Goal: Task Accomplishment & Management: Use online tool/utility

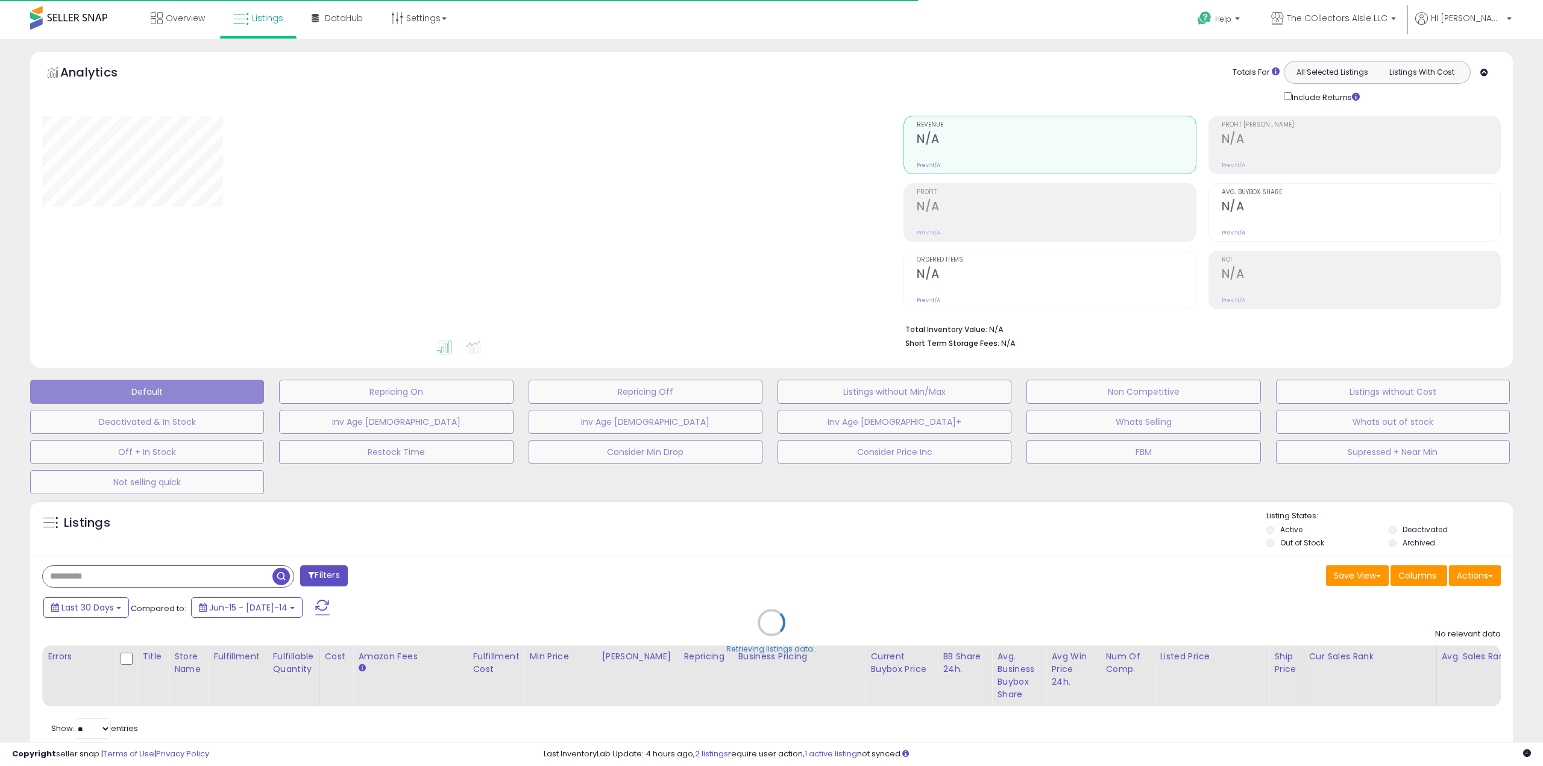
type input "**********"
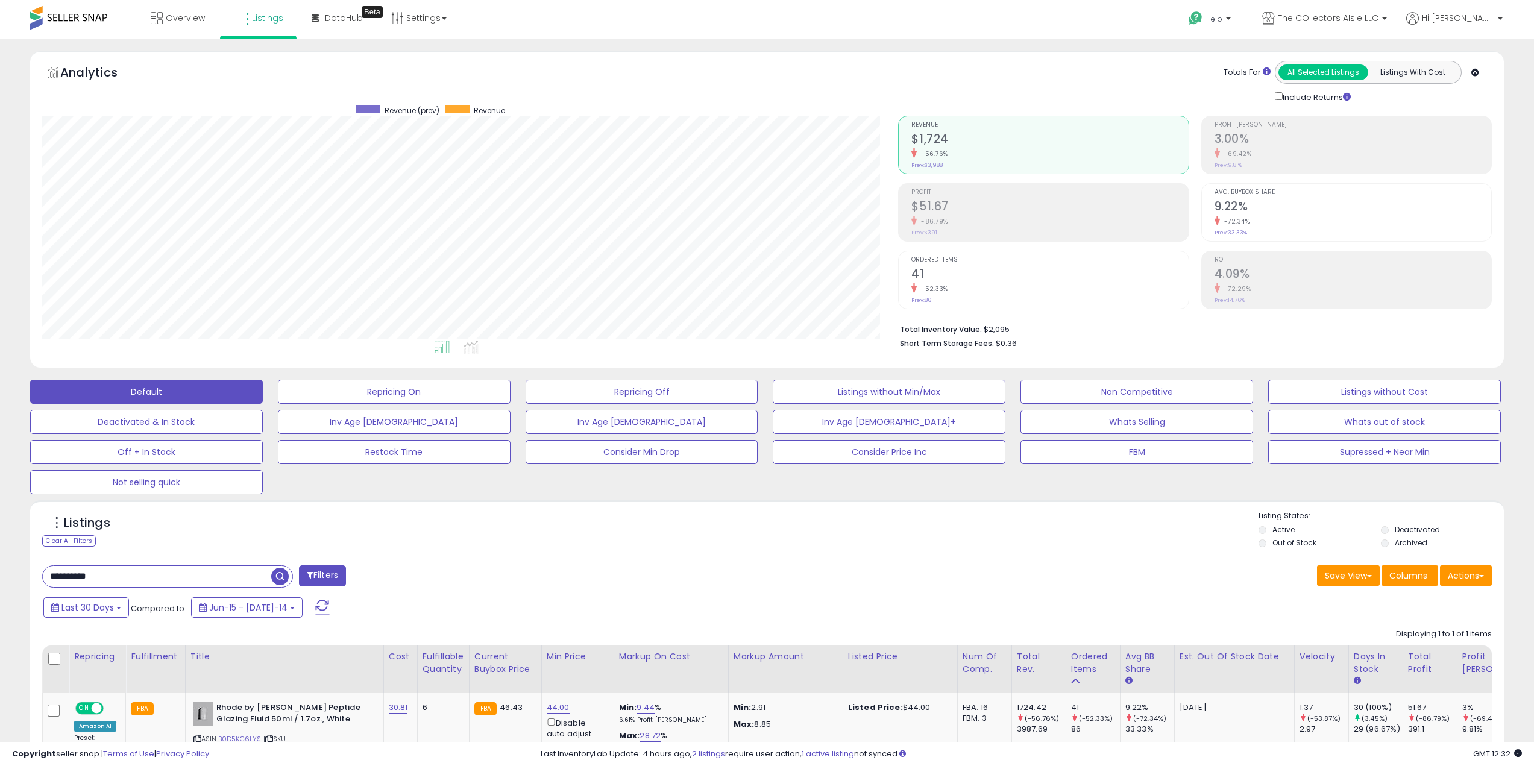
scroll to position [247, 856]
click at [174, 16] on span "Overview" at bounding box center [185, 18] width 39 height 12
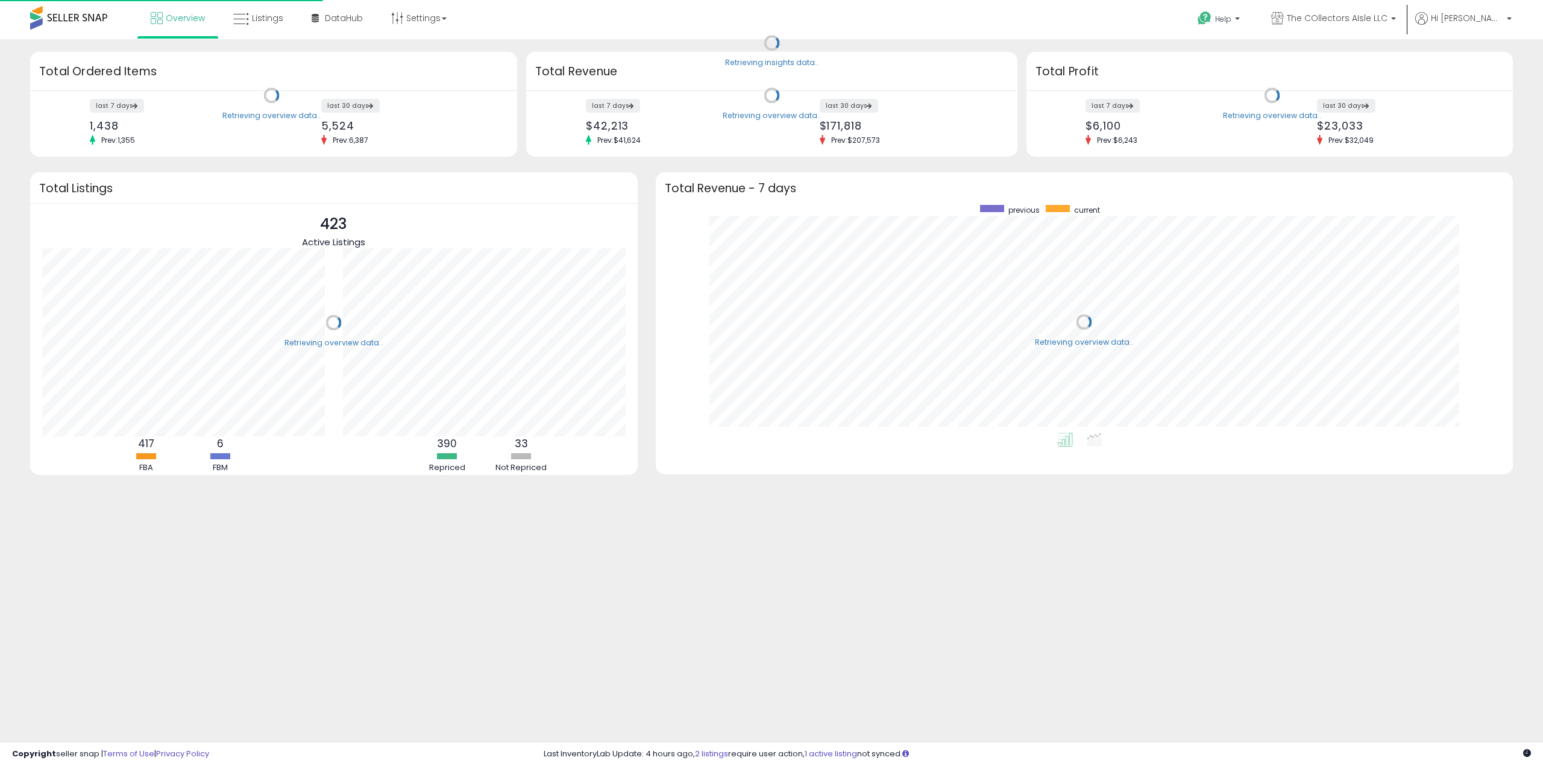
scroll to position [228, 833]
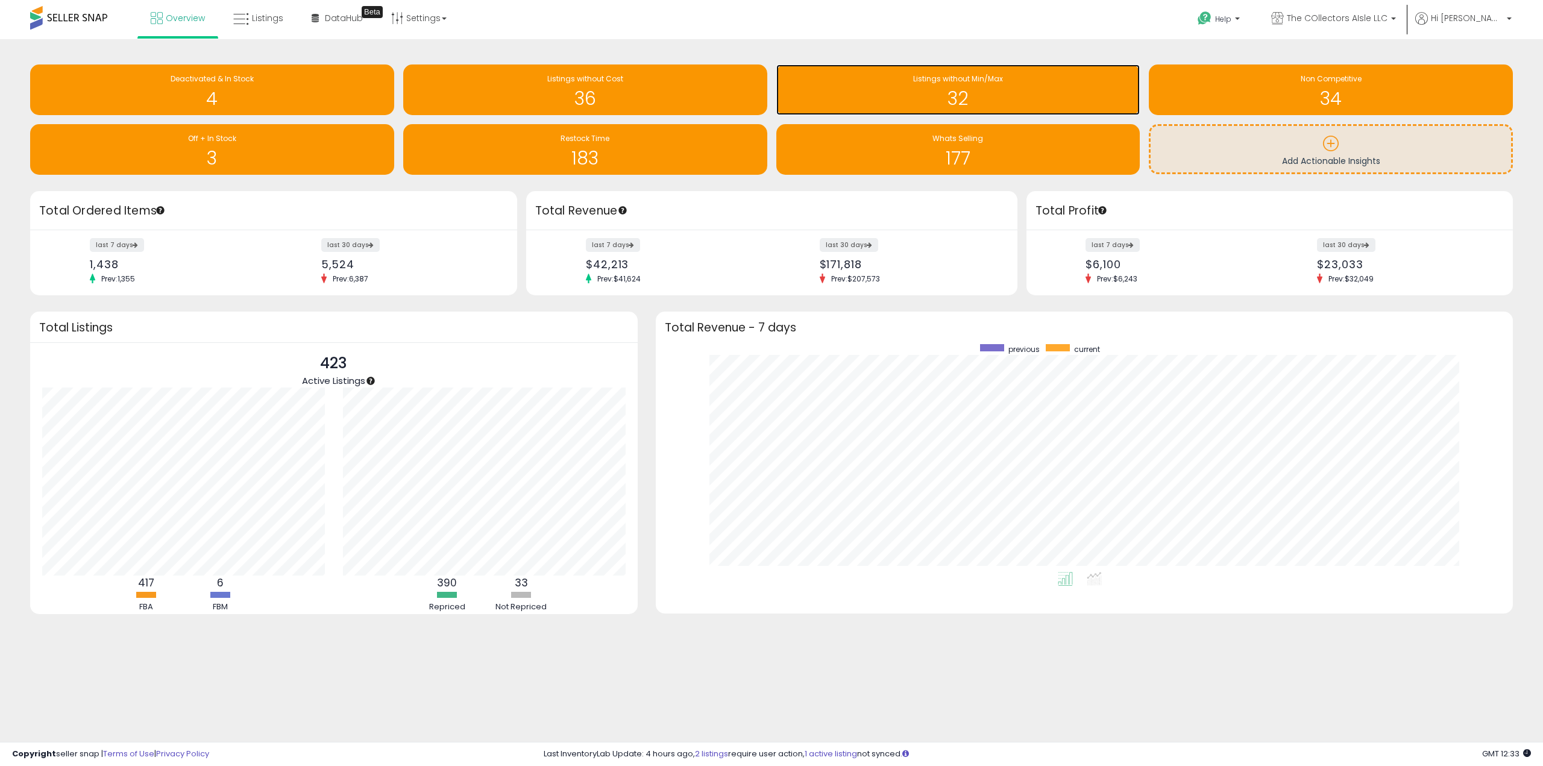
click at [839, 98] on h1 "32" at bounding box center [958, 99] width 352 height 20
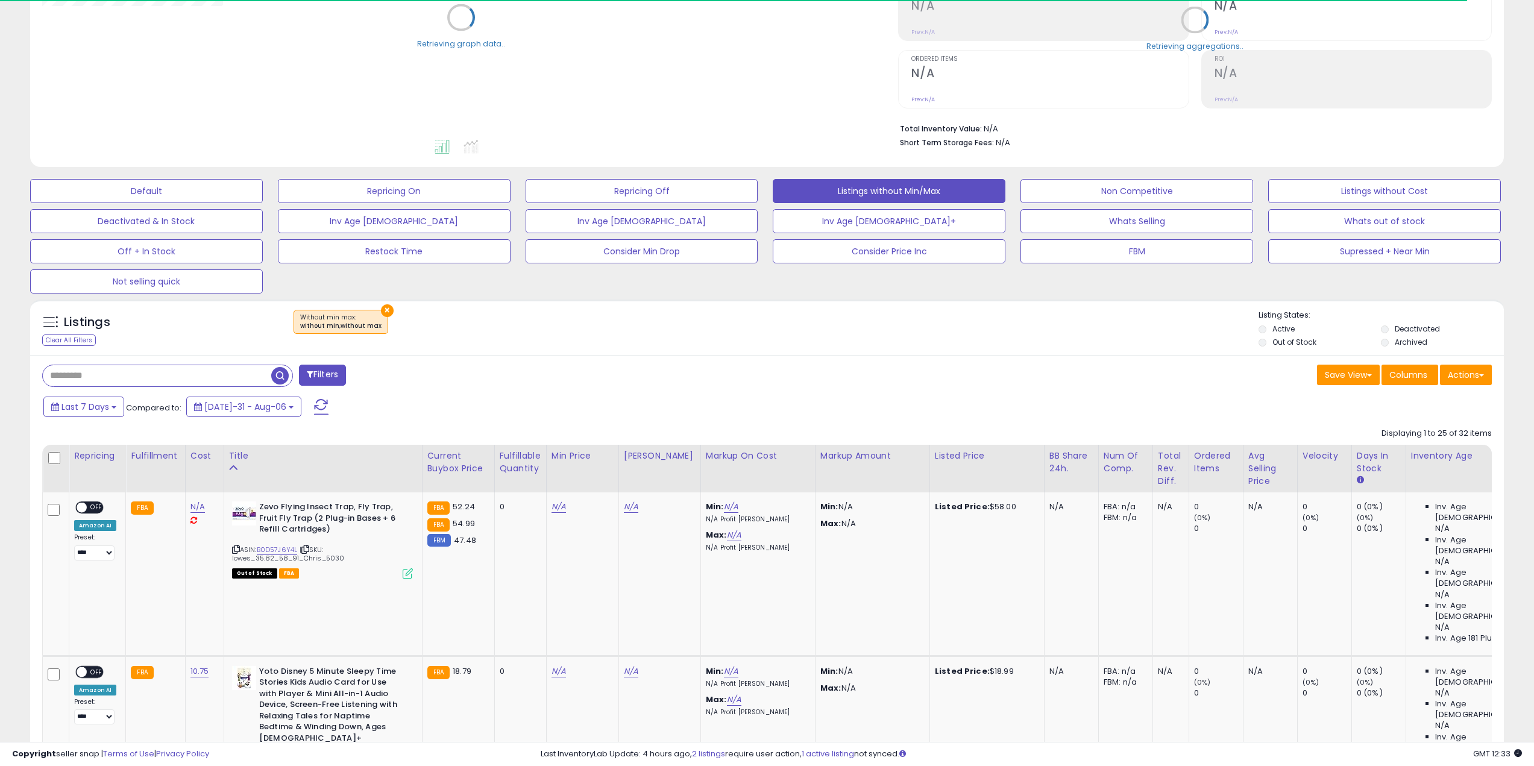
scroll to position [502, 0]
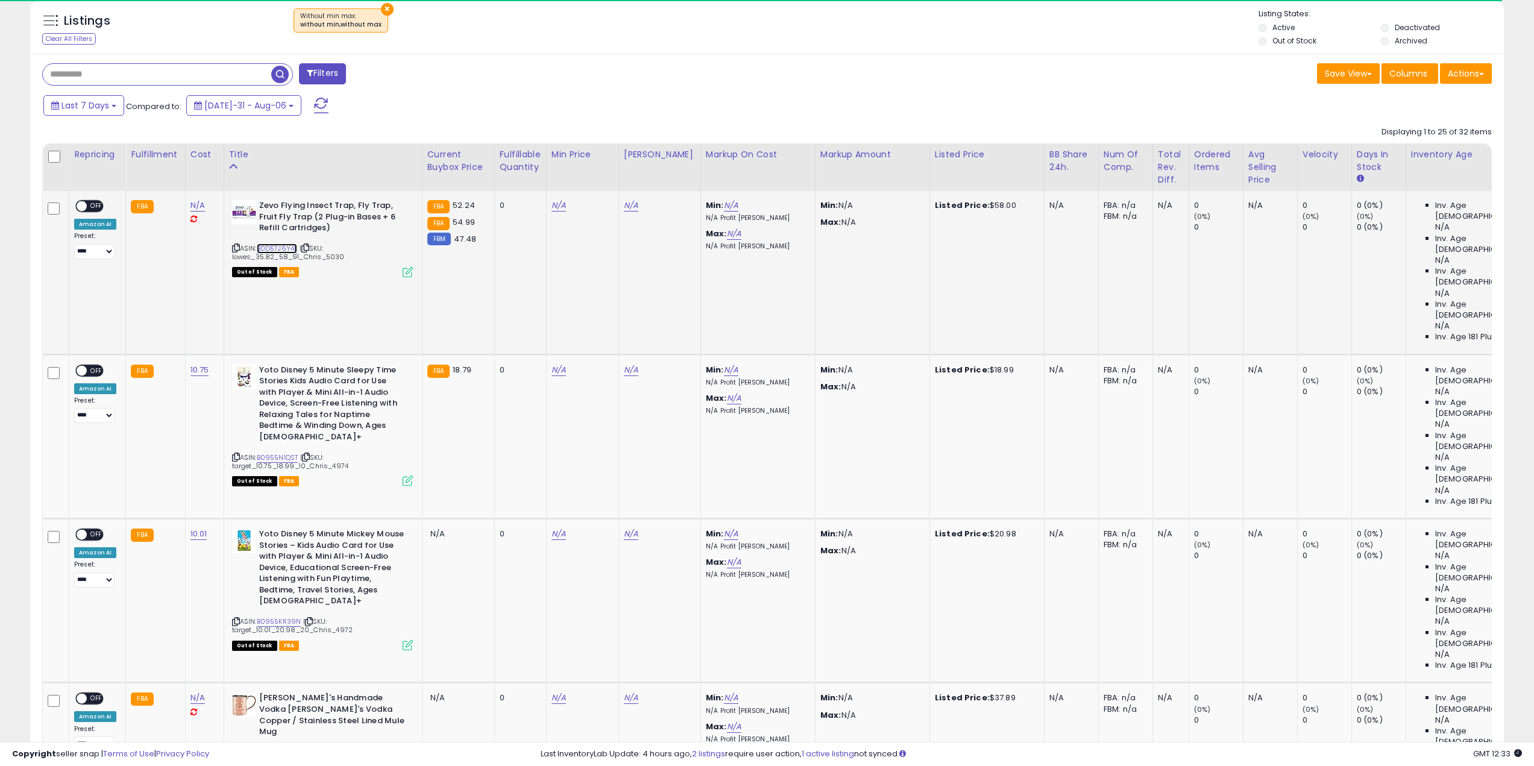
click at [278, 249] on link "B0D57J6Y4L" at bounding box center [277, 248] width 41 height 10
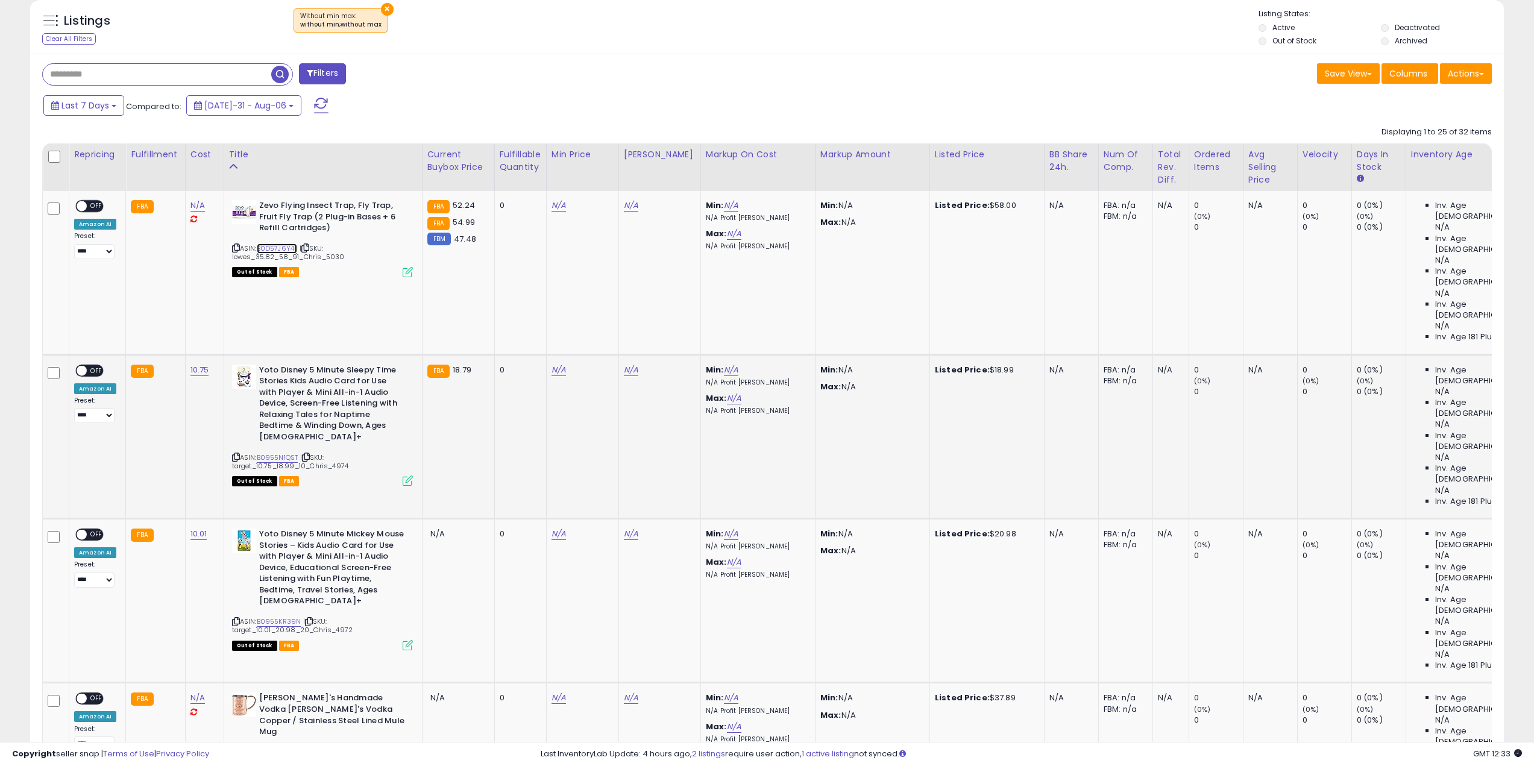
scroll to position [247, 856]
click at [281, 453] on link "B0955N1QST" at bounding box center [278, 458] width 42 height 10
click at [269, 616] on link "B0955KR39N" at bounding box center [279, 621] width 45 height 10
click at [275, 747] on link "B08TBDSGD5" at bounding box center [279, 752] width 44 height 10
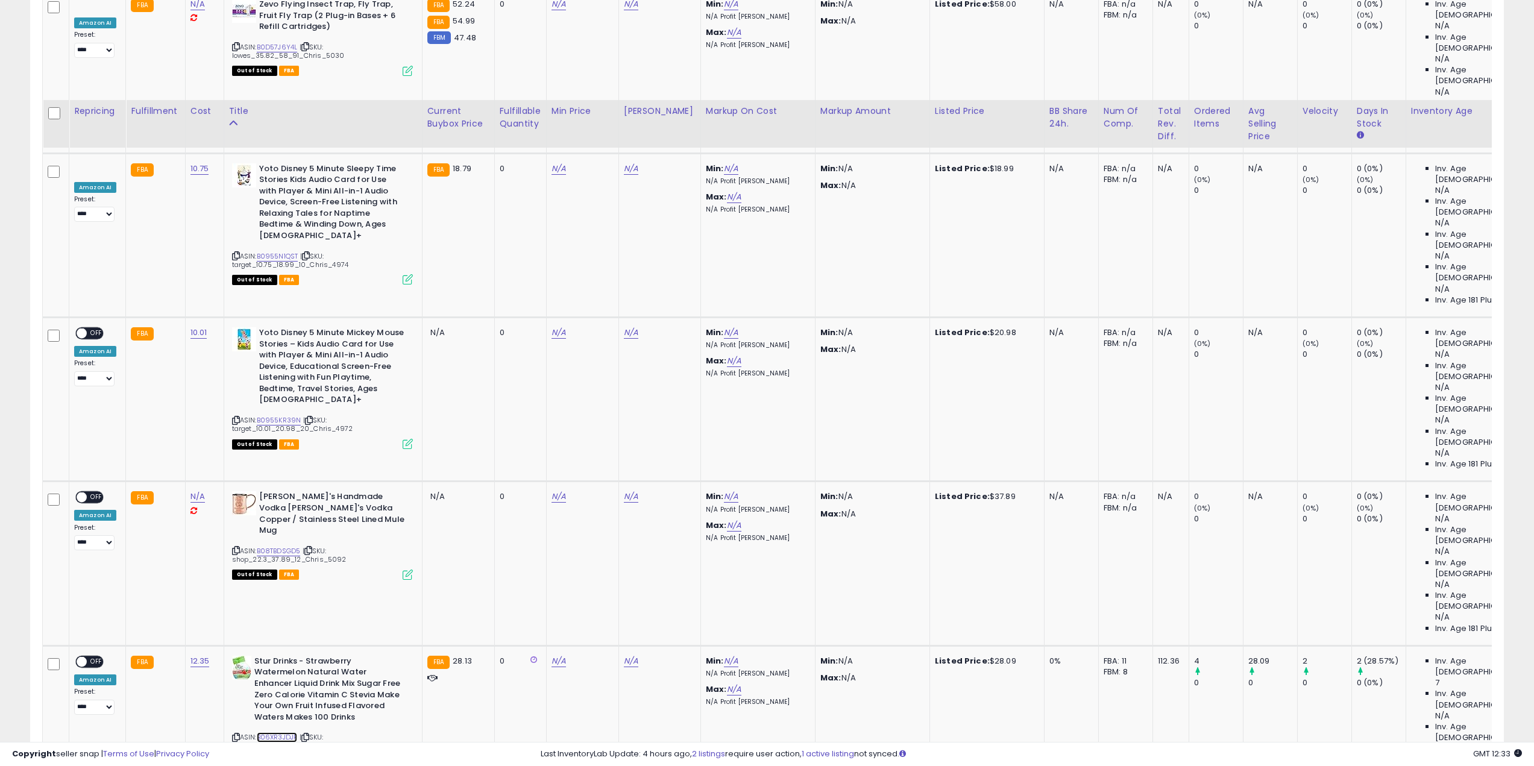
scroll to position [803, 0]
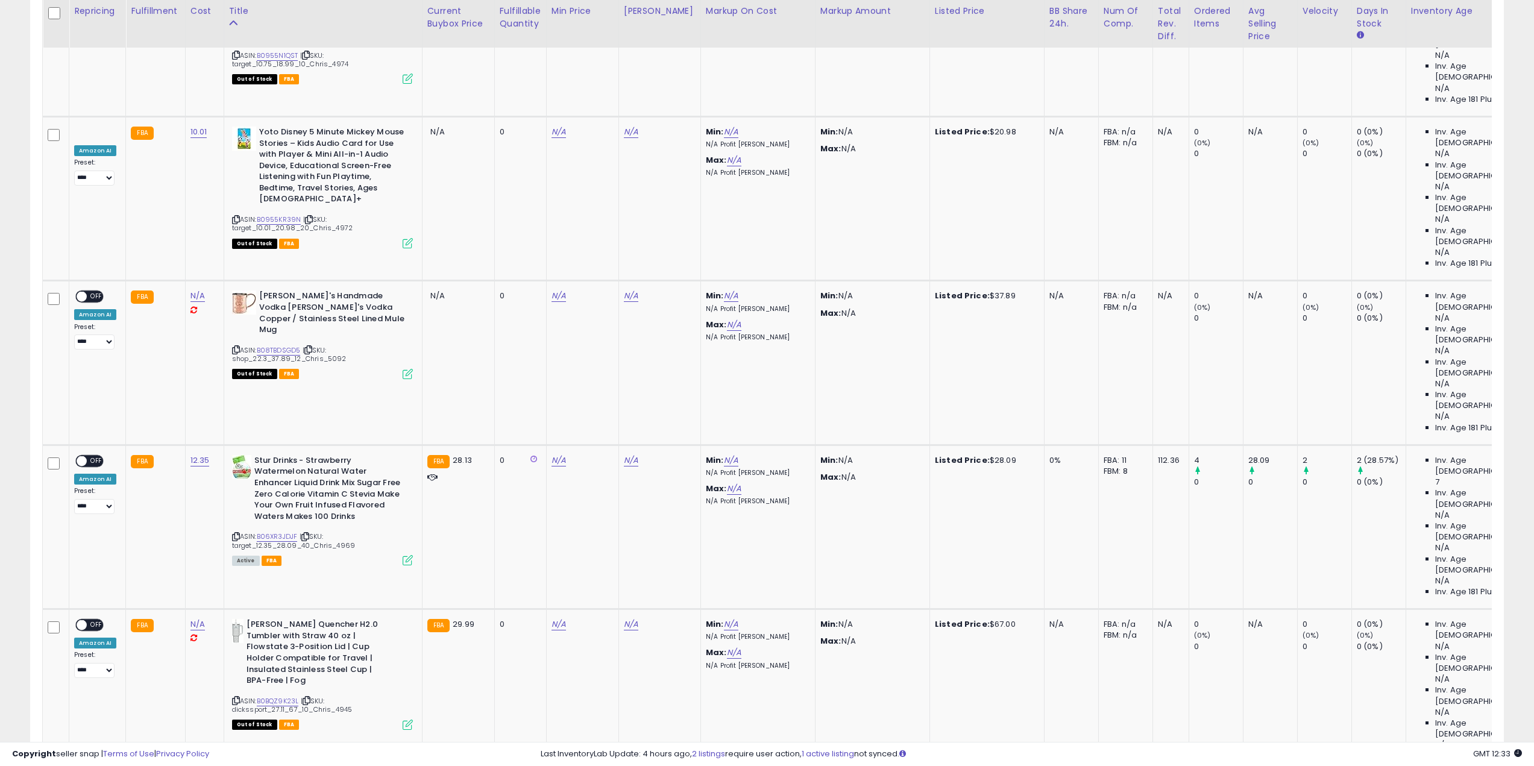
scroll to position [1005, 0]
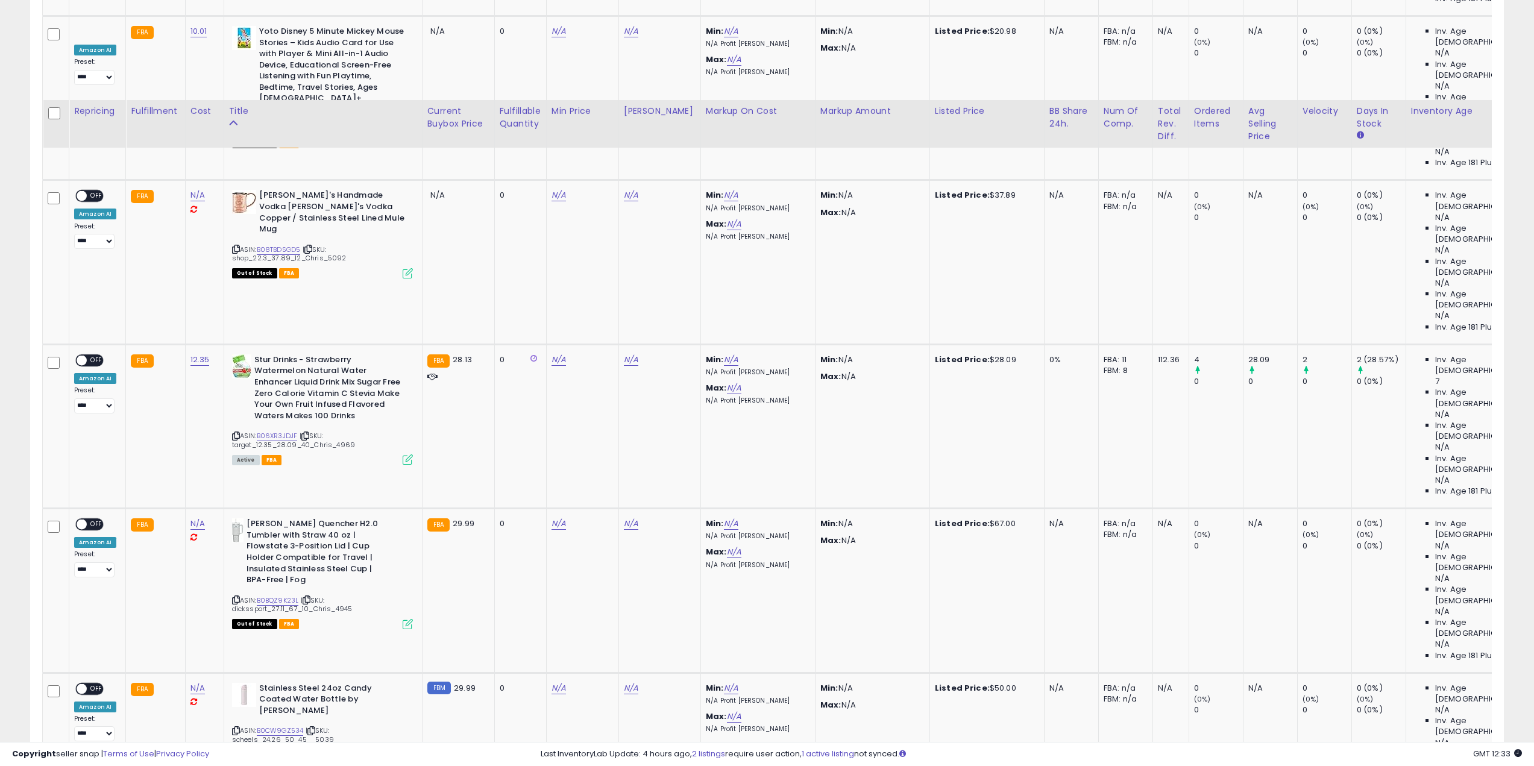
scroll to position [1105, 0]
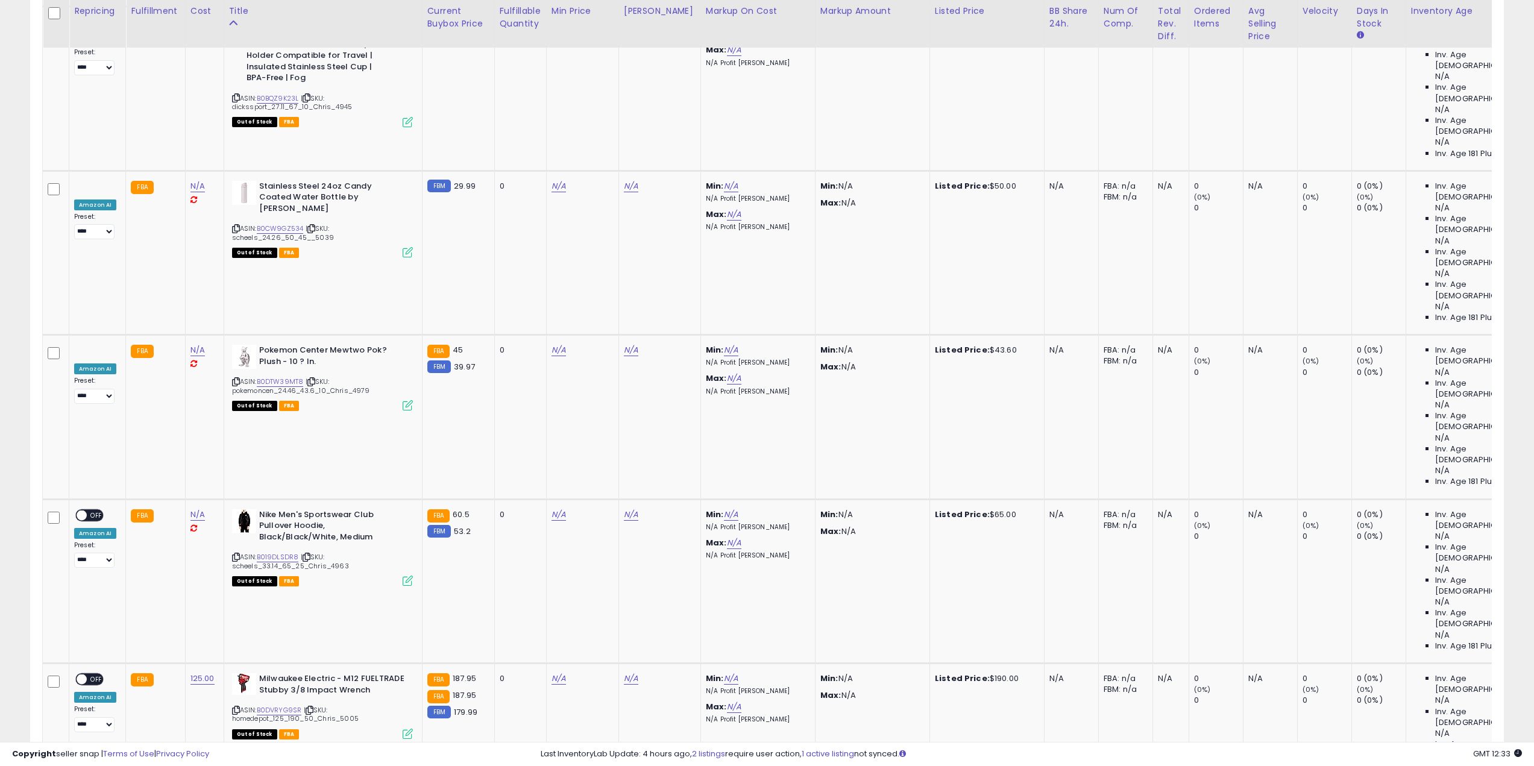
scroll to position [1607, 0]
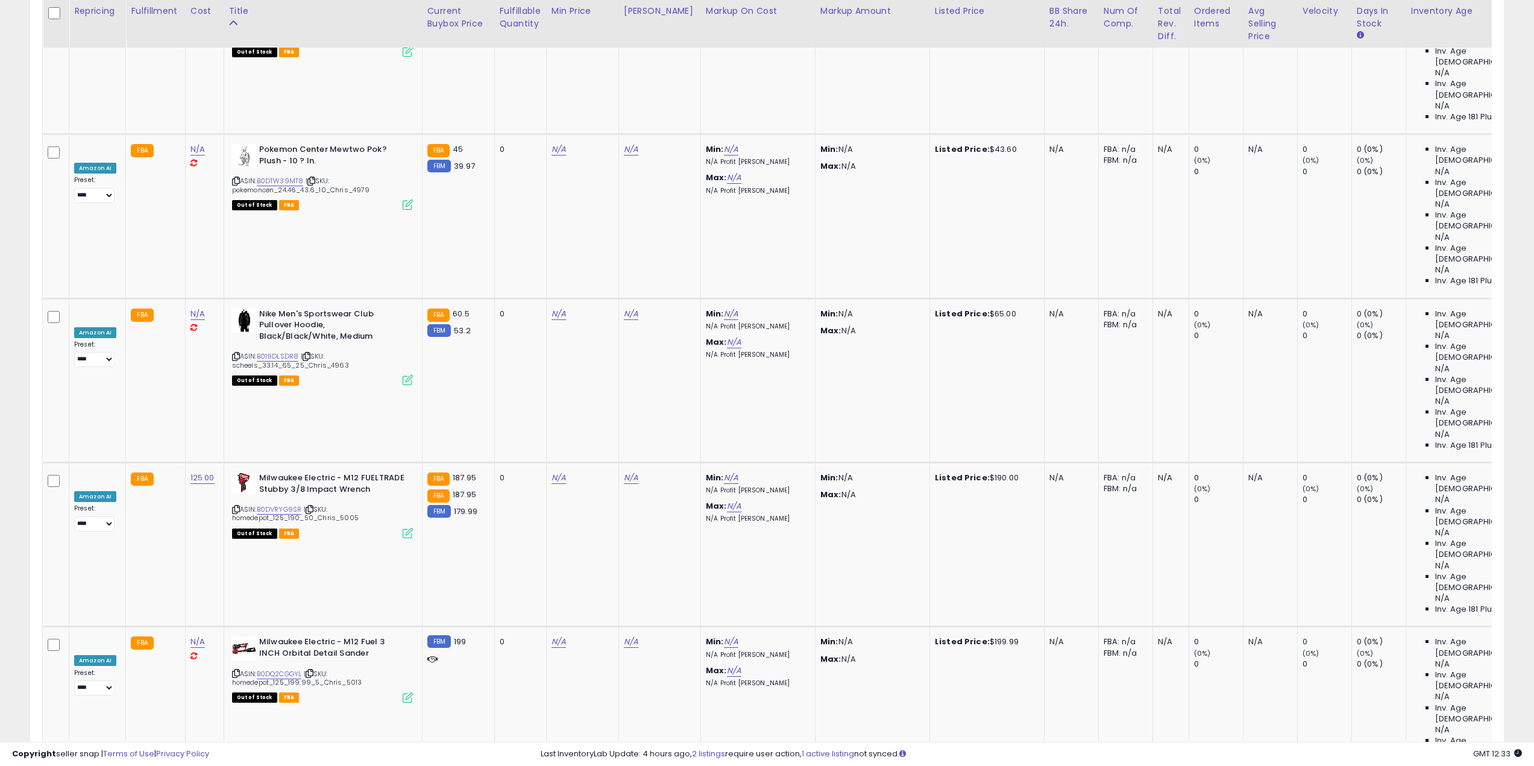
scroll to position [1808, 0]
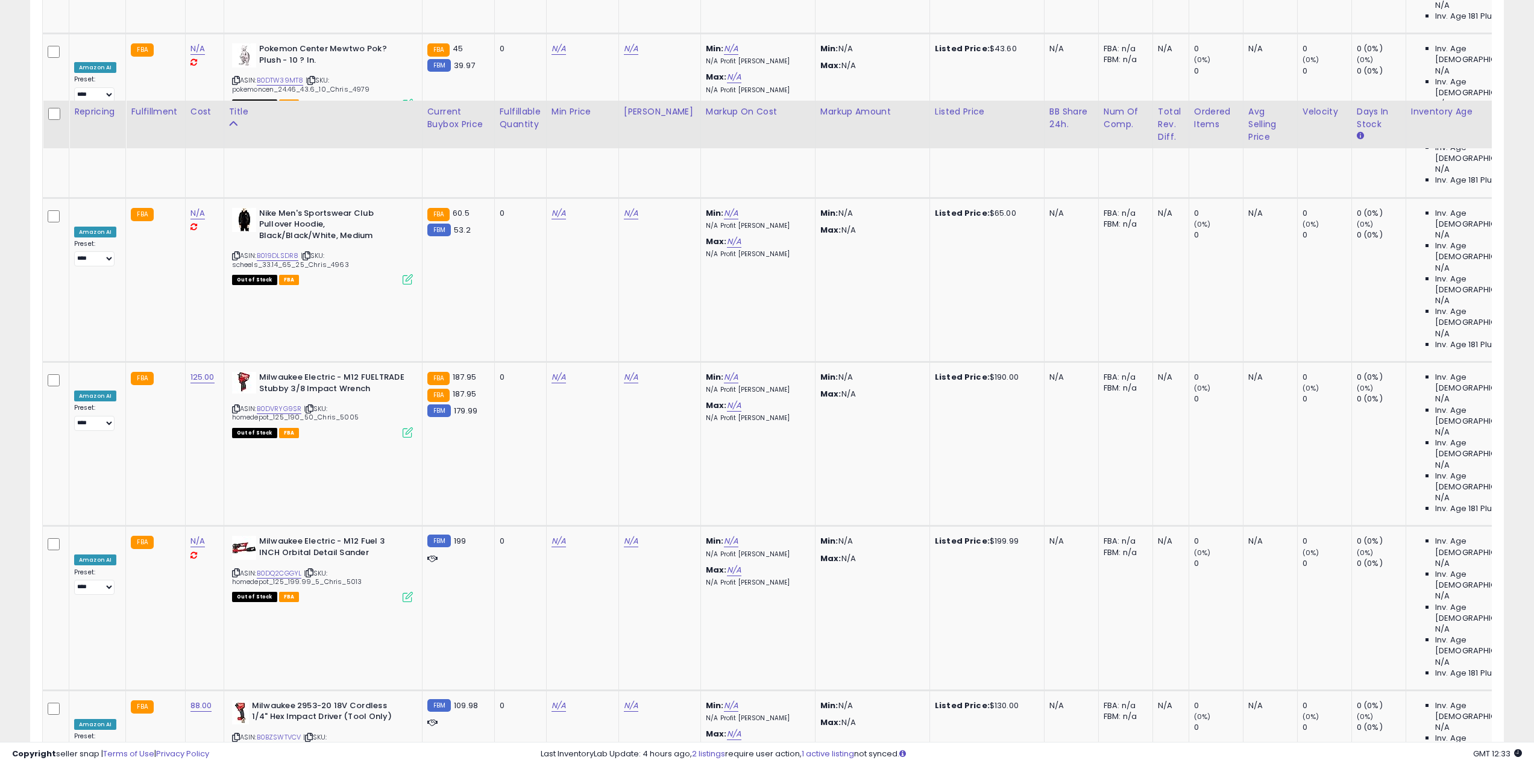
scroll to position [1908, 0]
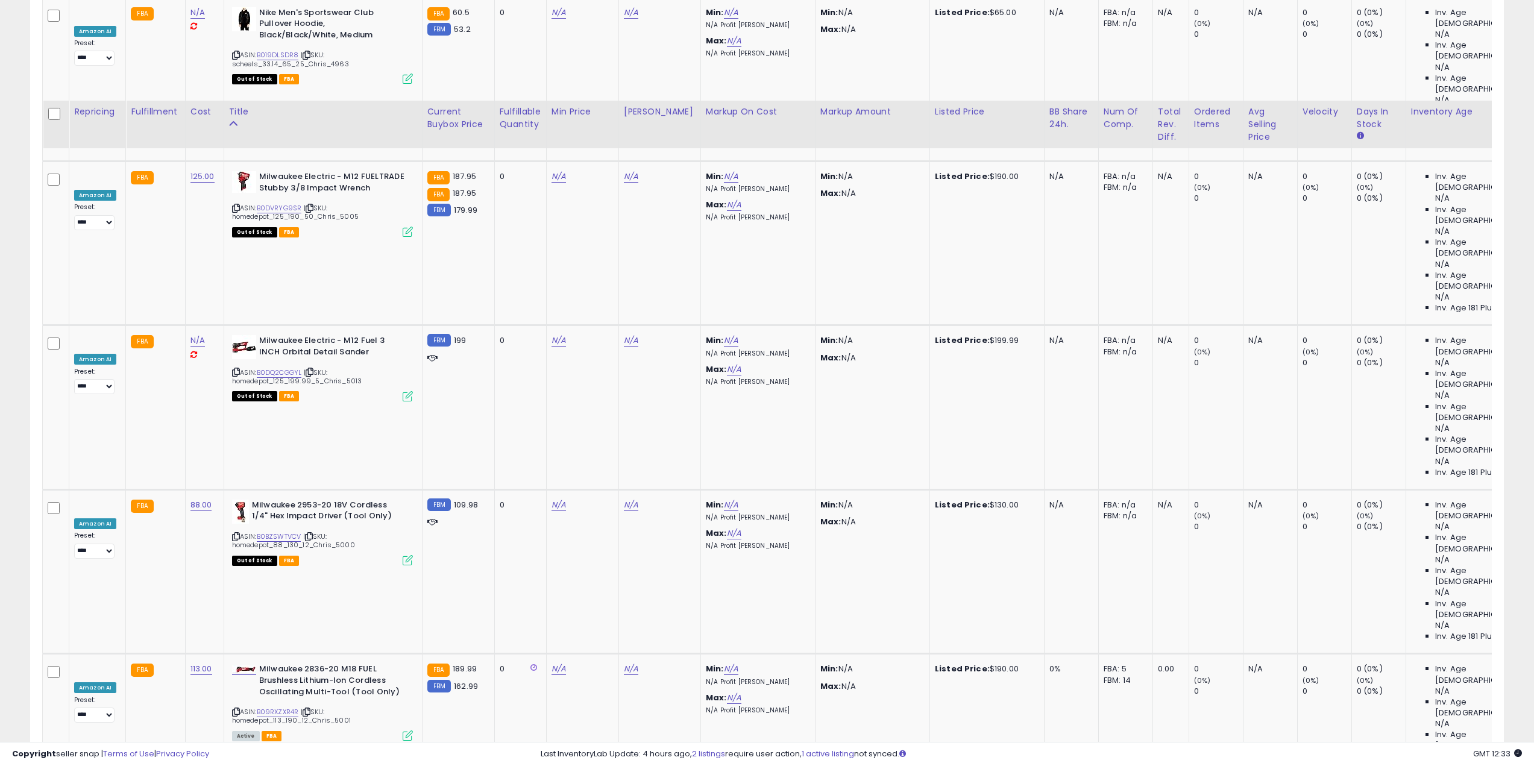
scroll to position [2109, 0]
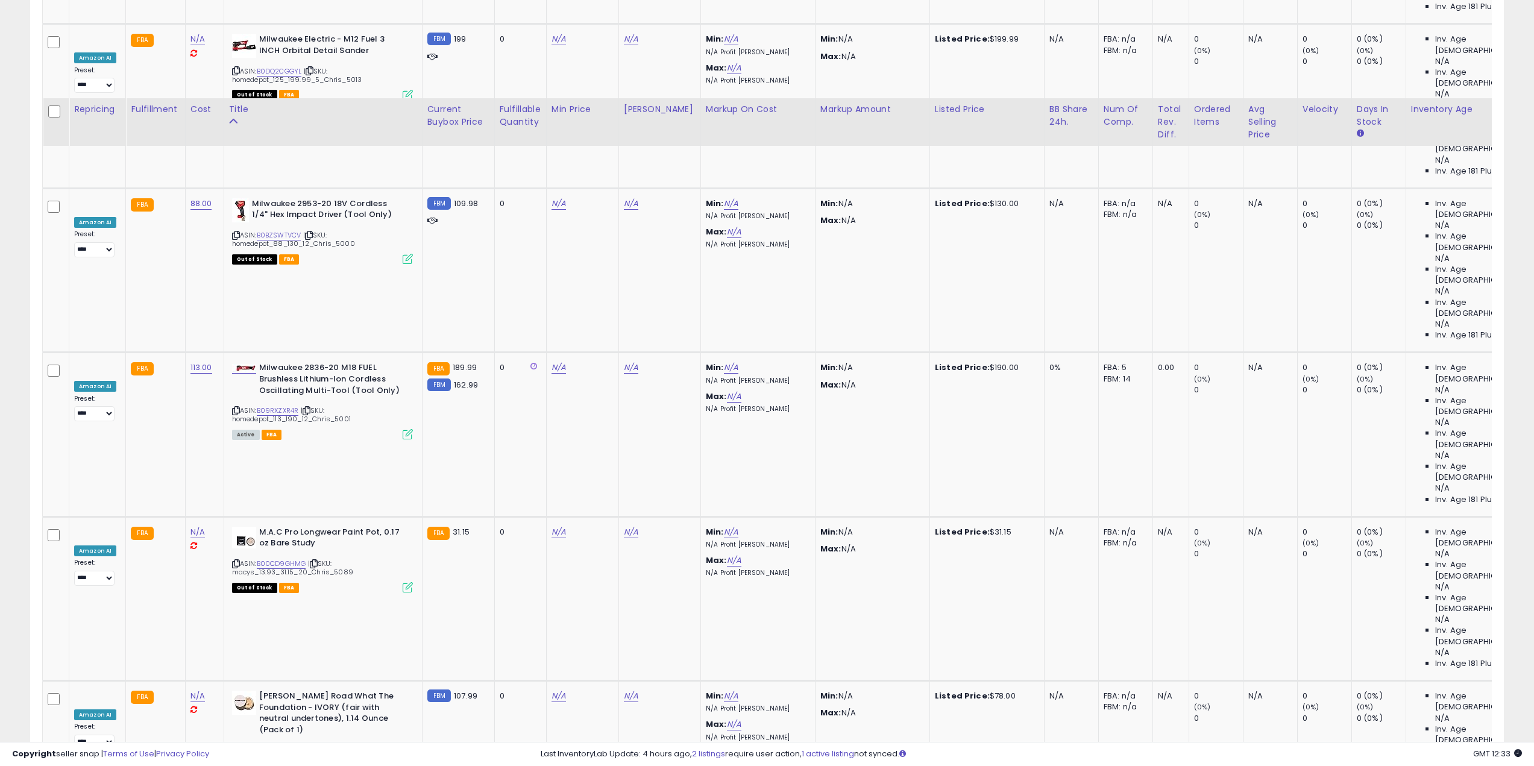
scroll to position [2408, 0]
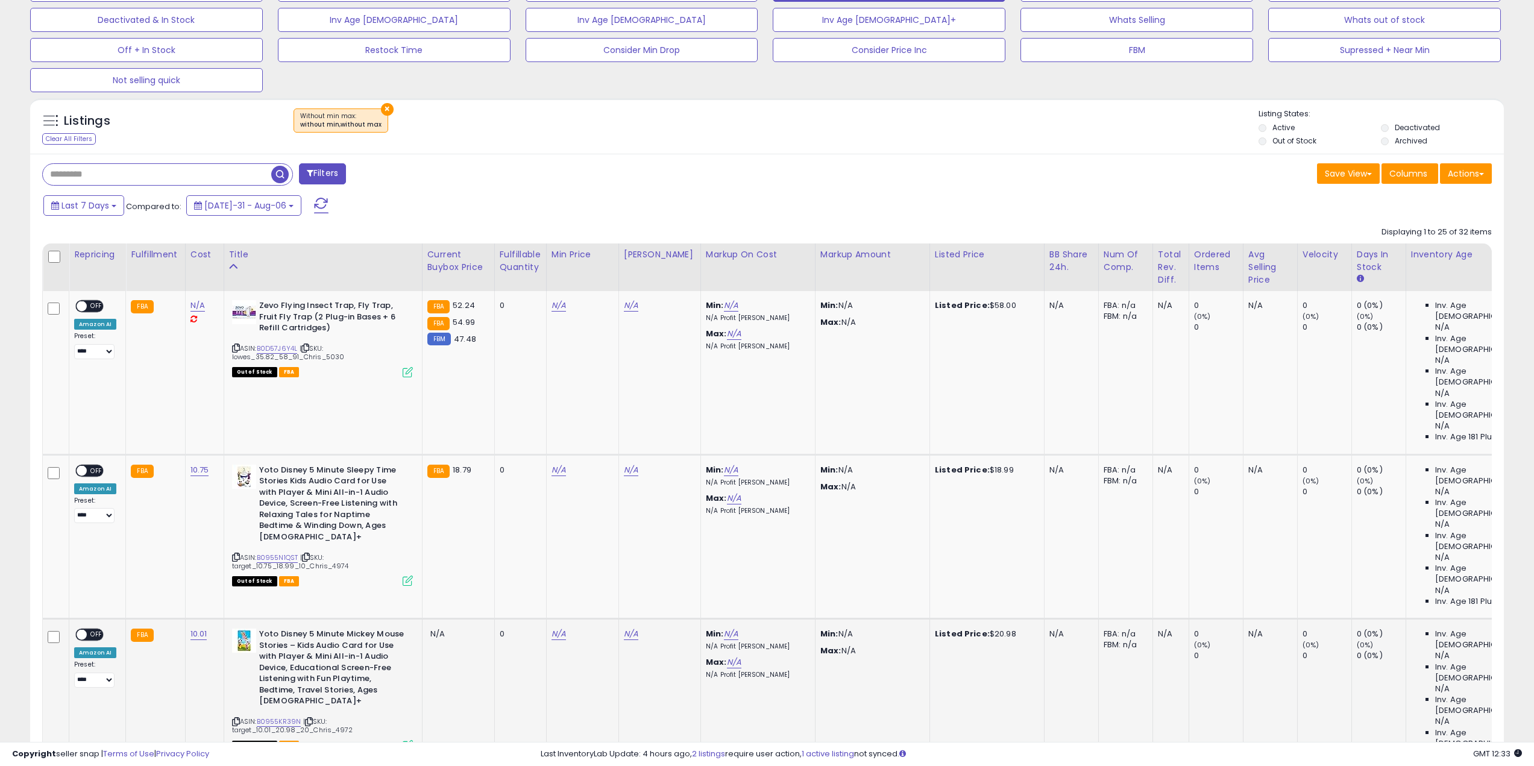
scroll to position [502, 0]
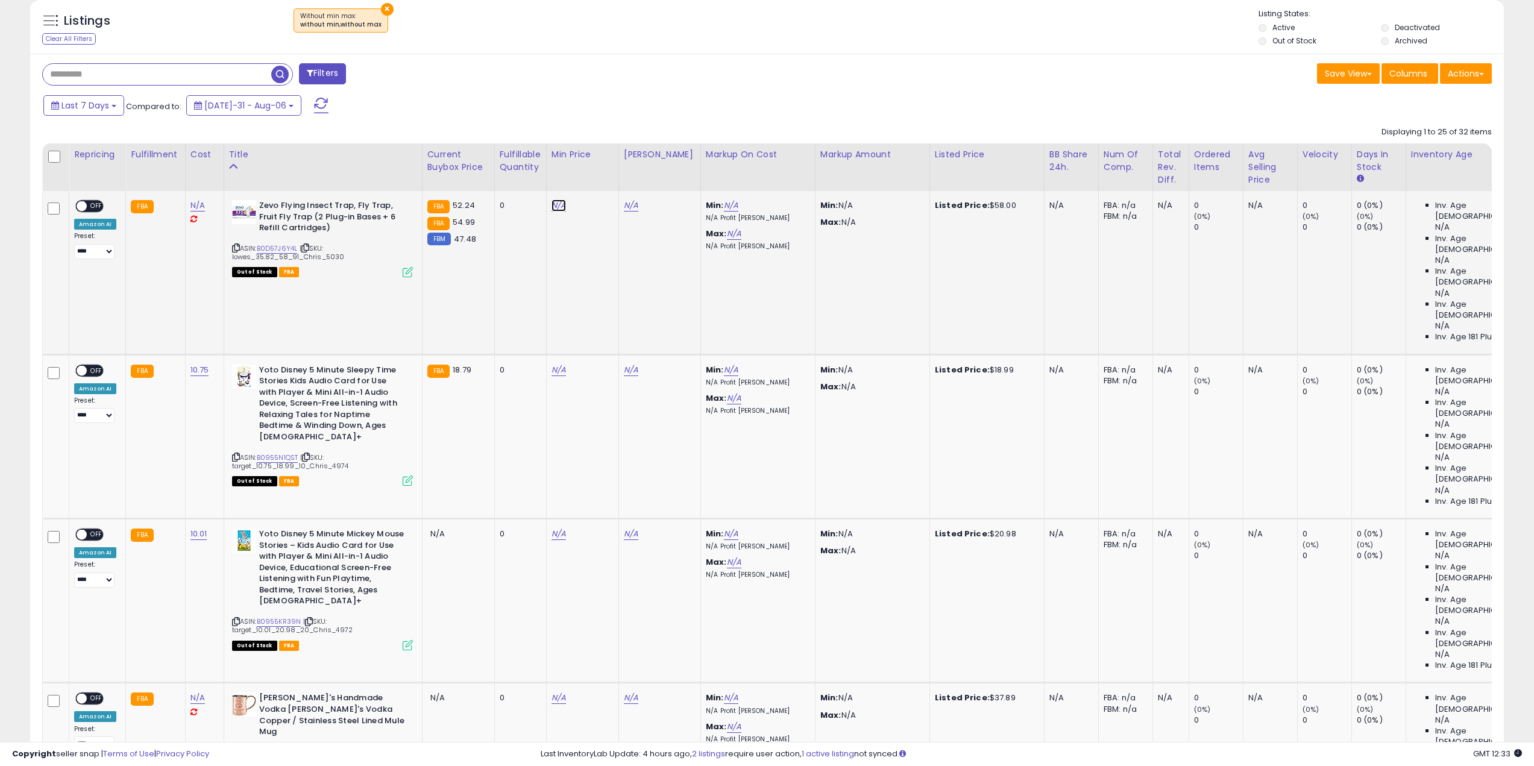
click at [554, 207] on link "N/A" at bounding box center [558, 205] width 14 height 12
type input "**"
click button "submit" at bounding box center [590, 163] width 20 height 18
click at [90, 206] on span "OFF" at bounding box center [96, 206] width 19 height 10
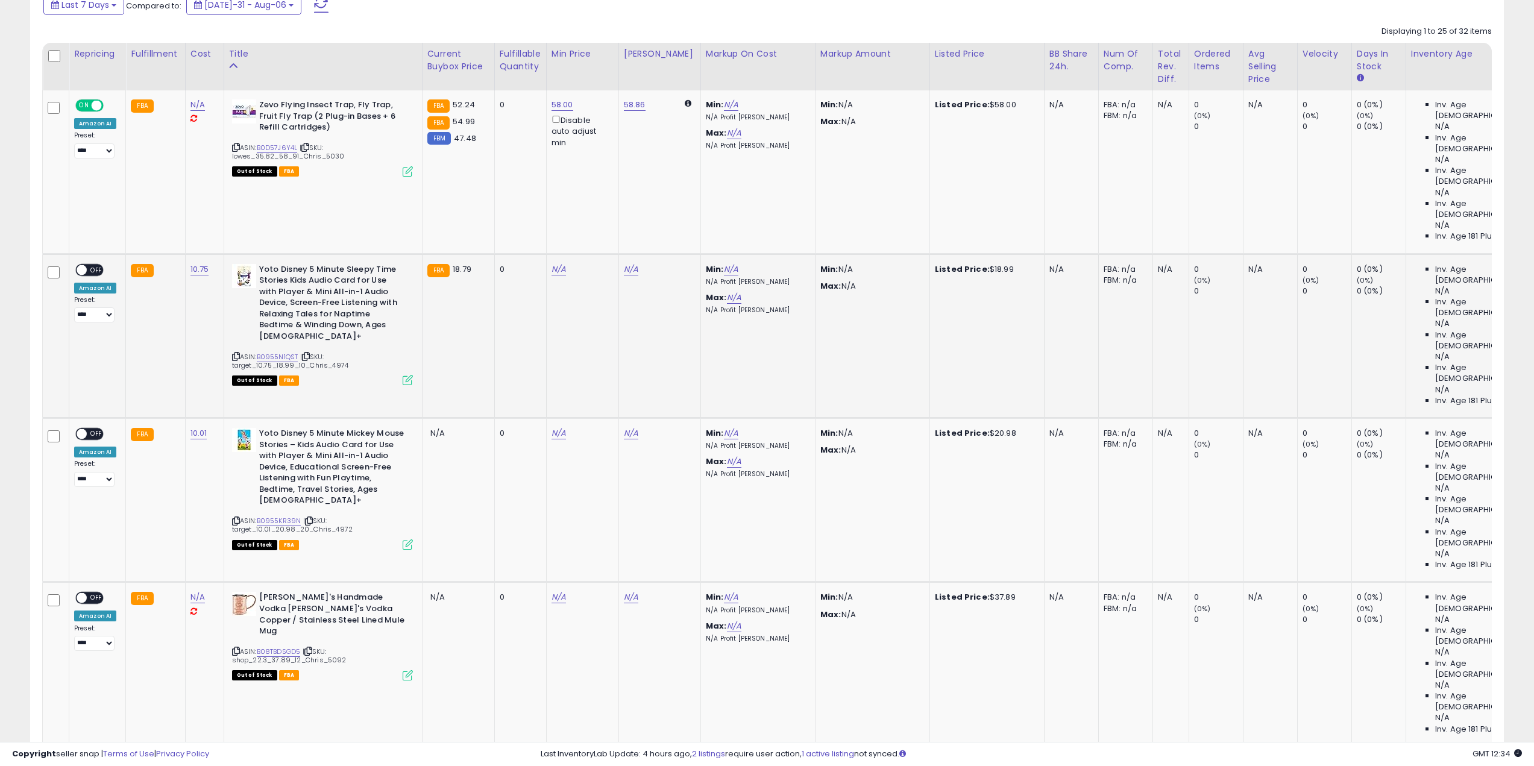
click at [559, 254] on td "N/A" at bounding box center [582, 336] width 72 height 164
click at [559, 263] on link "N/A" at bounding box center [558, 269] width 14 height 12
type input "****"
click button "submit" at bounding box center [590, 156] width 20 height 18
drag, startPoint x: 495, startPoint y: 353, endPoint x: 491, endPoint y: 342, distance: 11.4
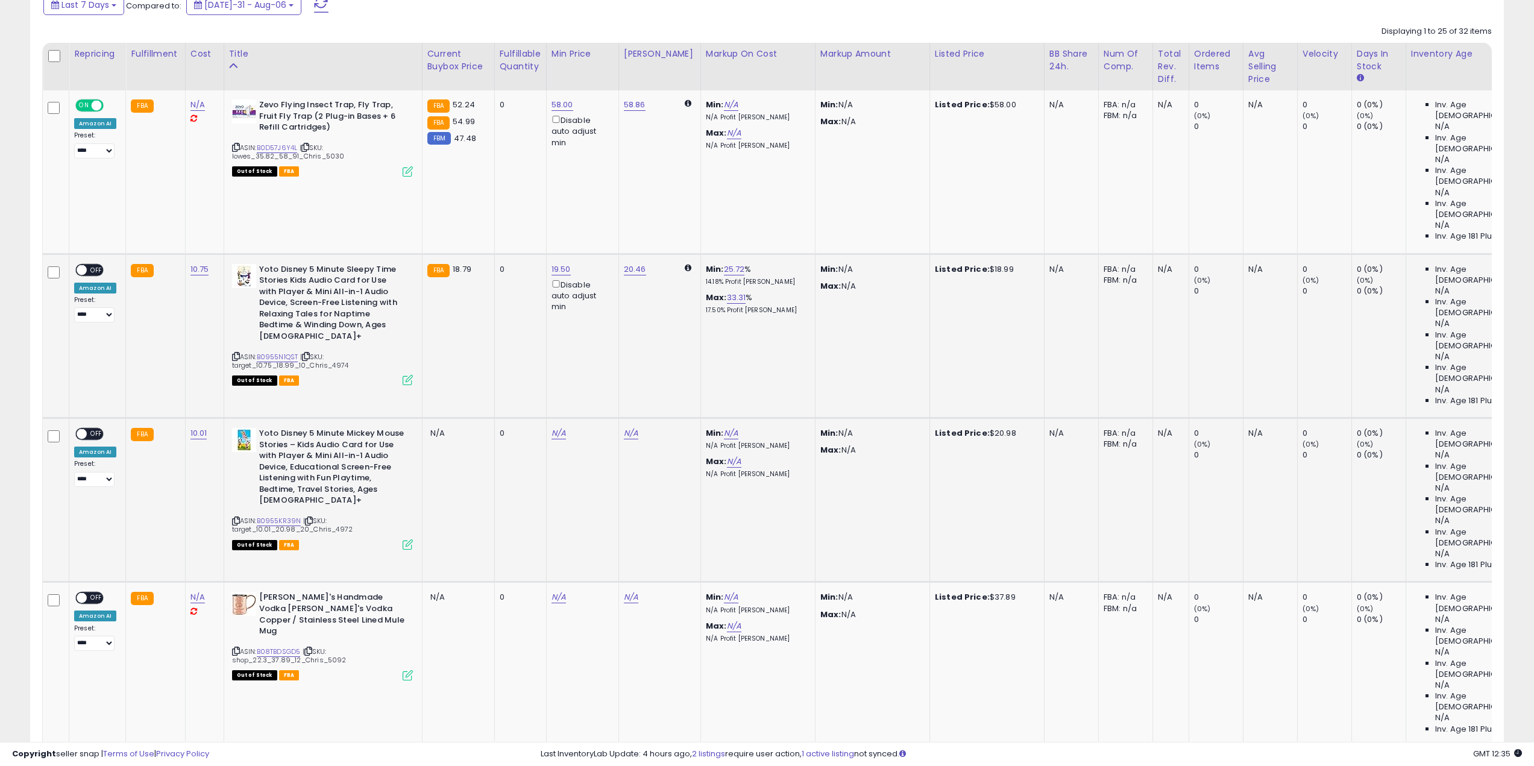
click at [495, 418] on td "0" at bounding box center [520, 500] width 52 height 164
click at [94, 265] on span "OFF" at bounding box center [96, 270] width 19 height 10
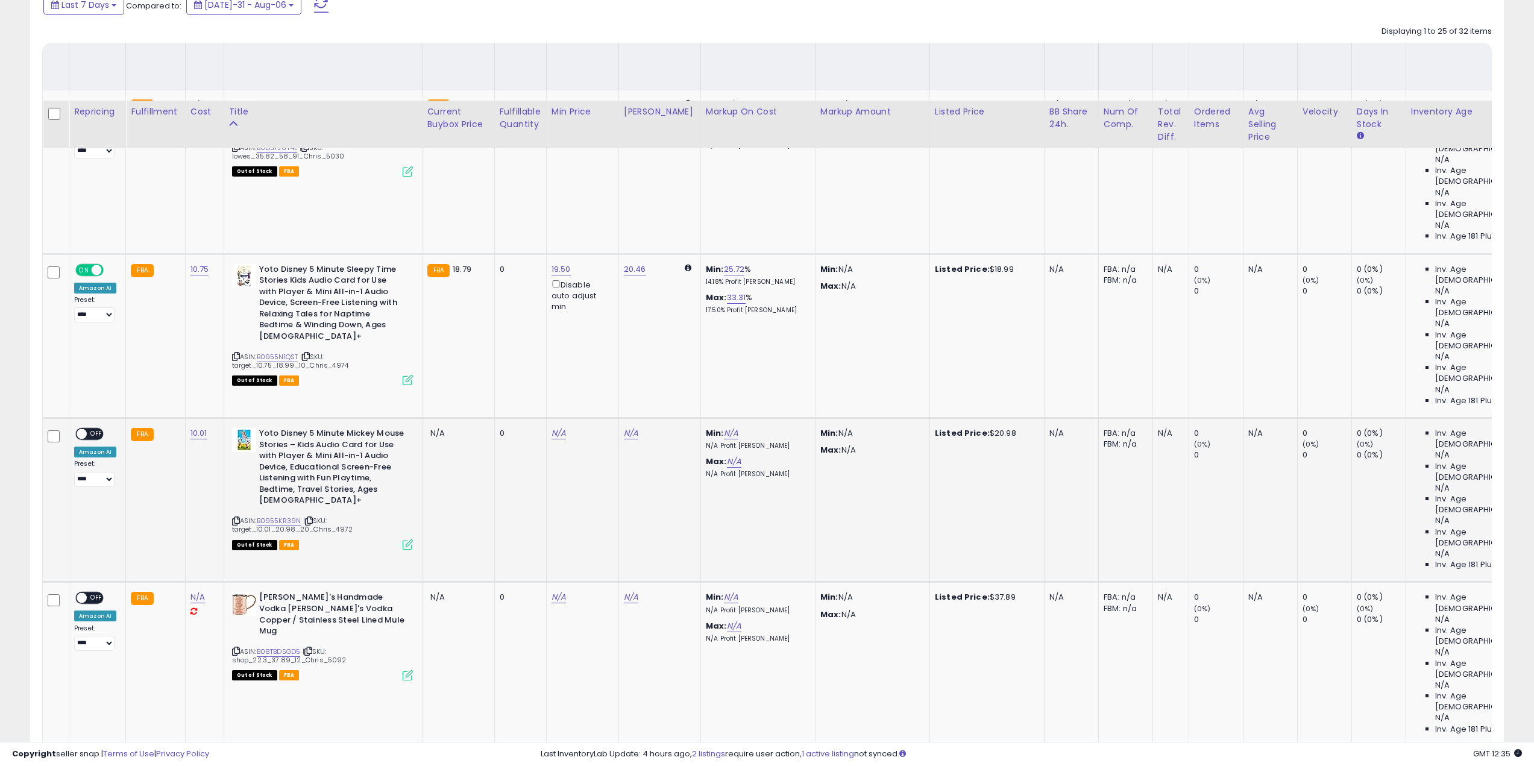
scroll to position [703, 0]
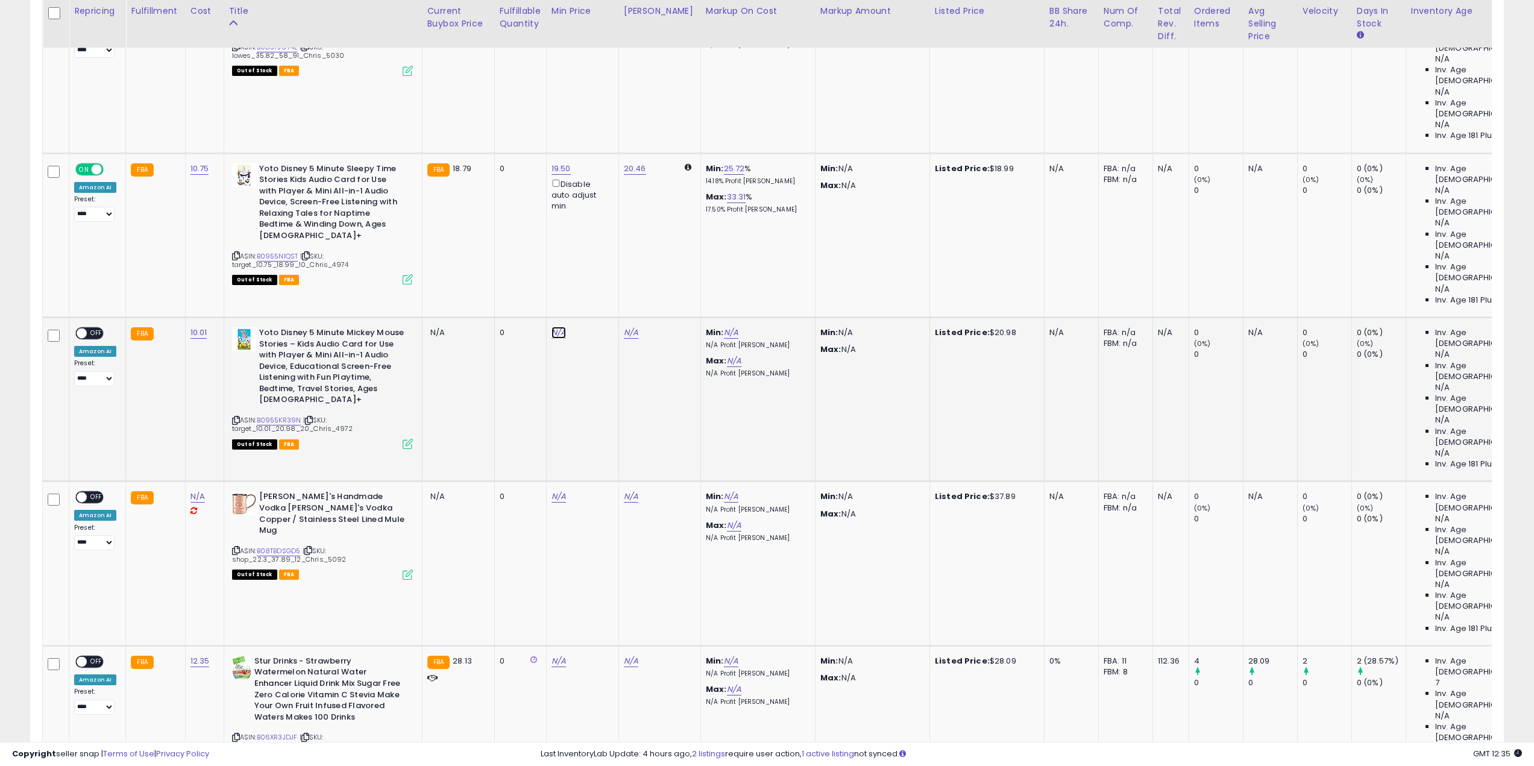
click at [554, 327] on link "N/A" at bounding box center [558, 333] width 14 height 12
type input "****"
click button "submit" at bounding box center [590, 183] width 20 height 18
click at [98, 328] on span "OFF" at bounding box center [96, 333] width 19 height 10
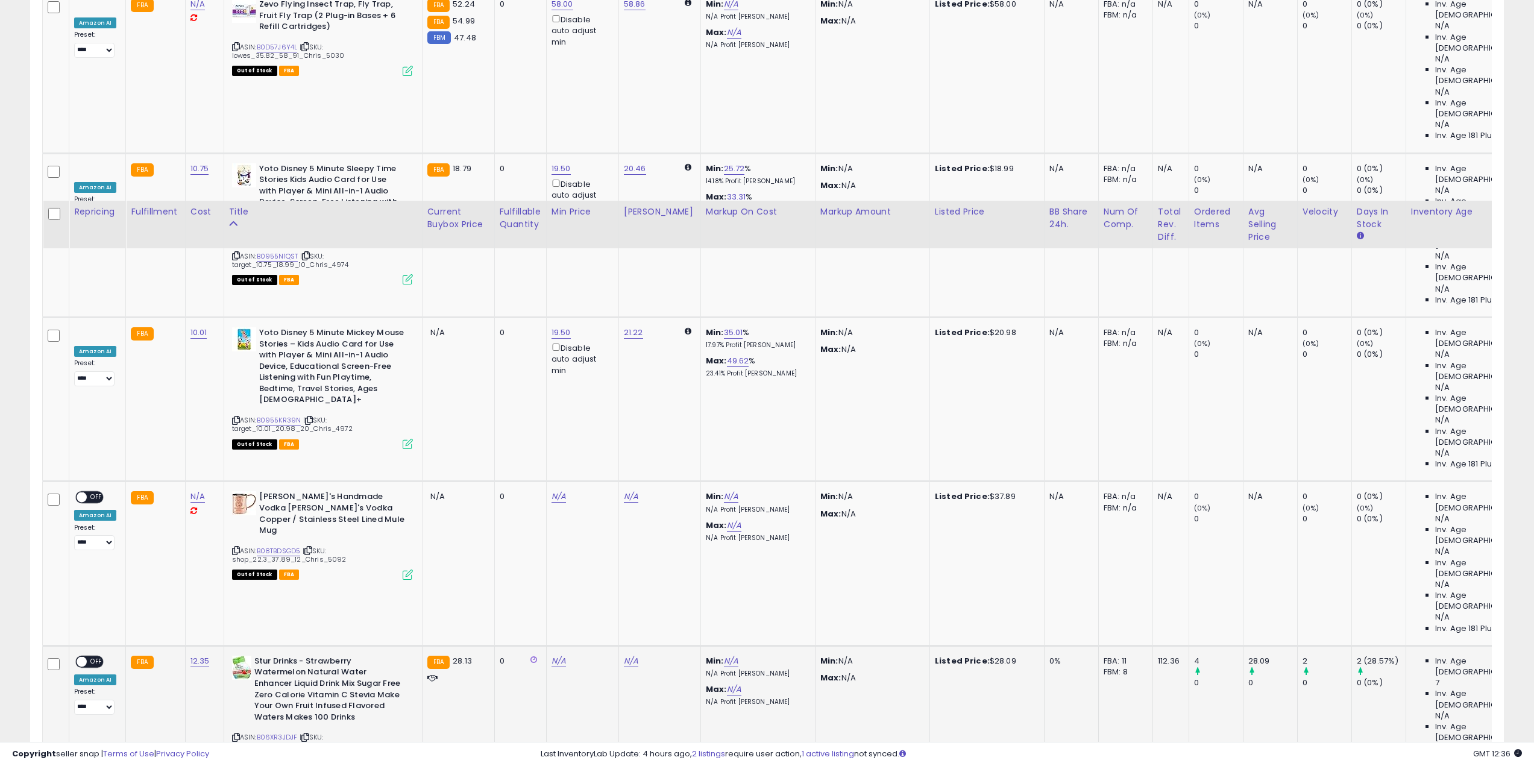
scroll to position [904, 0]
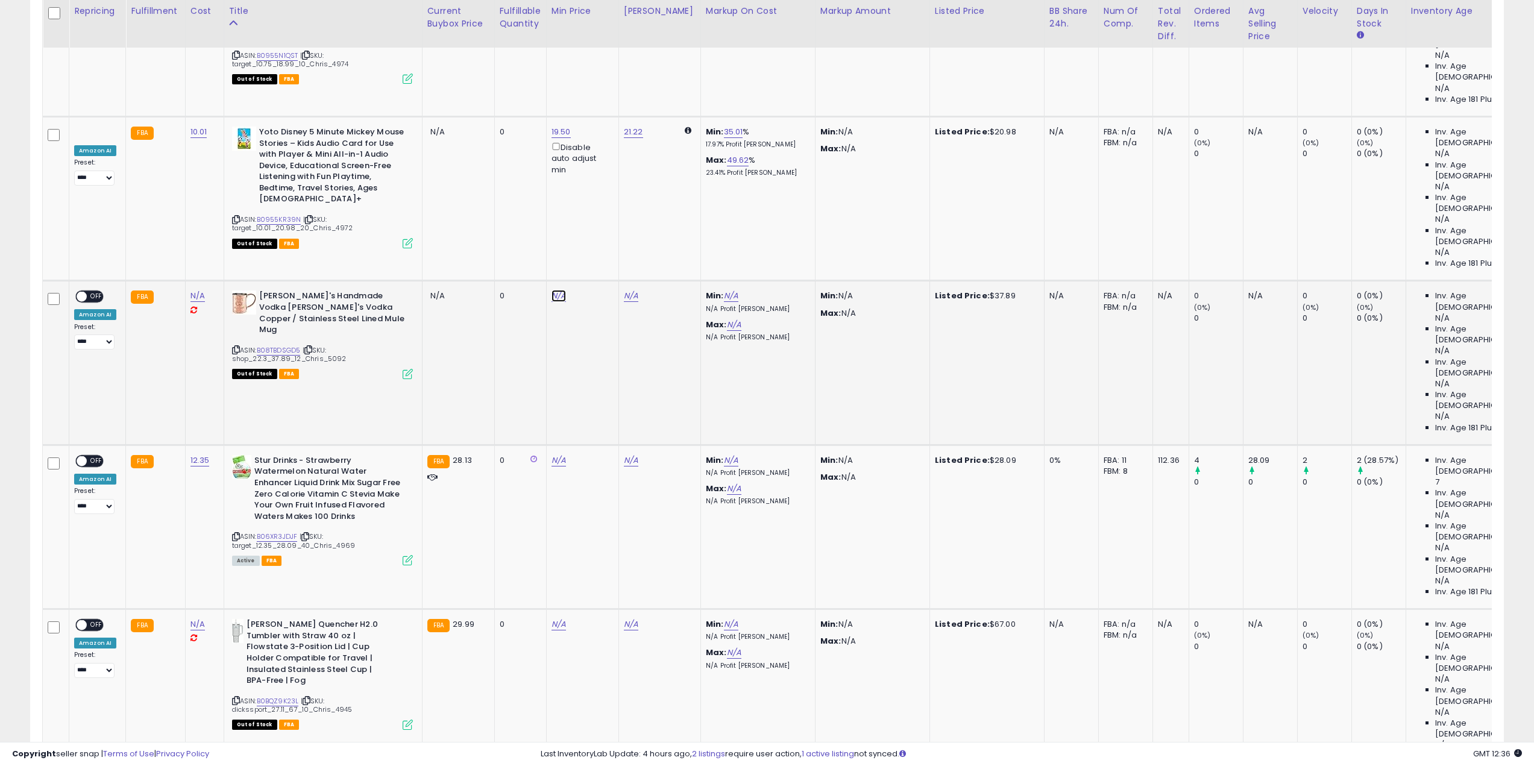
click at [554, 290] on link "N/A" at bounding box center [558, 296] width 14 height 12
type input "*"
click button "submit" at bounding box center [590, 109] width 20 height 18
click at [86, 292] on div "ON OFF" at bounding box center [76, 297] width 28 height 10
click at [87, 292] on div "ON OFF" at bounding box center [76, 297] width 28 height 10
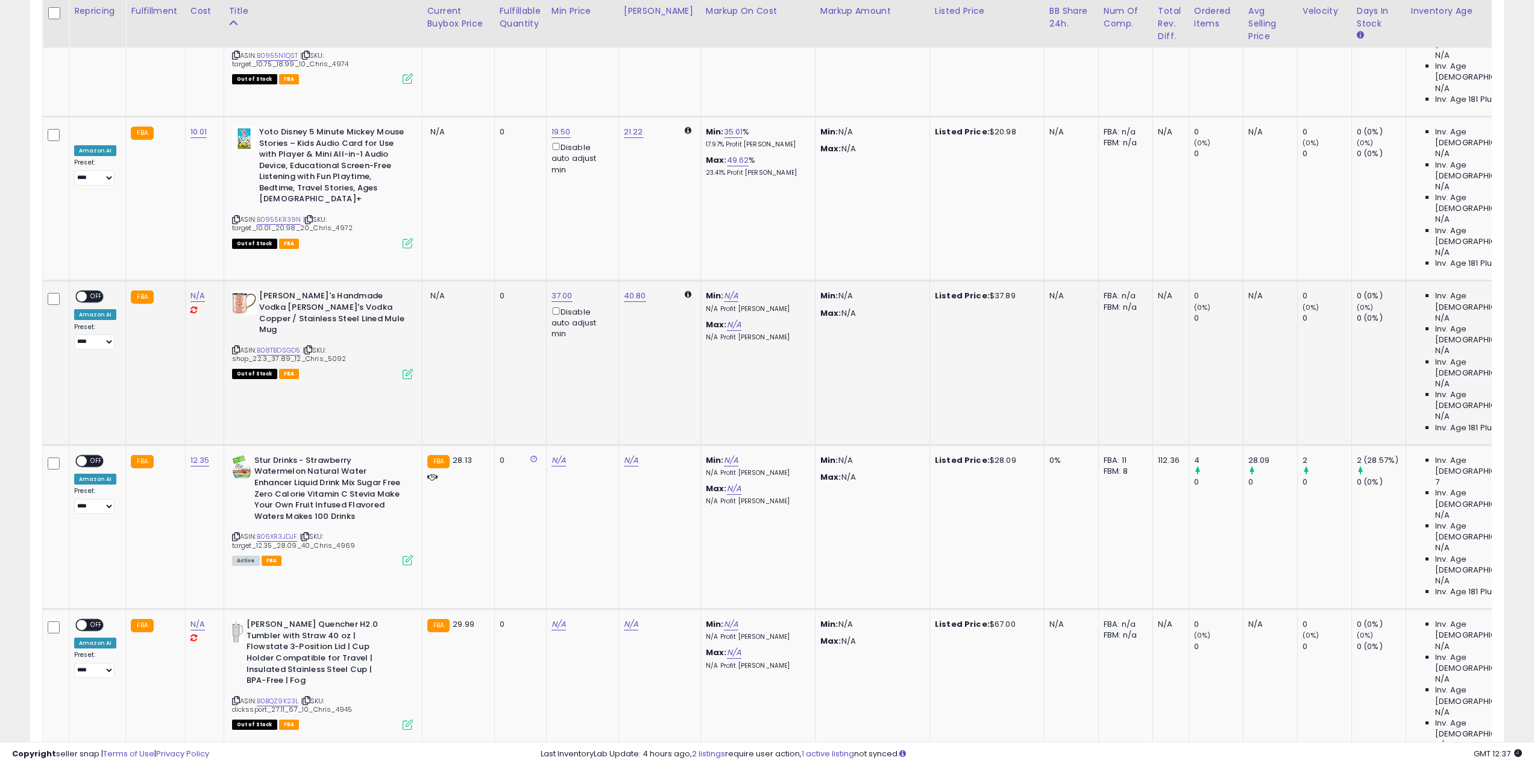
click at [93, 292] on span "OFF" at bounding box center [96, 297] width 19 height 10
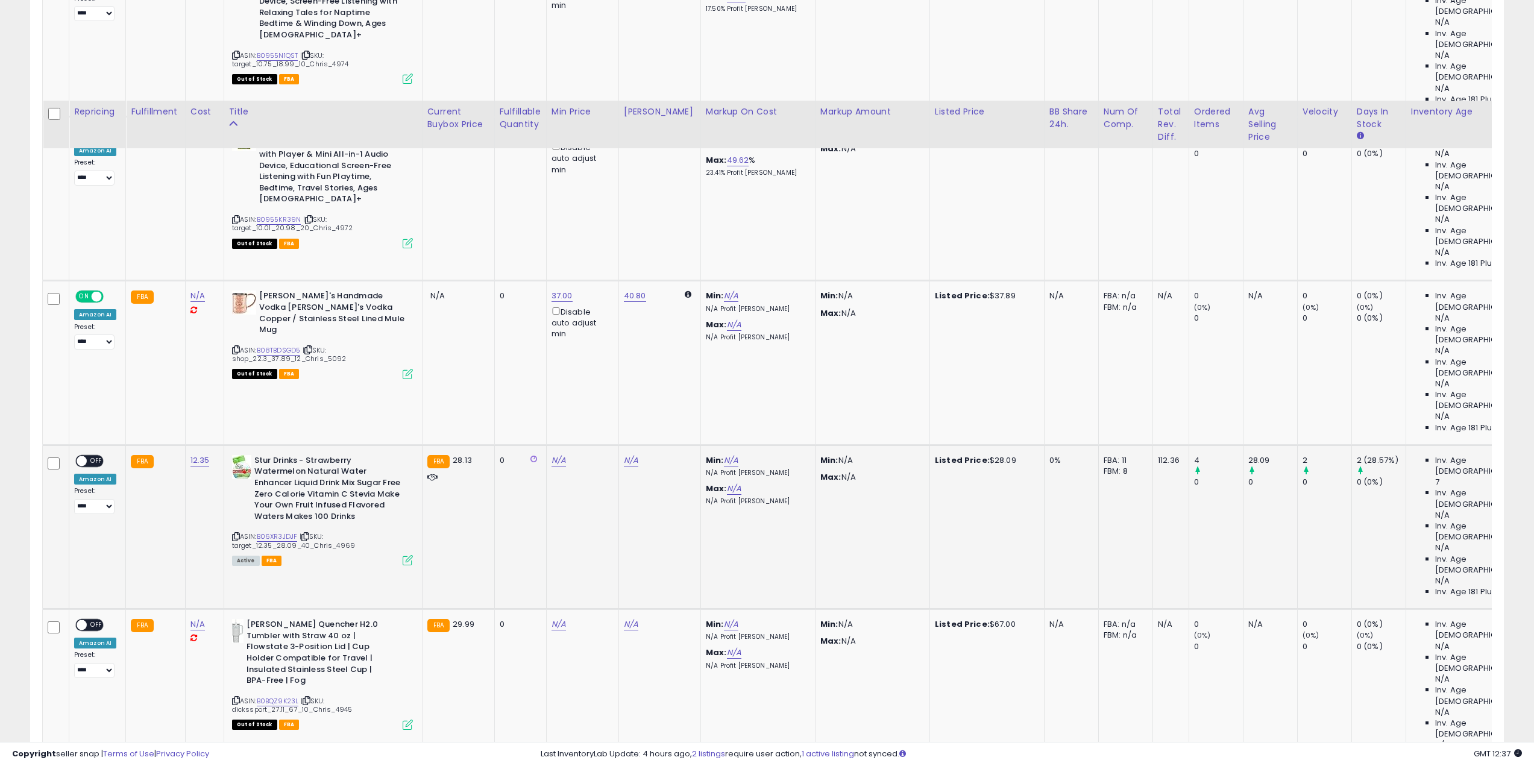
scroll to position [1005, 0]
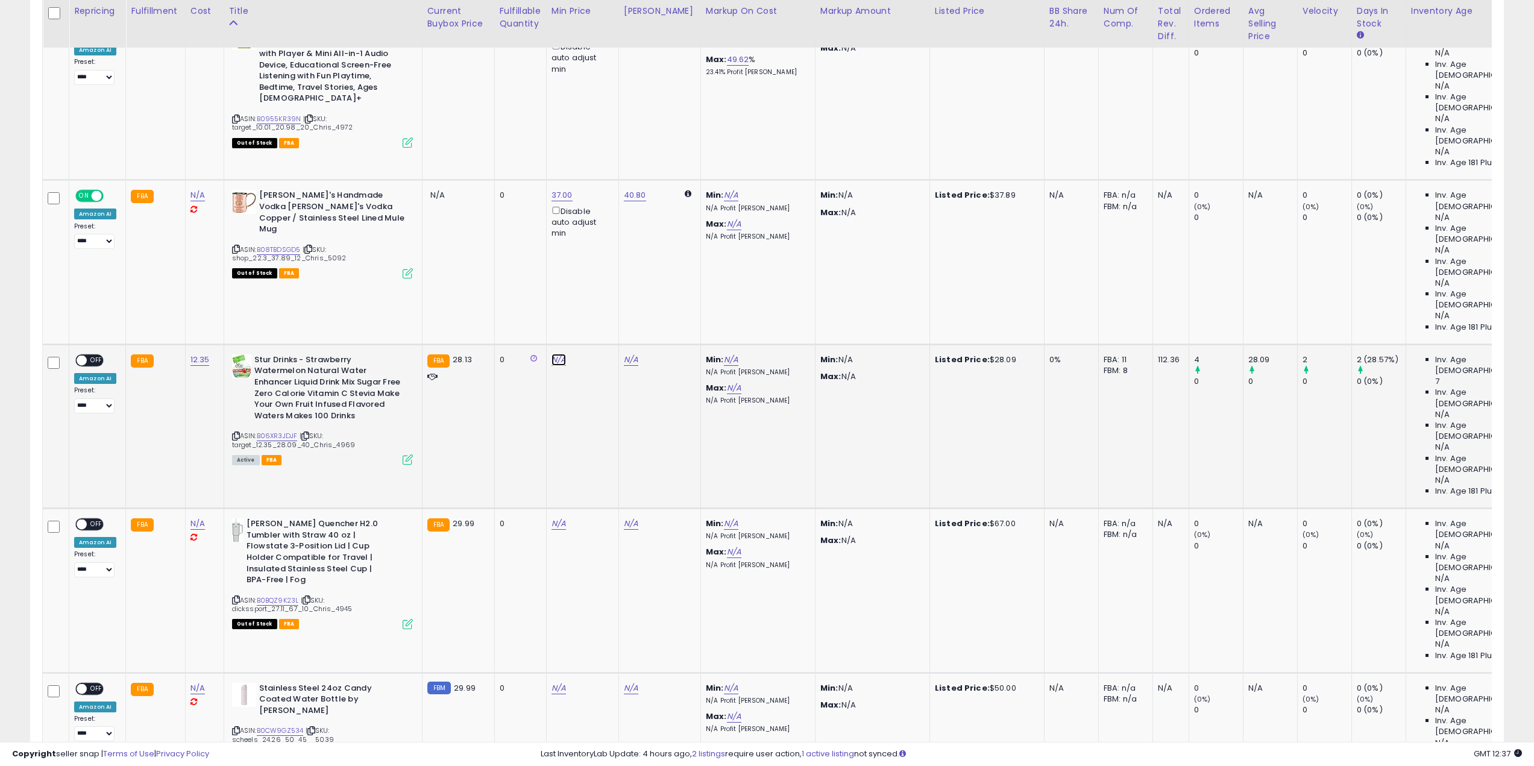
click at [553, 354] on link "N/A" at bounding box center [558, 360] width 14 height 12
type input "**"
click button "submit" at bounding box center [590, 102] width 20 height 18
click at [486, 344] on td "FBA 28.13" at bounding box center [458, 426] width 72 height 164
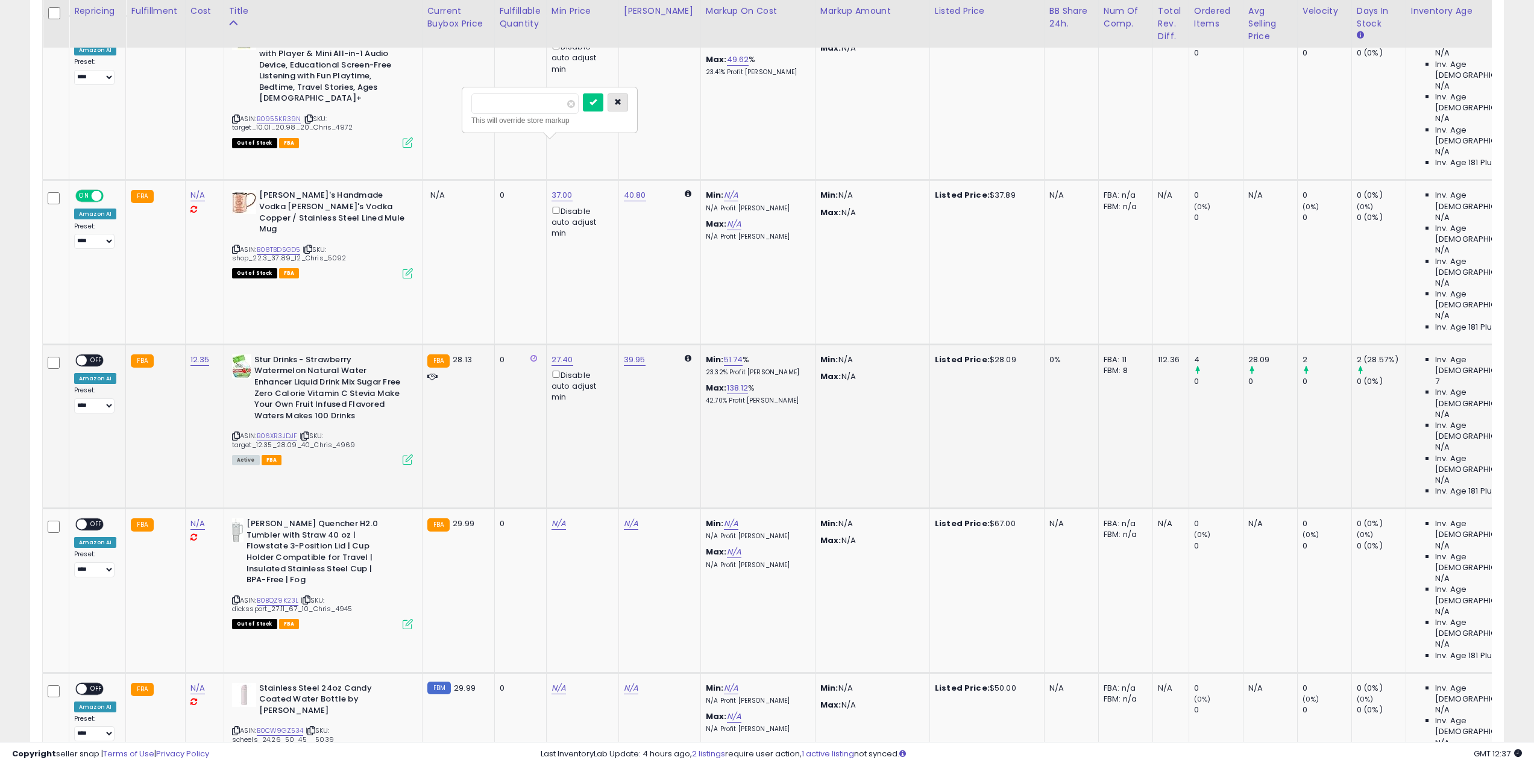
click at [621, 105] on icon "button" at bounding box center [617, 101] width 7 height 7
click at [87, 355] on span "OFF" at bounding box center [96, 360] width 19 height 10
click at [552, 518] on link "N/A" at bounding box center [558, 524] width 14 height 12
click at [625, 233] on button "button" at bounding box center [614, 230] width 20 height 18
click at [577, 509] on td "N/A" at bounding box center [582, 591] width 72 height 164
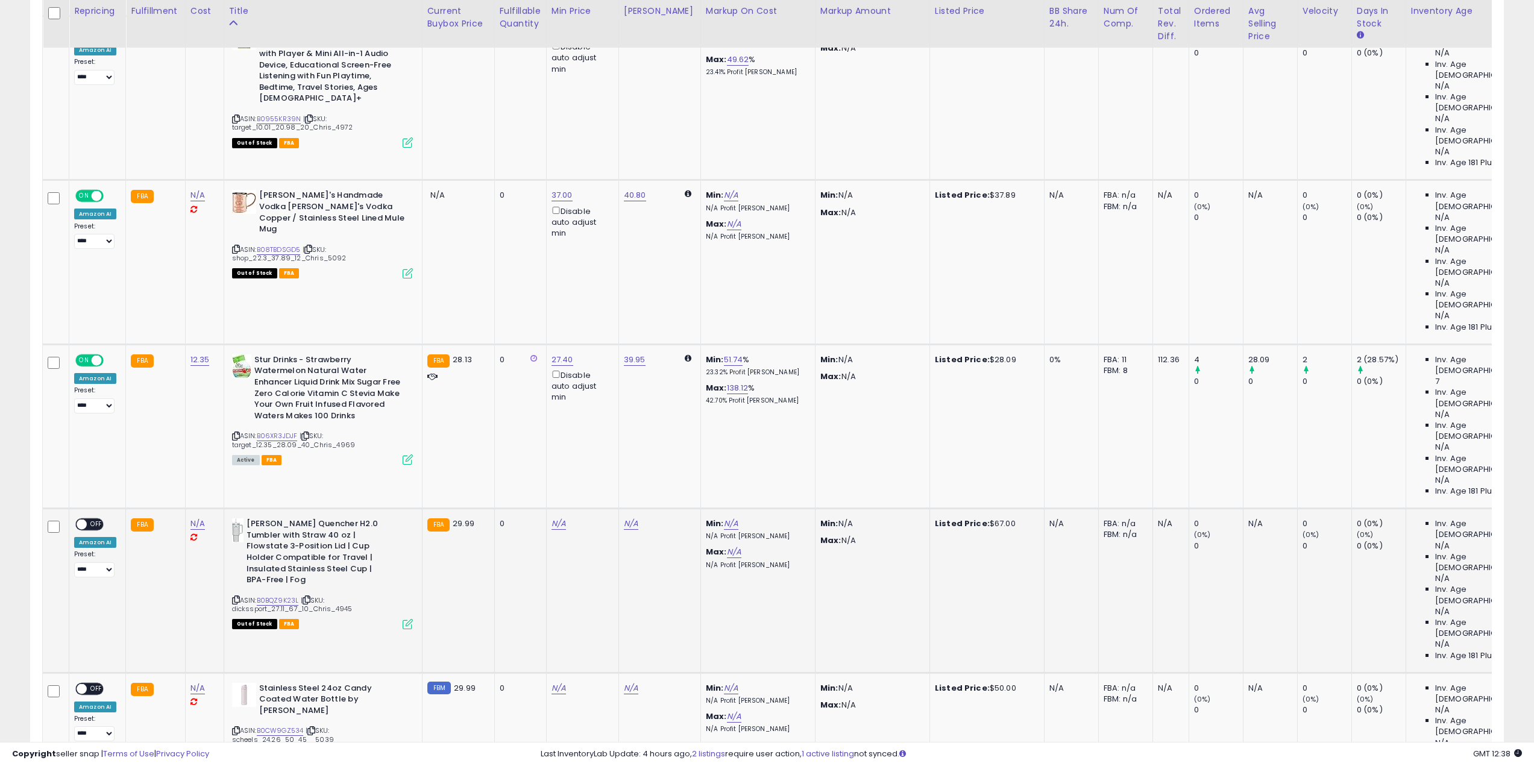
click at [433, 509] on td "29.99 FBA" at bounding box center [458, 591] width 72 height 164
click at [557, 518] on link "N/A" at bounding box center [558, 524] width 14 height 12
click at [540, 237] on input "number" at bounding box center [521, 231] width 107 height 20
type input "**"
click button "submit" at bounding box center [590, 230] width 20 height 18
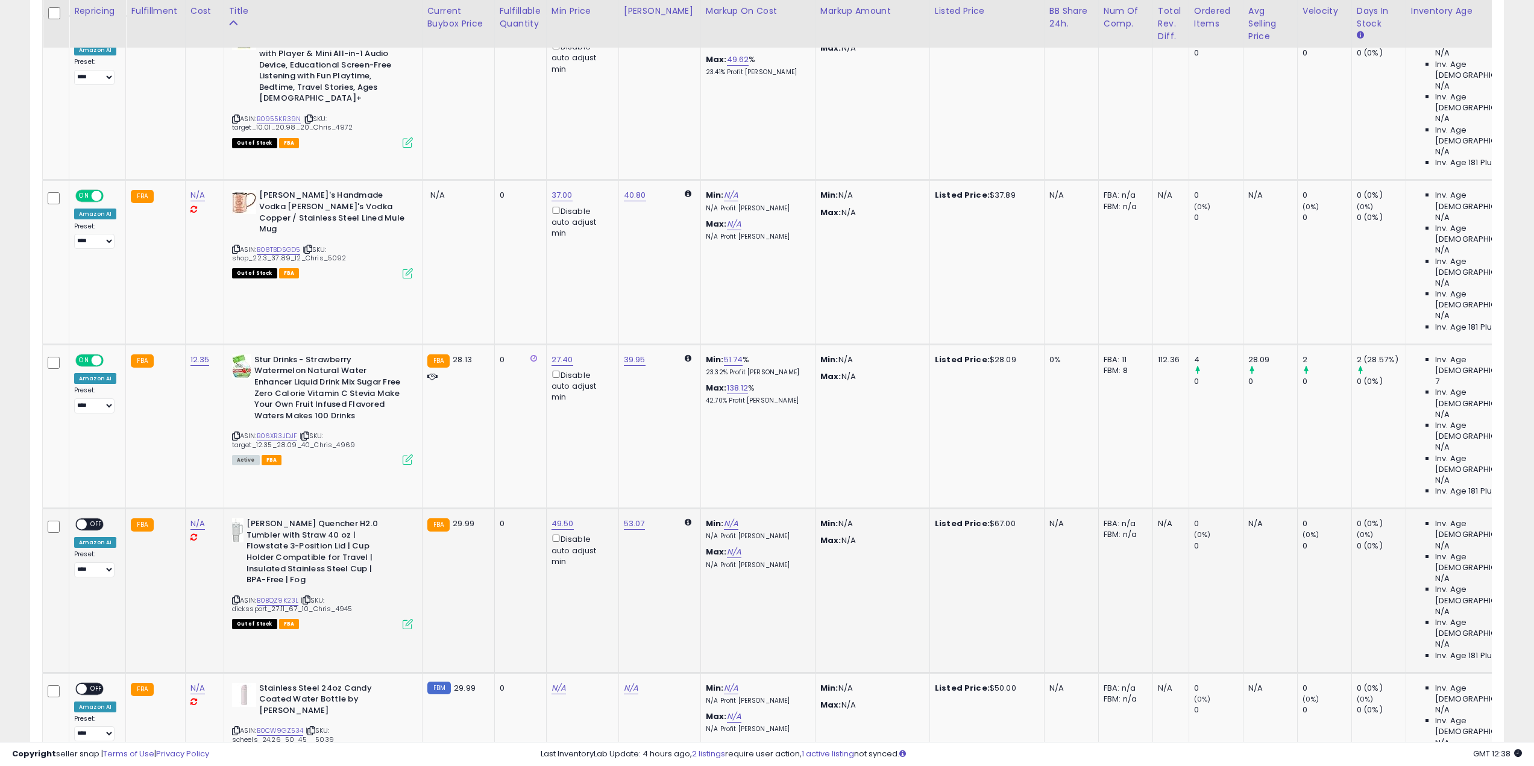
click at [80, 519] on span at bounding box center [82, 524] width 10 height 10
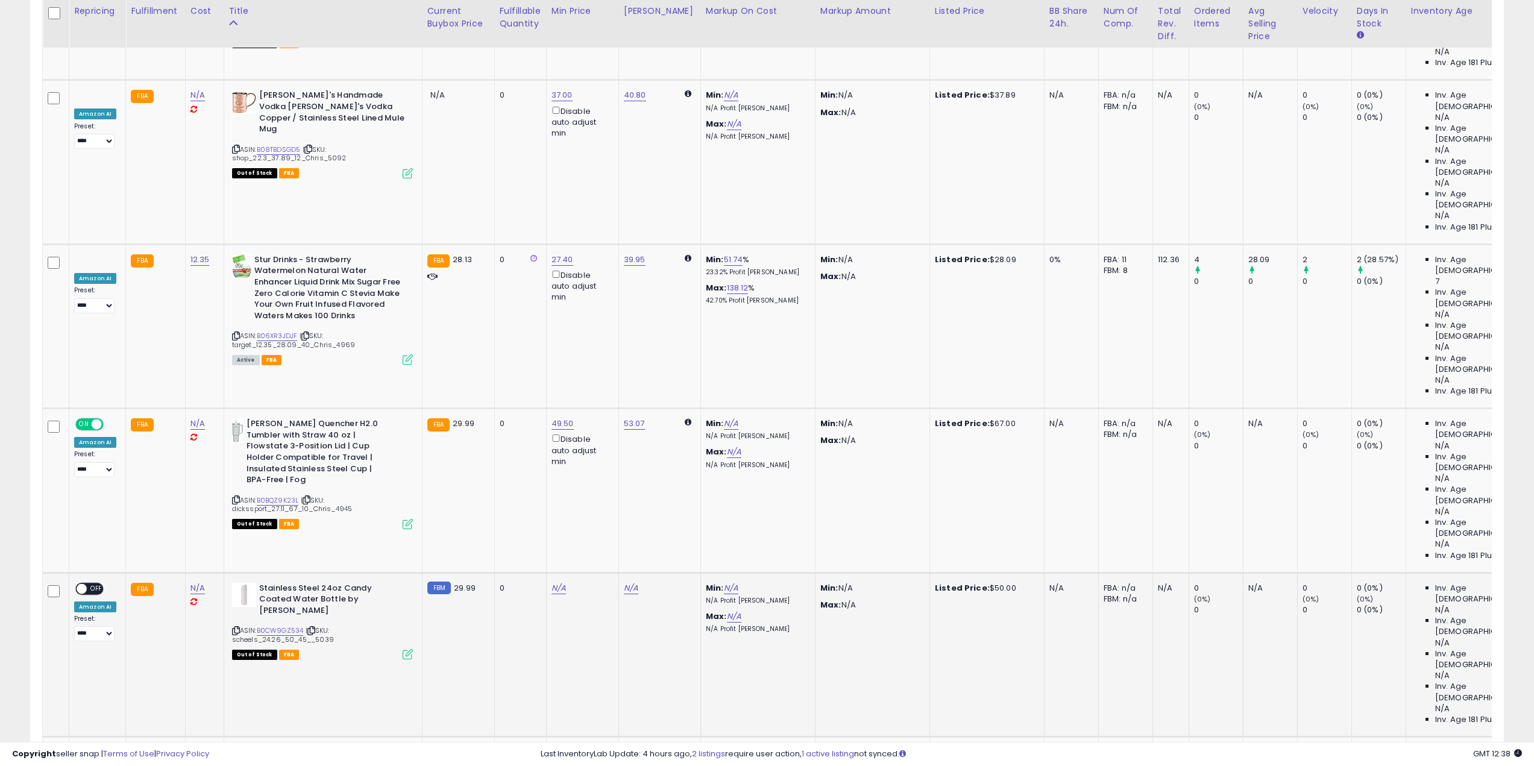
scroll to position [1205, 0]
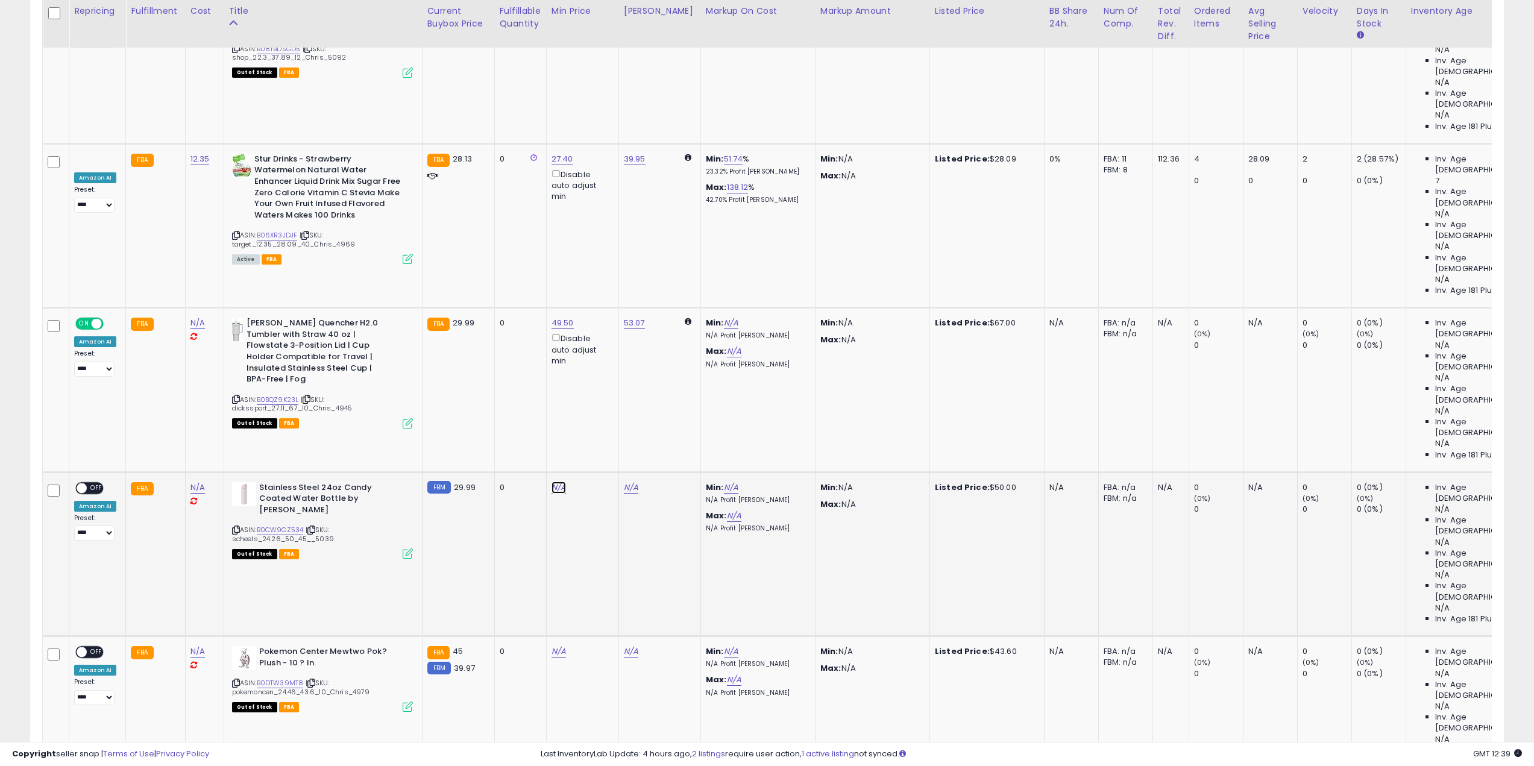
click at [558, 481] on link "N/A" at bounding box center [558, 487] width 14 height 12
type input "**"
click at [594, 148] on icon "submit" at bounding box center [589, 144] width 7 height 7
click at [91, 483] on span "OFF" at bounding box center [96, 488] width 19 height 10
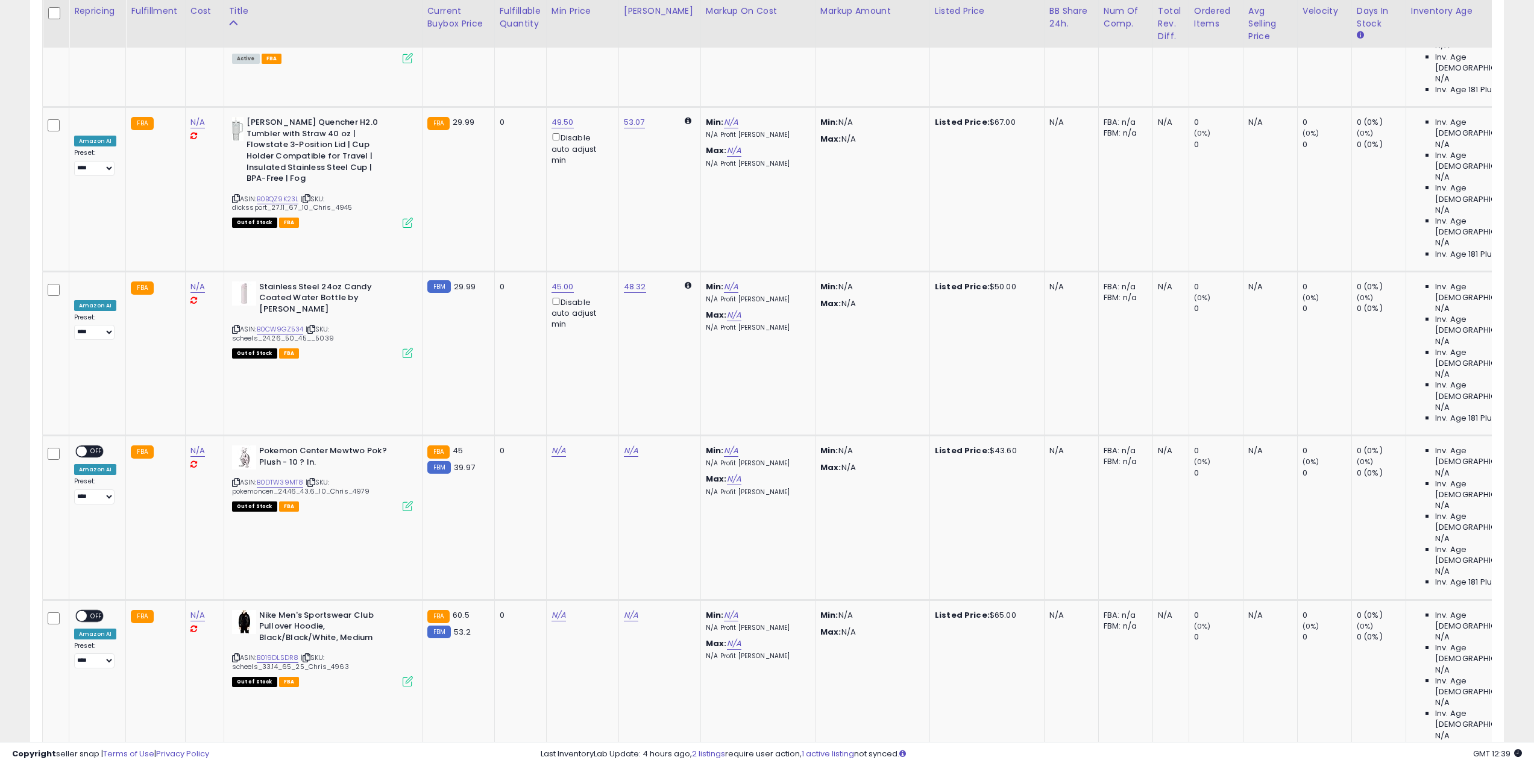
scroll to position [1306, 0]
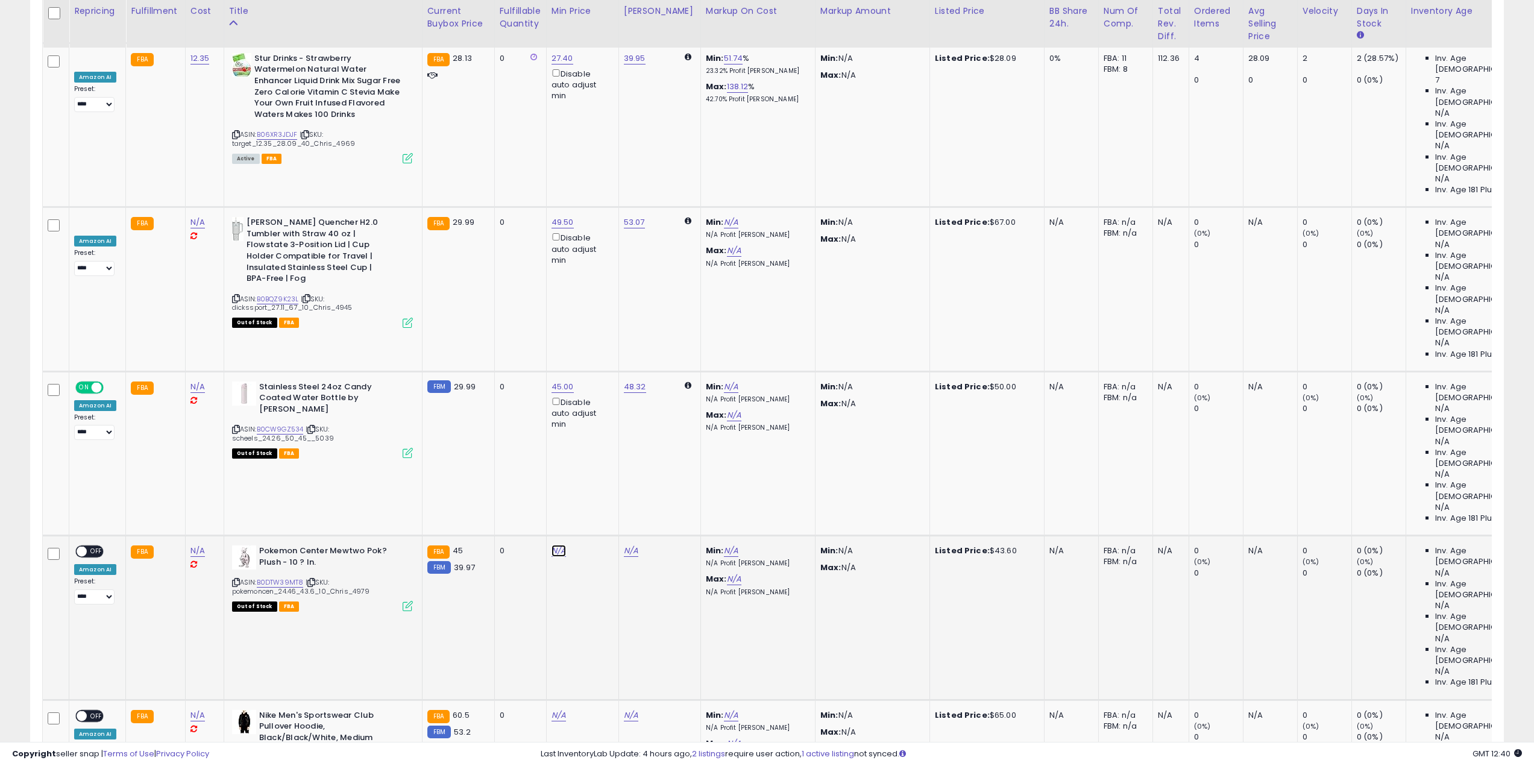
click at [559, 545] on link "N/A" at bounding box center [558, 551] width 14 height 12
drag, startPoint x: 521, startPoint y: 140, endPoint x: 514, endPoint y: 131, distance: 11.2
click at [521, 139] on div "This will override store markup" at bounding box center [546, 145] width 157 height 12
click at [514, 130] on input "number" at bounding box center [521, 128] width 107 height 20
type input "****"
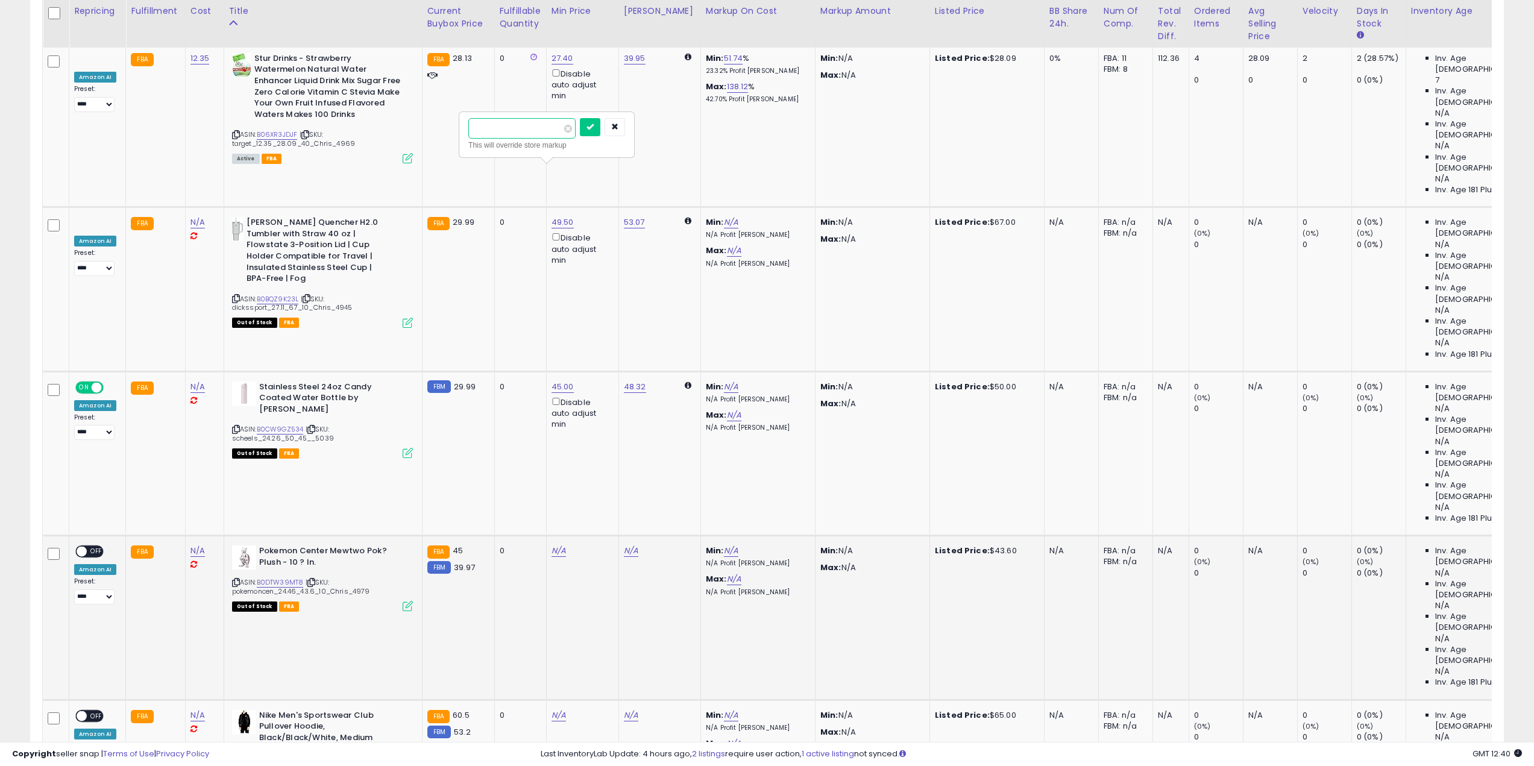
click button "submit" at bounding box center [590, 127] width 20 height 18
click at [98, 547] on span "OFF" at bounding box center [96, 552] width 19 height 10
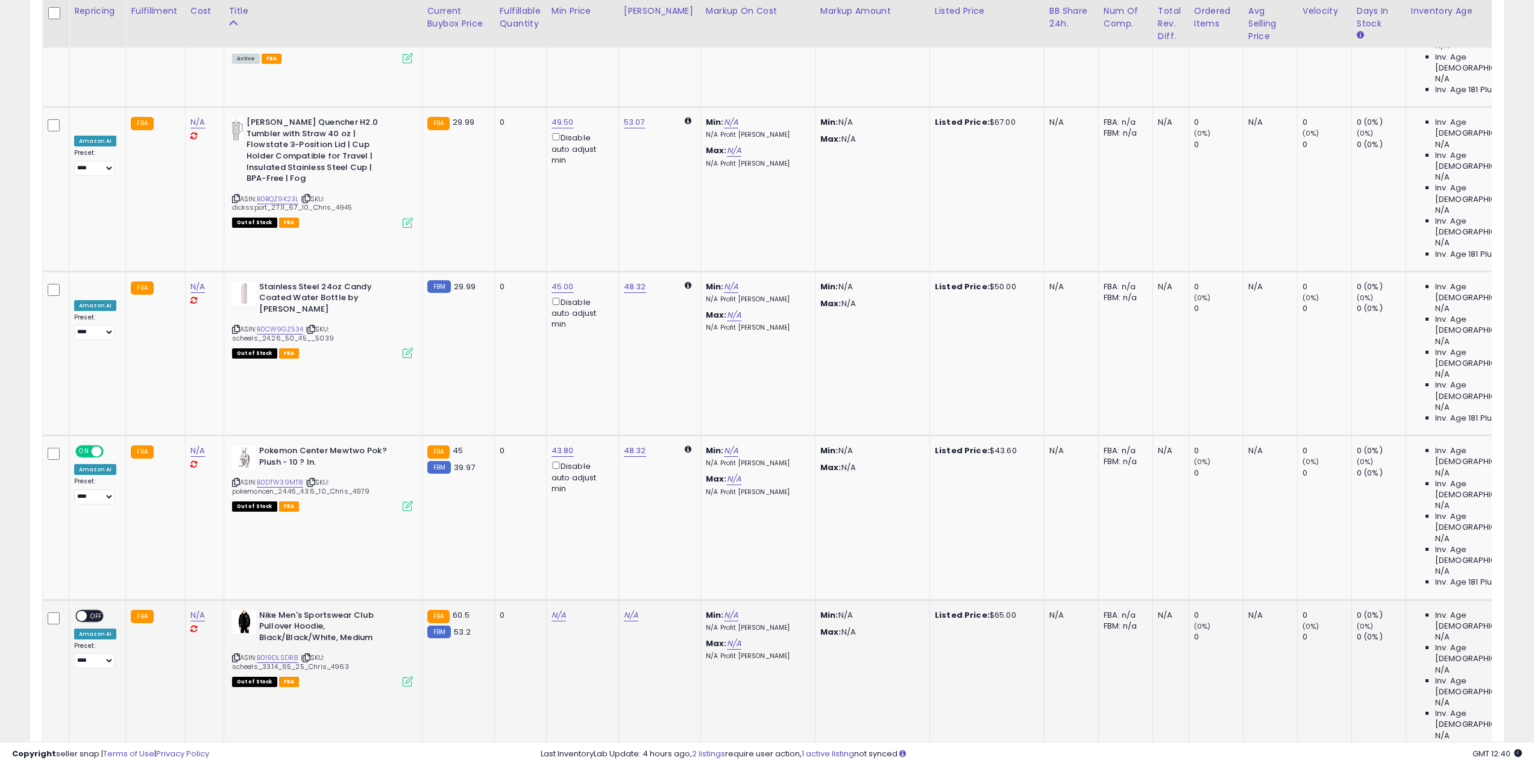
click at [500, 600] on td "0" at bounding box center [520, 682] width 52 height 164
click at [505, 600] on td "0" at bounding box center [520, 682] width 52 height 164
click at [562, 609] on link "N/A" at bounding box center [558, 615] width 14 height 12
click at [510, 104] on input "number" at bounding box center [521, 111] width 107 height 20
type input "**"
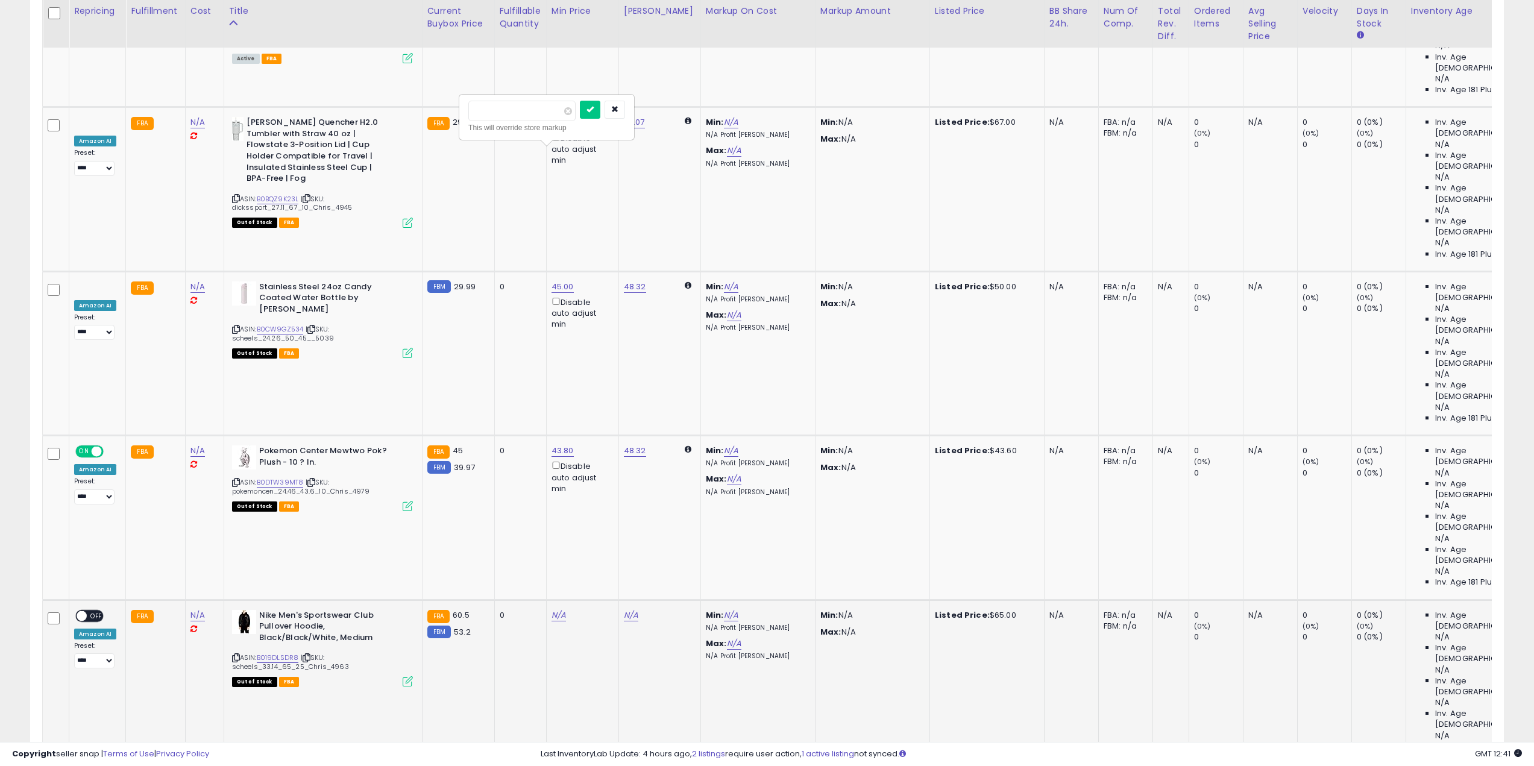
click button "submit" at bounding box center [590, 110] width 20 height 18
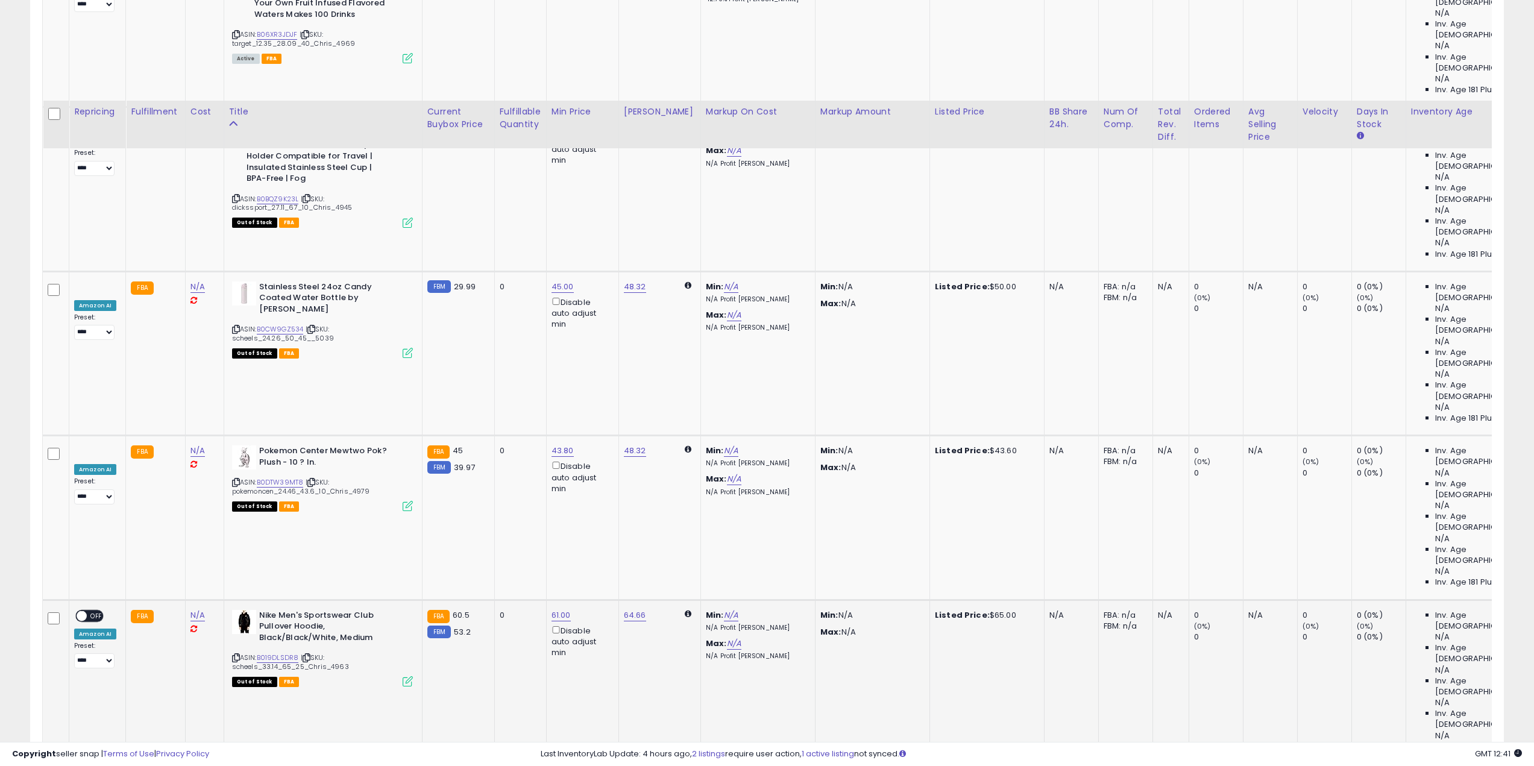
scroll to position [1506, 0]
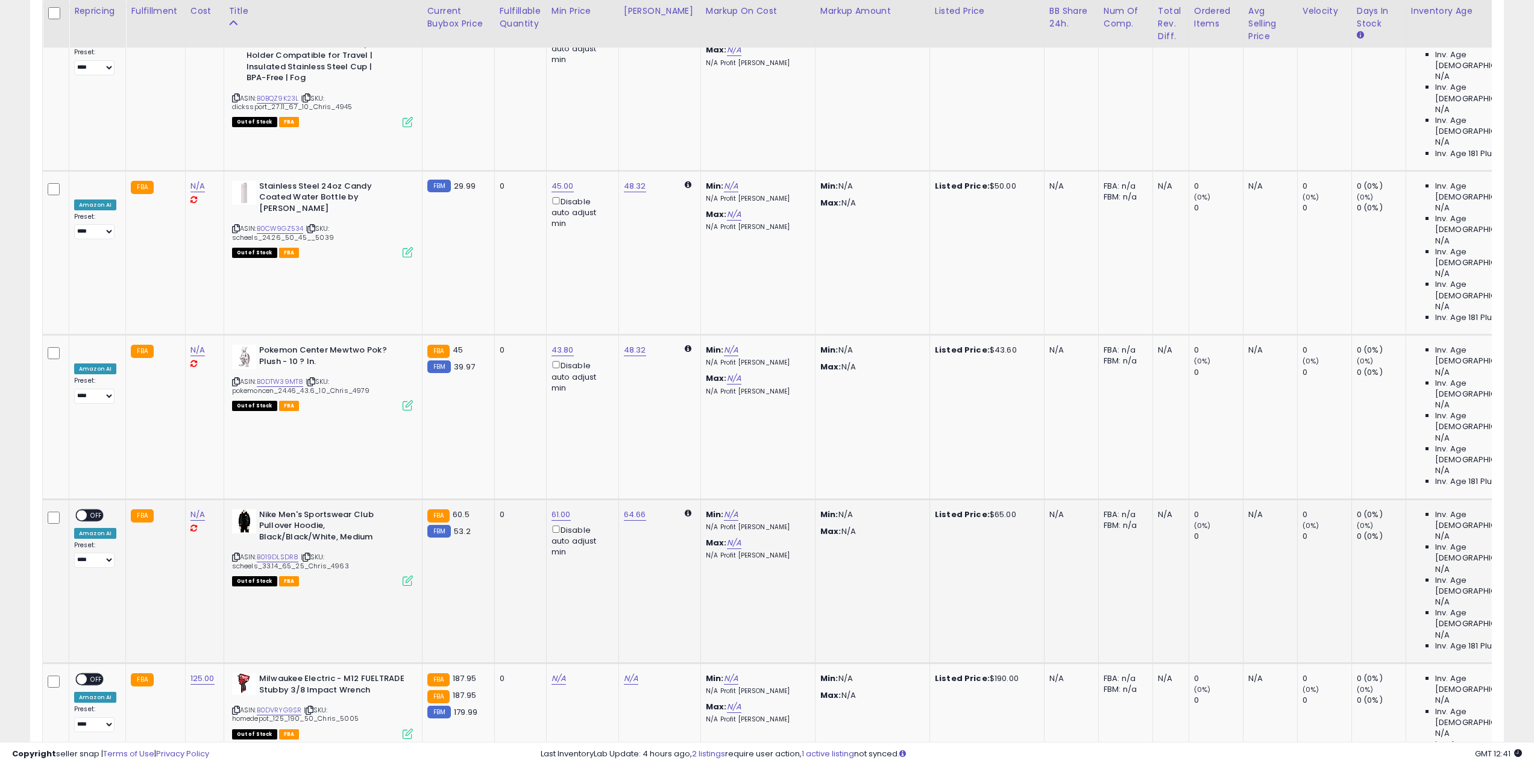
click at [95, 510] on span "OFF" at bounding box center [96, 515] width 19 height 10
click at [554, 672] on link "N/A" at bounding box center [558, 678] width 14 height 12
type input "***"
click button "submit" at bounding box center [590, 103] width 20 height 18
click at [93, 674] on span "OFF" at bounding box center [96, 679] width 19 height 10
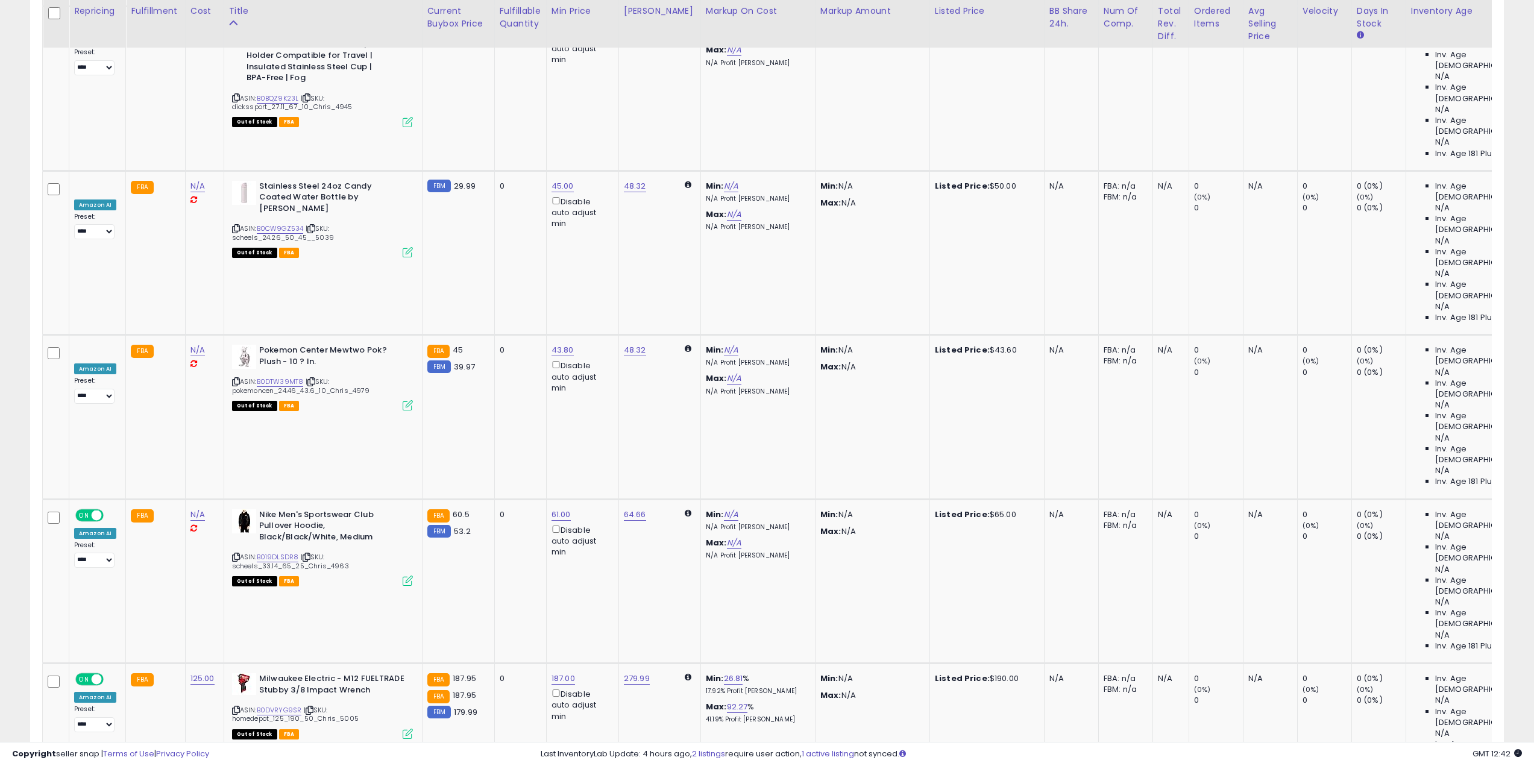
type input "***"
click button "submit" at bounding box center [590, 186] width 20 height 18
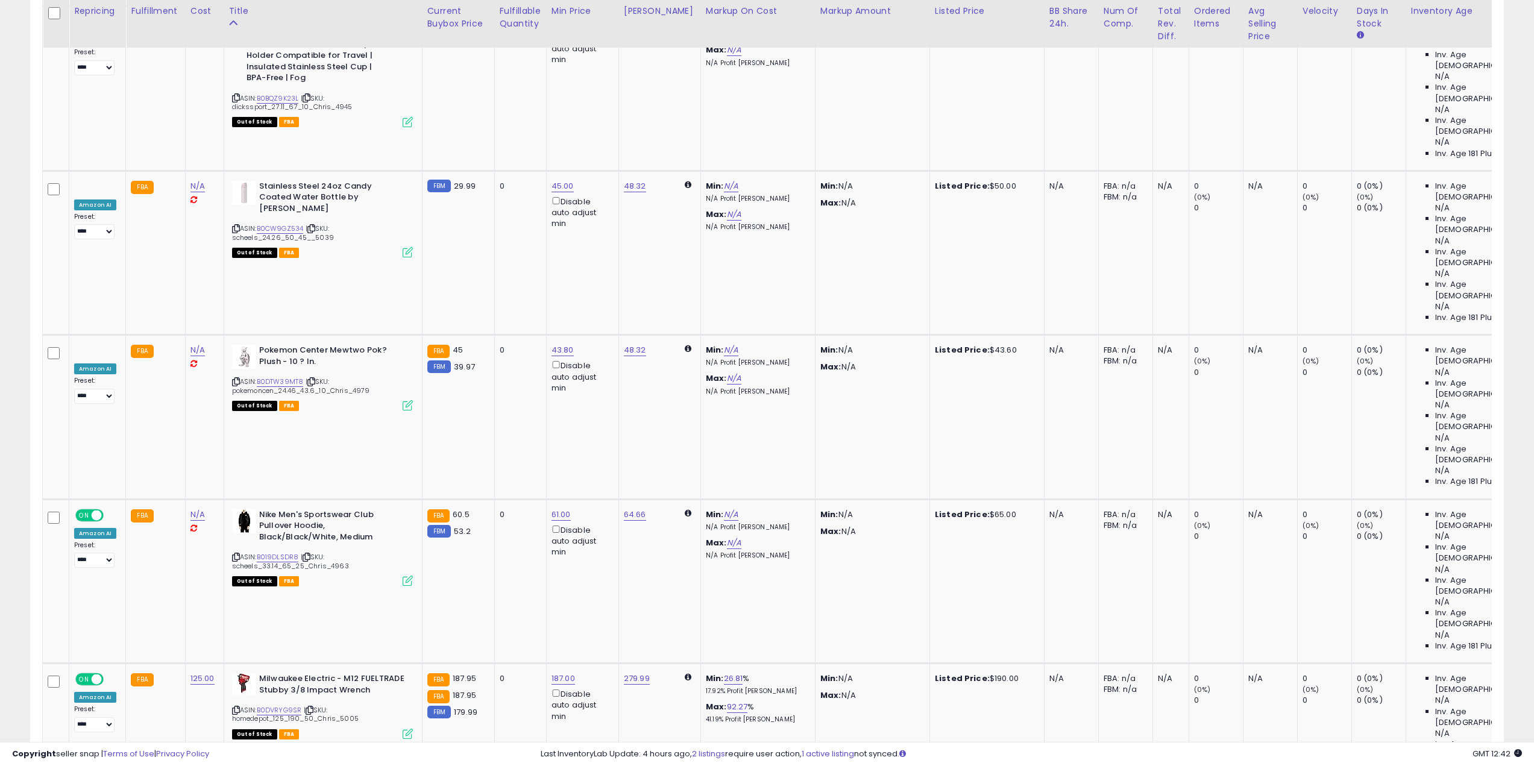
click at [545, 189] on input "******" at bounding box center [526, 187] width 107 height 20
type input "***"
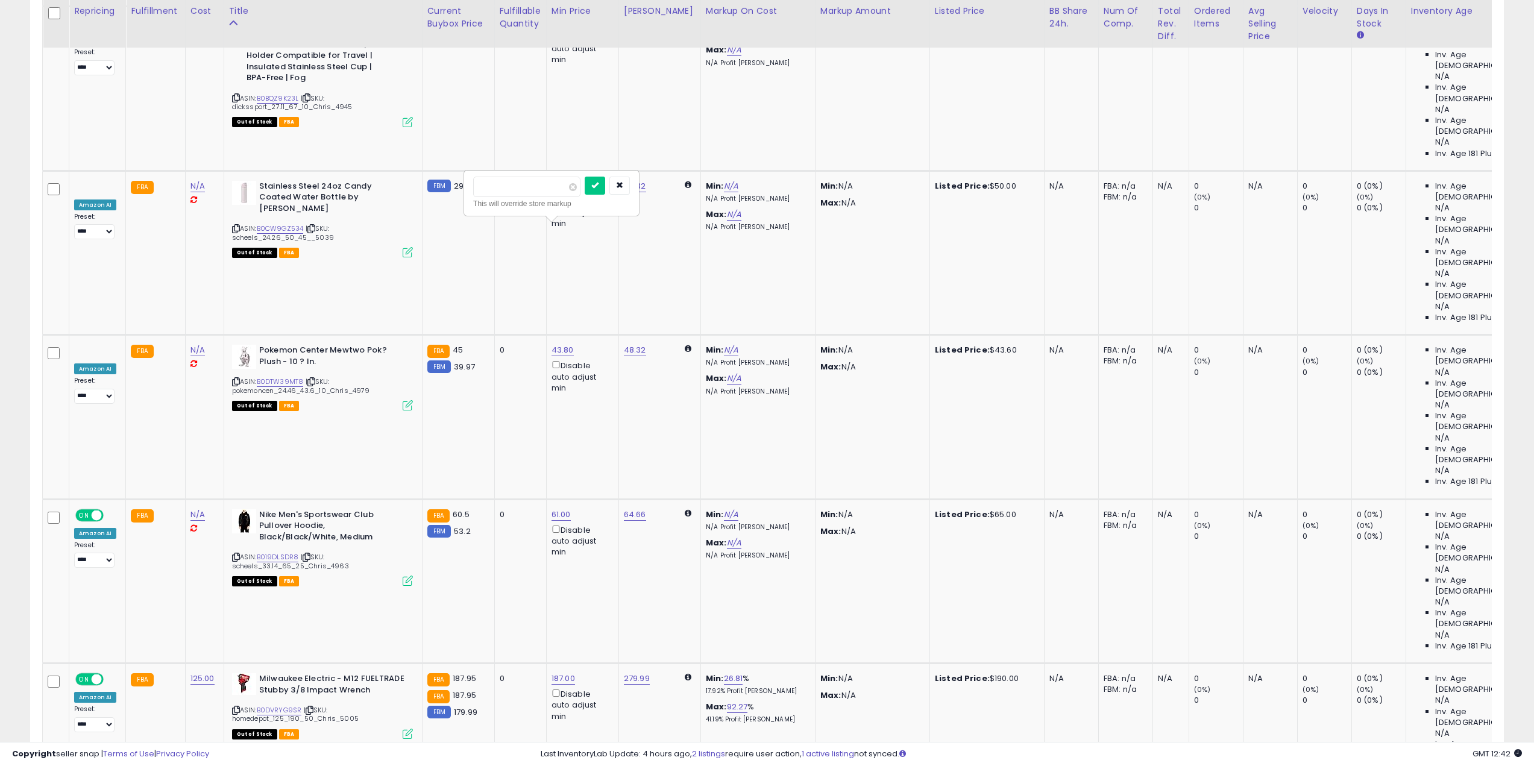
click button "submit" at bounding box center [595, 186] width 20 height 18
type input "******"
click button "submit" at bounding box center [590, 268] width 20 height 18
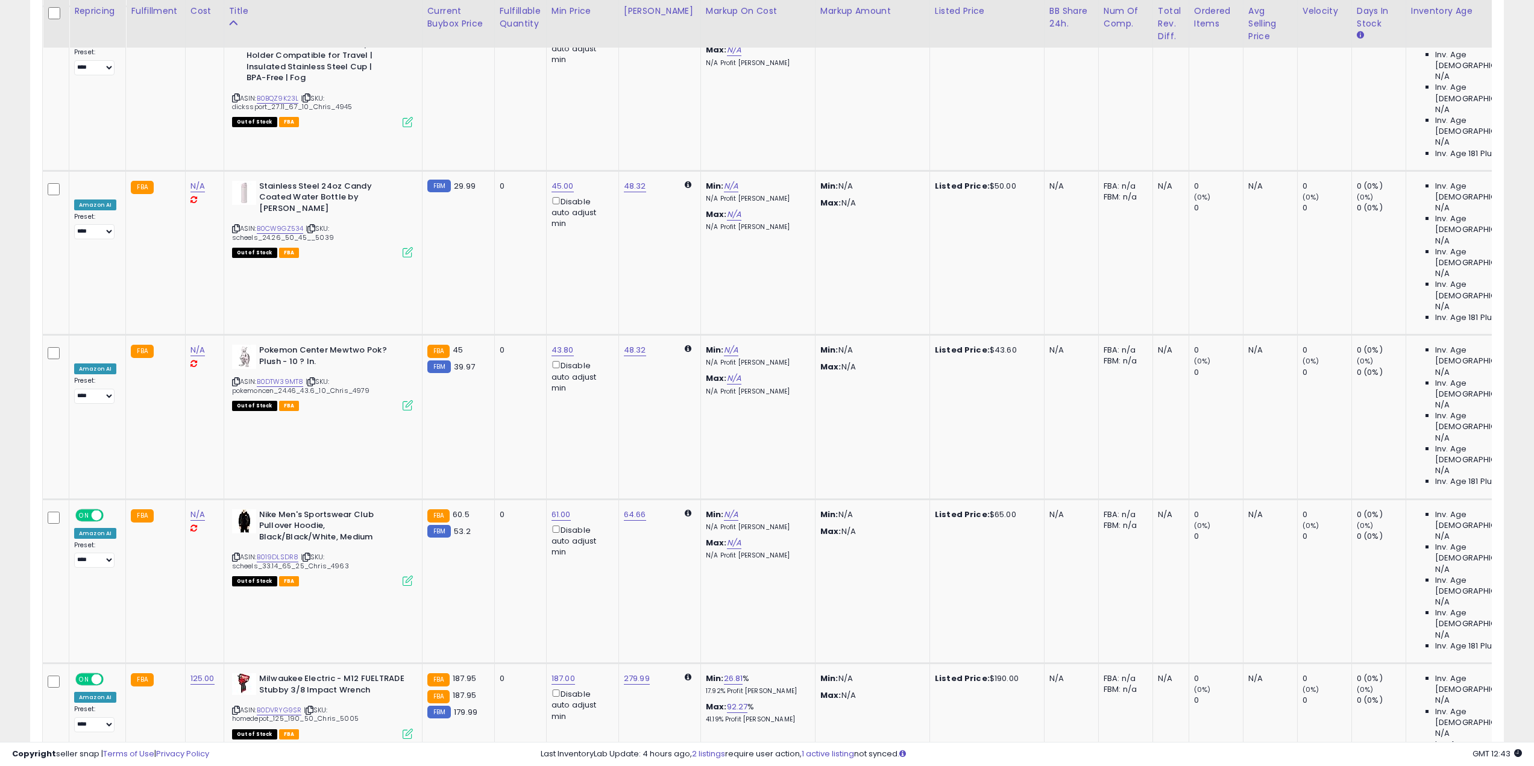
type input "***"
click button "submit" at bounding box center [590, 351] width 20 height 18
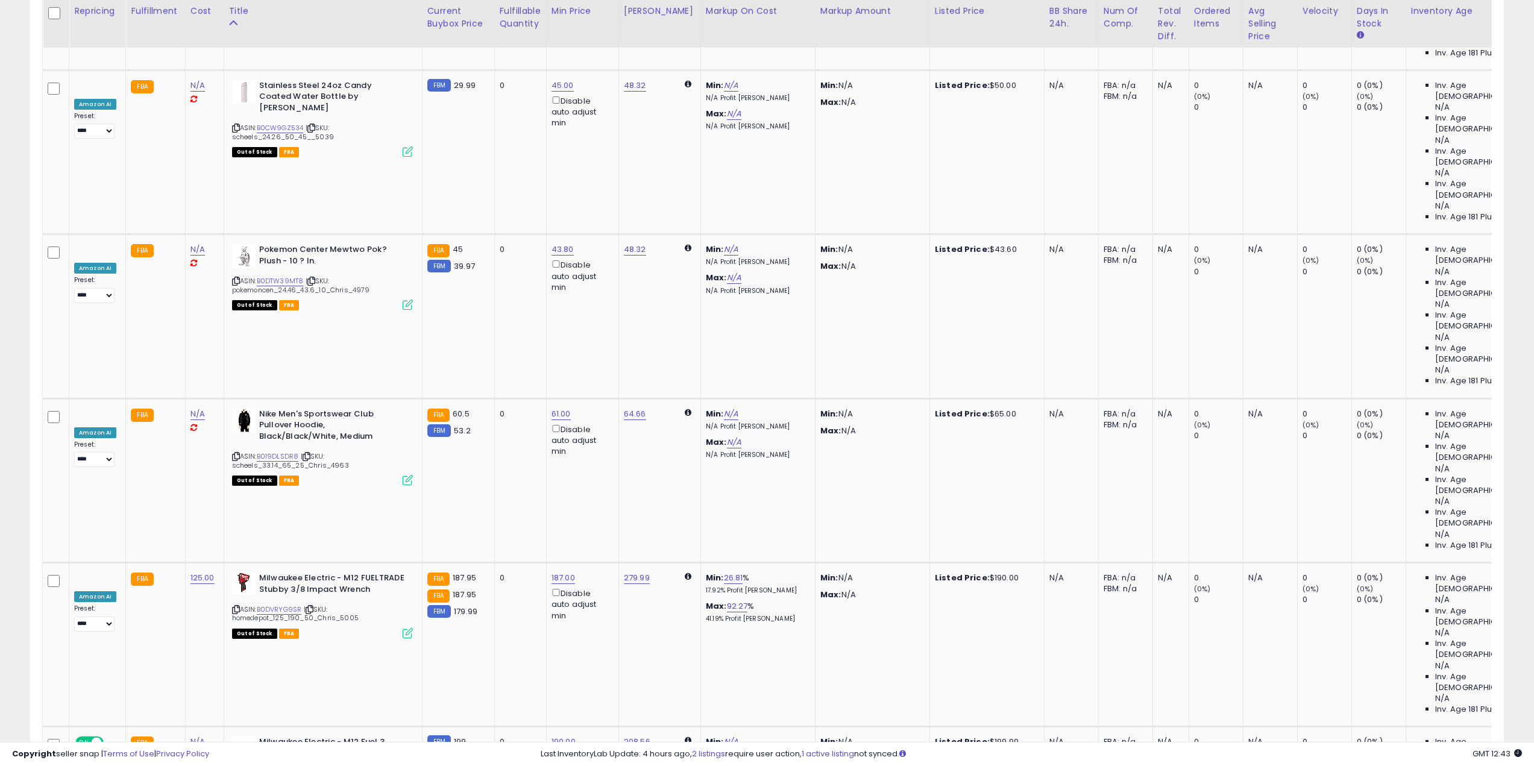
scroll to position [1707, 0]
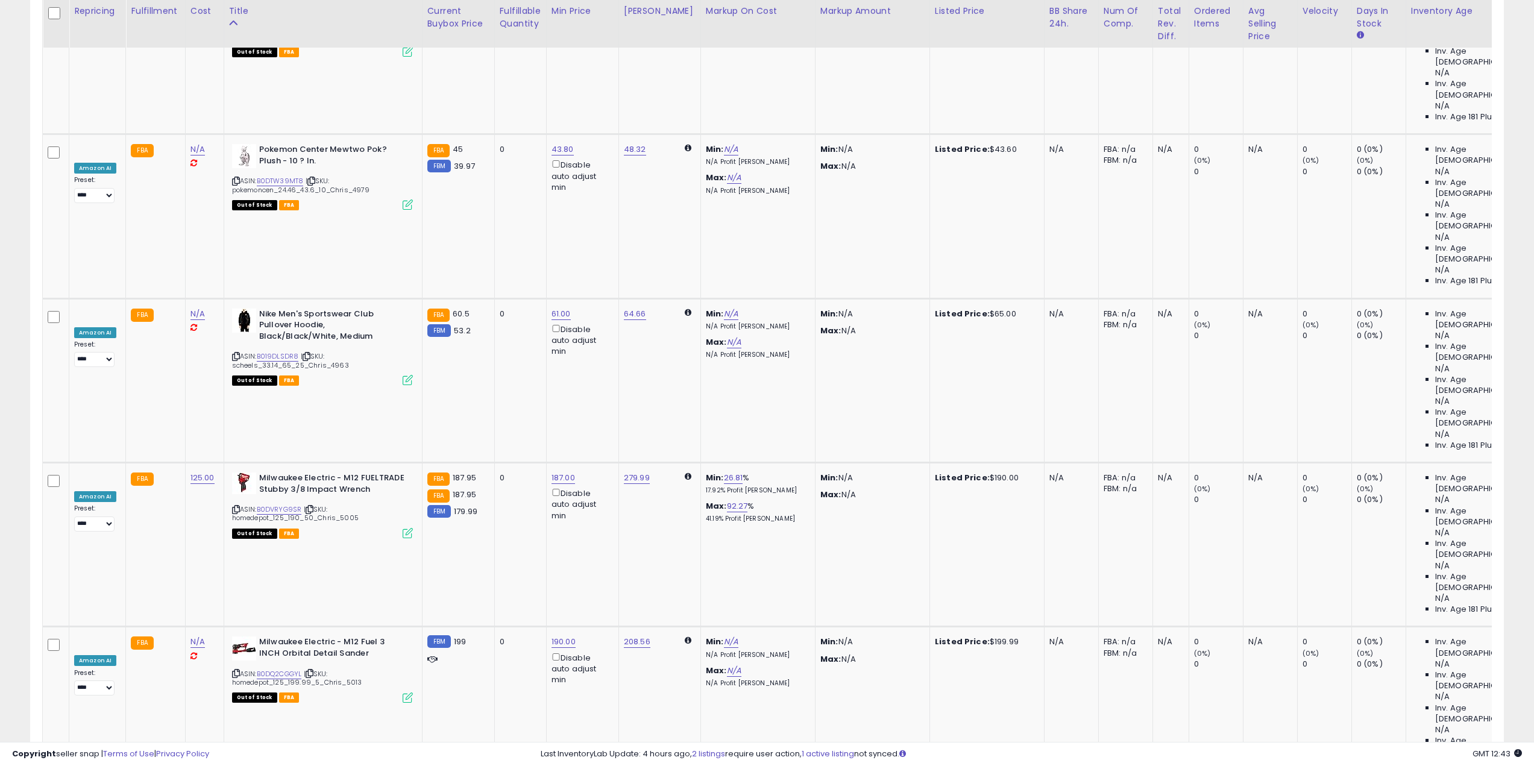
click at [524, 139] on div "****** This will override store markup" at bounding box center [552, 158] width 174 height 44
click at [528, 145] on input "******" at bounding box center [526, 151] width 107 height 20
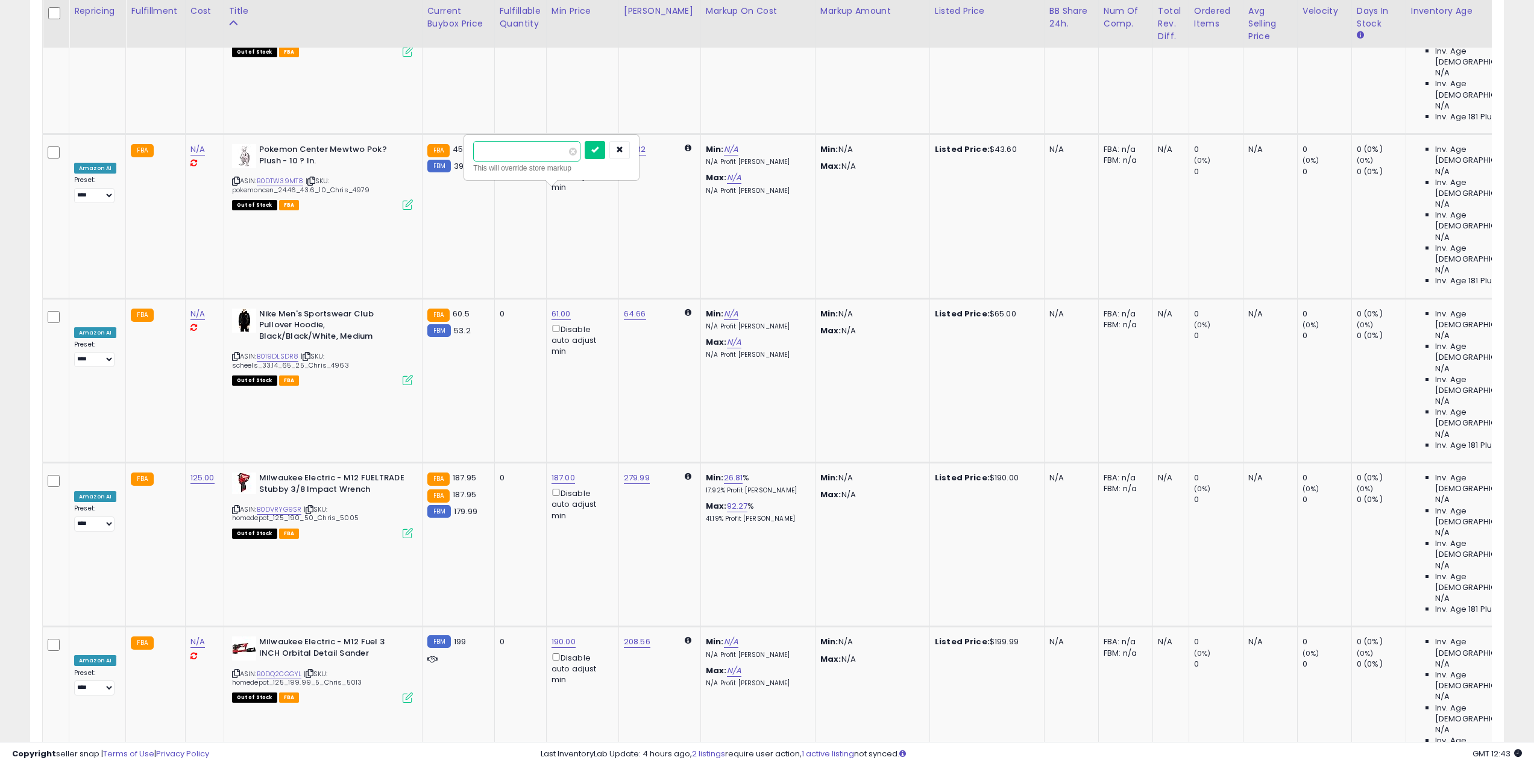
type input "***"
click button "submit" at bounding box center [595, 150] width 20 height 18
type input "**"
click button "submit" at bounding box center [590, 244] width 20 height 18
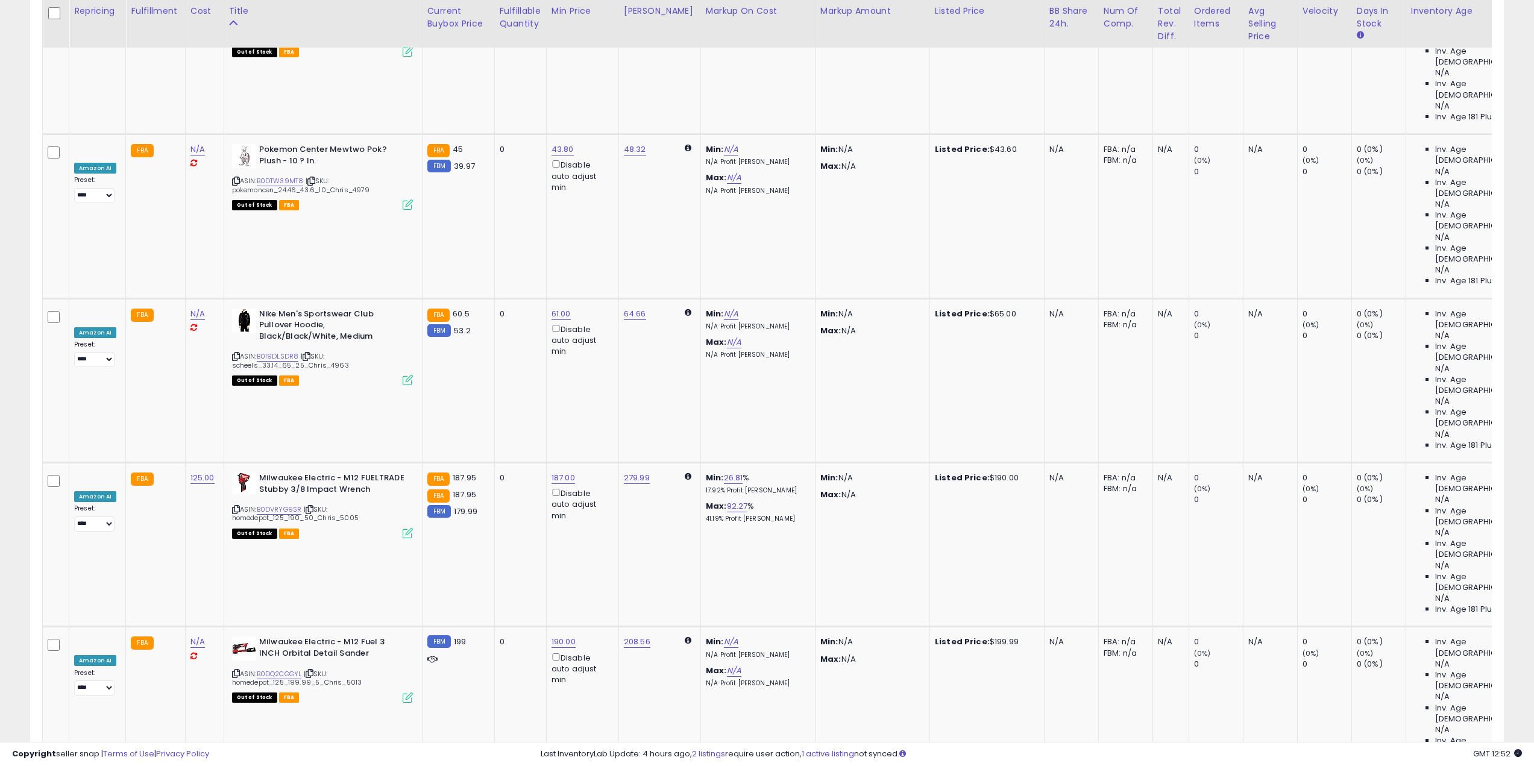
click at [532, 328] on input "number" at bounding box center [521, 328] width 107 height 20
type input "**"
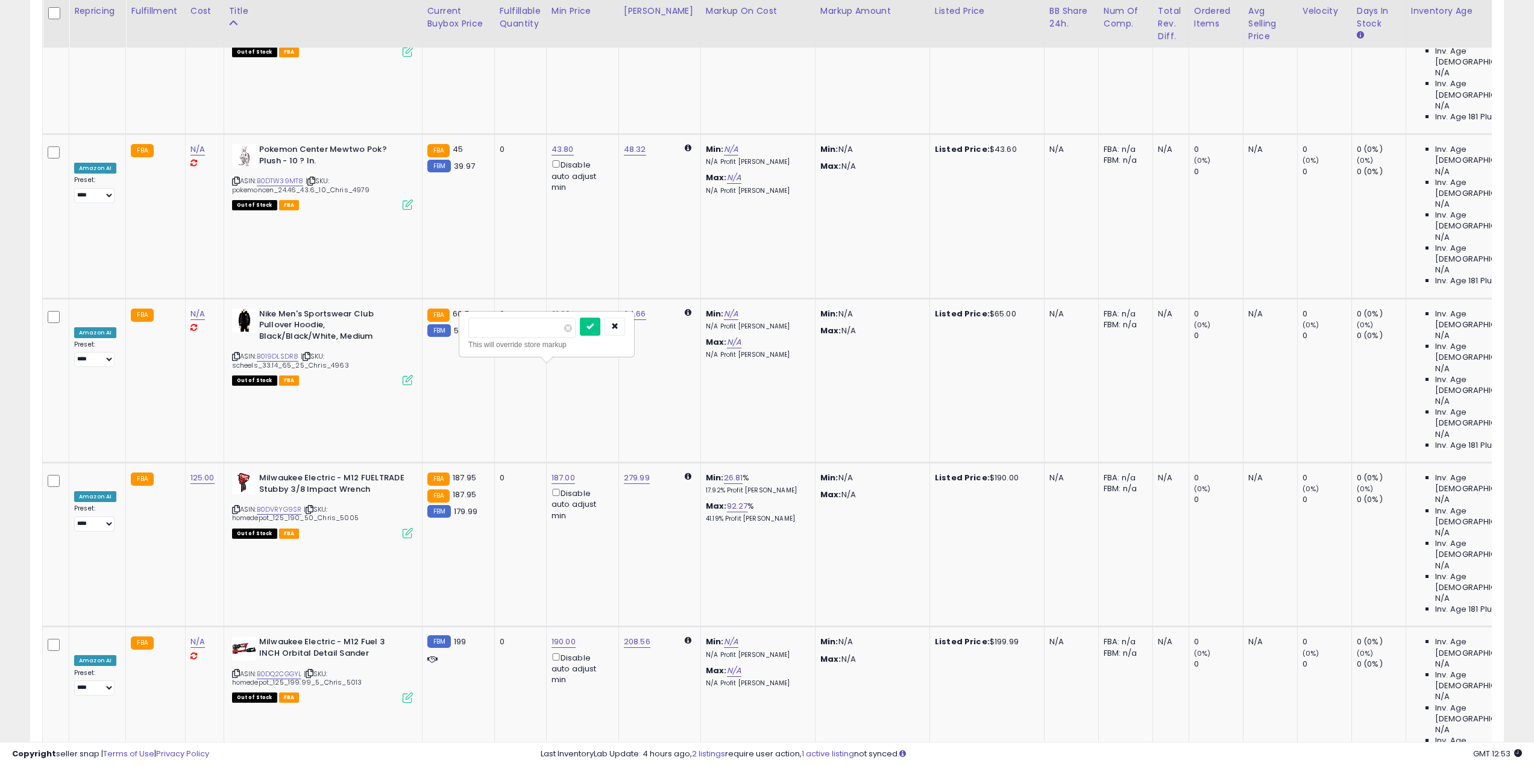
click button "submit" at bounding box center [590, 327] width 20 height 18
type input "**"
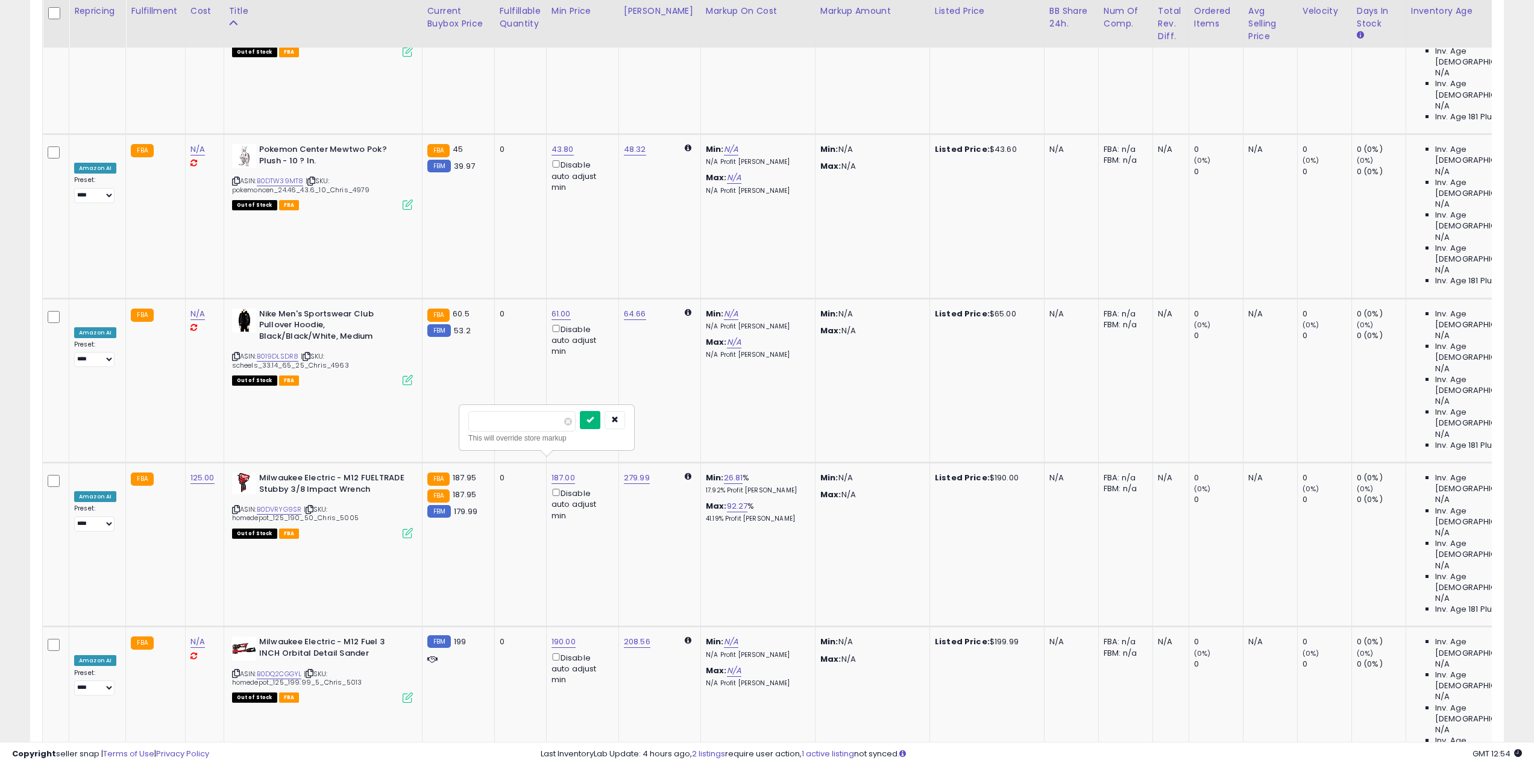
click at [600, 424] on button "submit" at bounding box center [590, 420] width 20 height 18
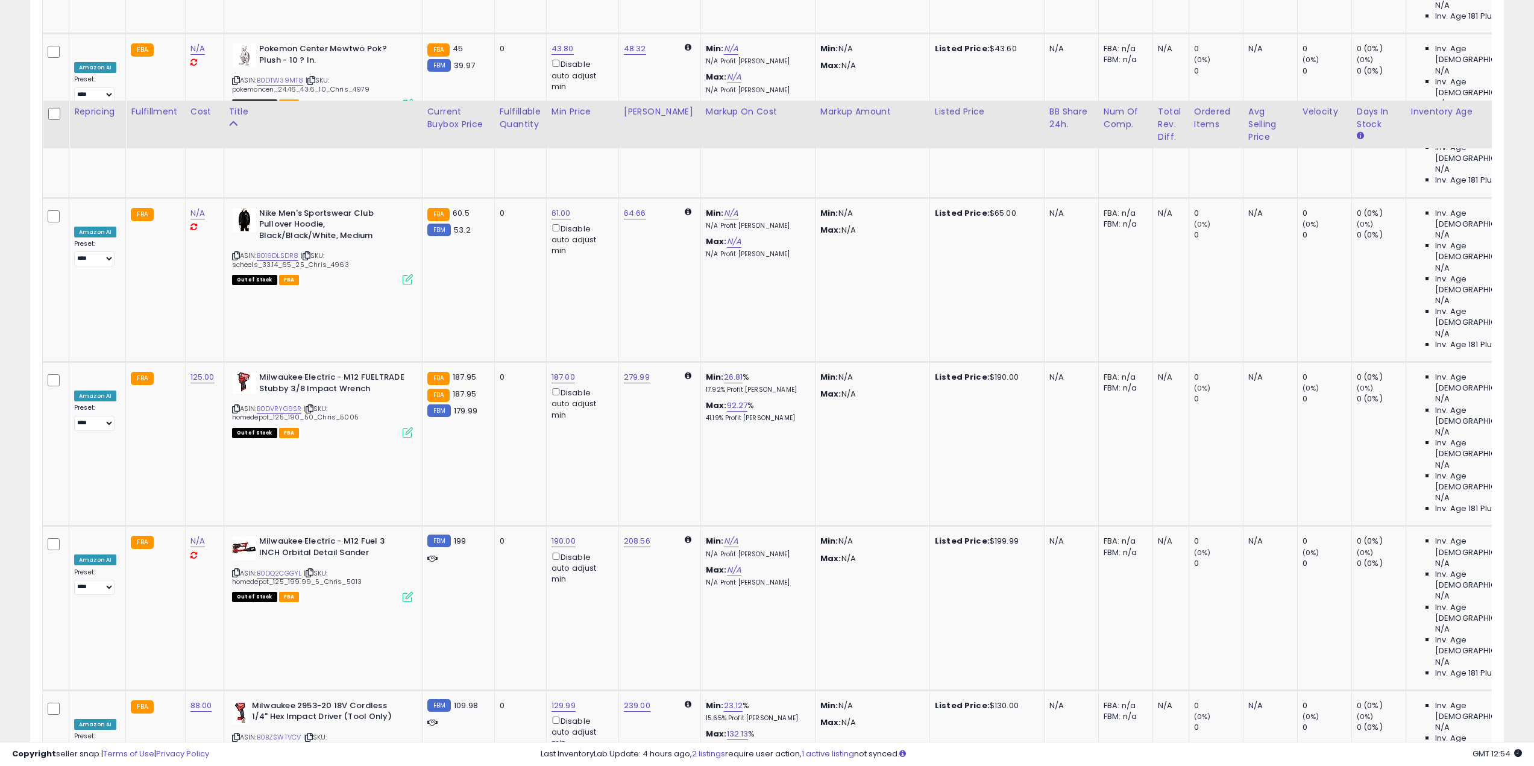
scroll to position [1908, 0]
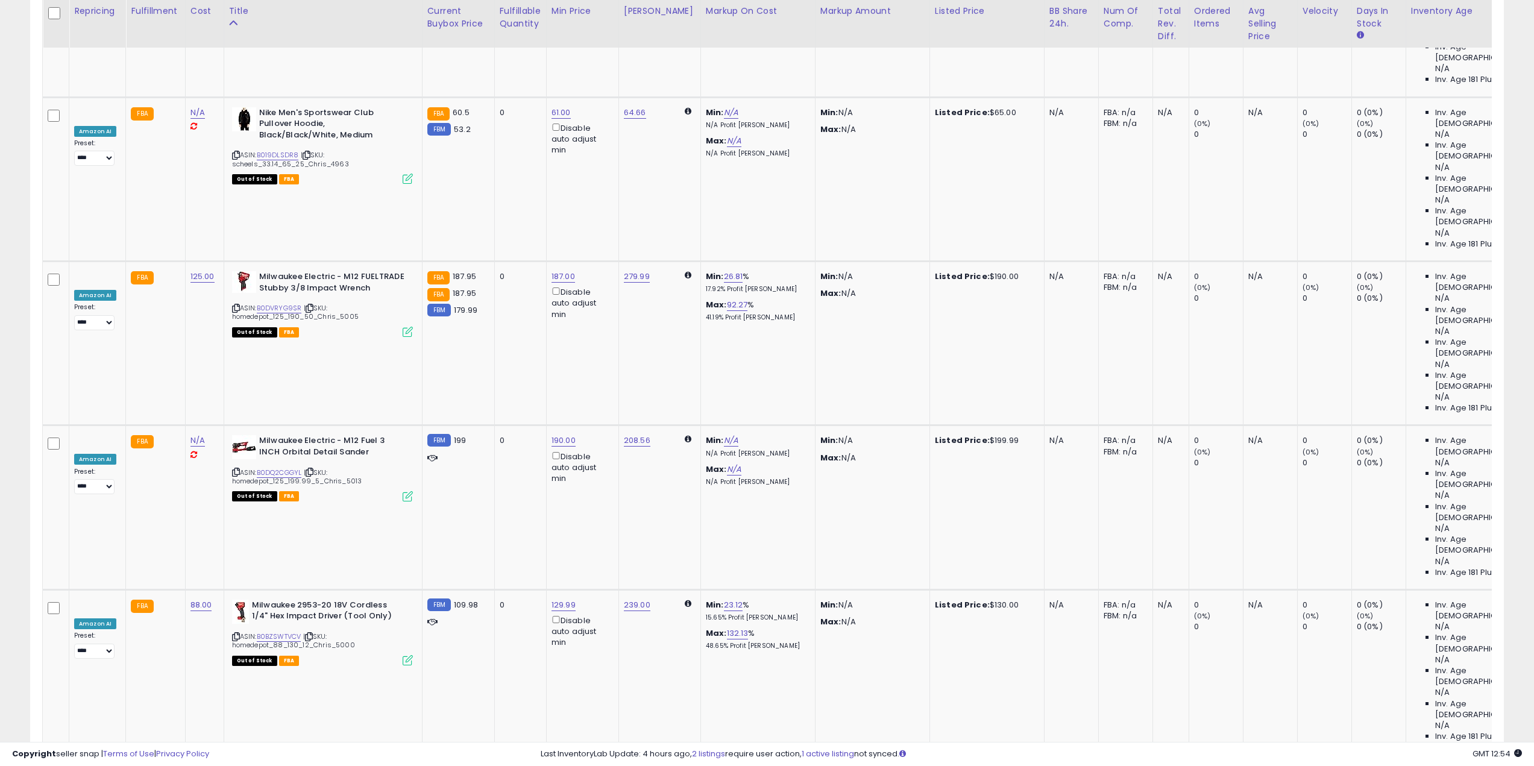
click at [535, 303] on input "number" at bounding box center [521, 302] width 107 height 20
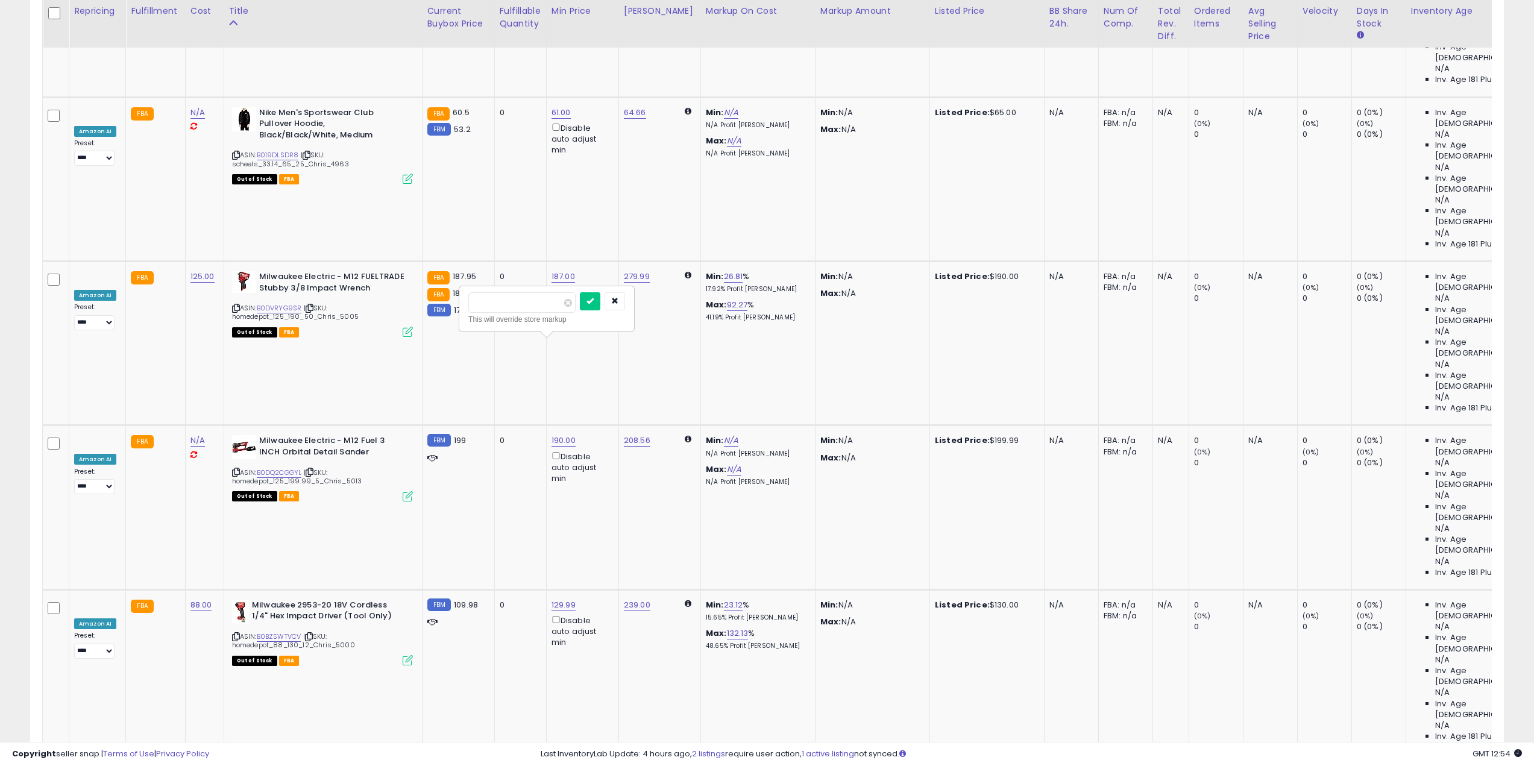
type input "****"
click button "submit" at bounding box center [590, 301] width 20 height 18
drag, startPoint x: 71, startPoint y: 350, endPoint x: 86, endPoint y: 345, distance: 15.6
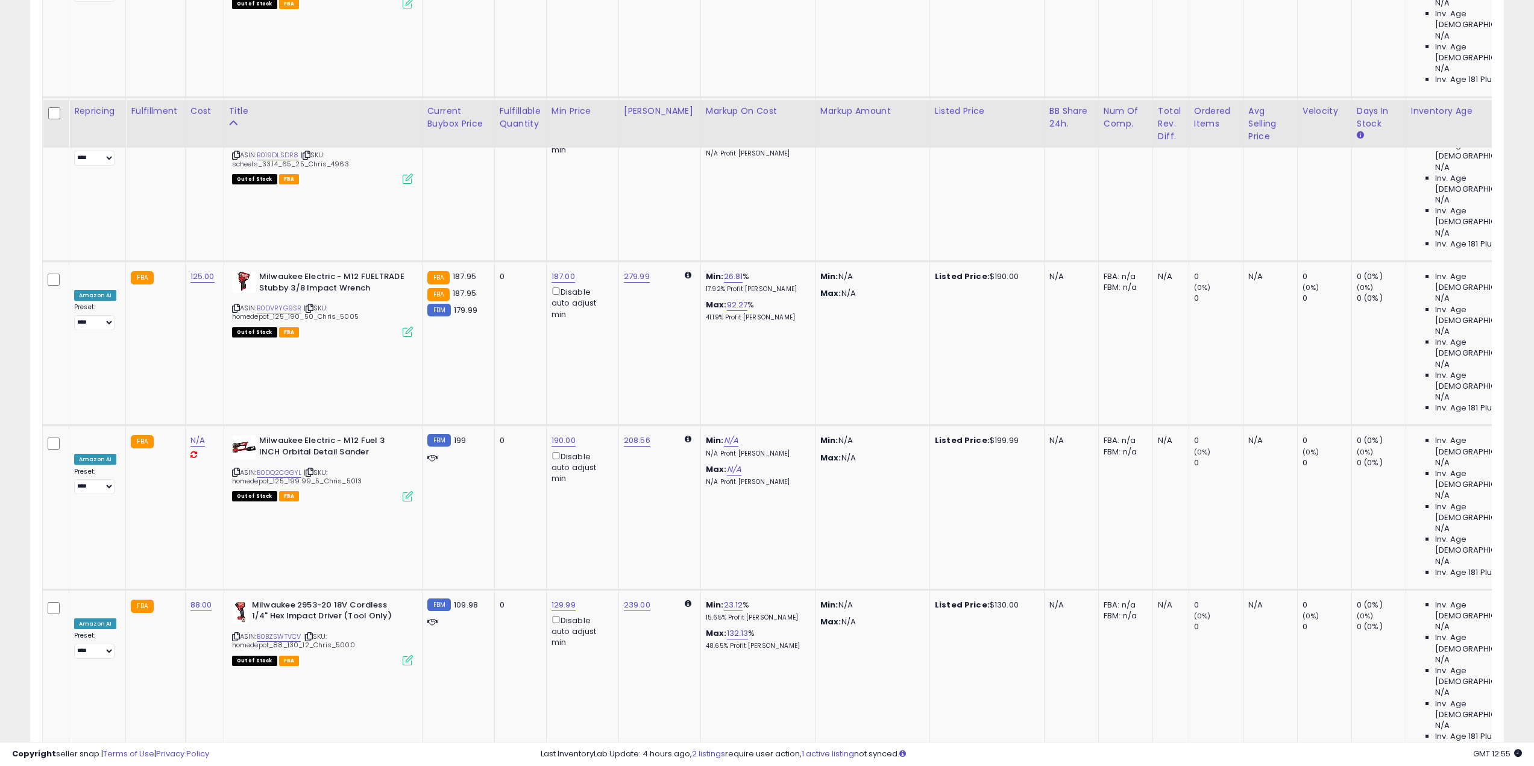
scroll to position [2008, 0]
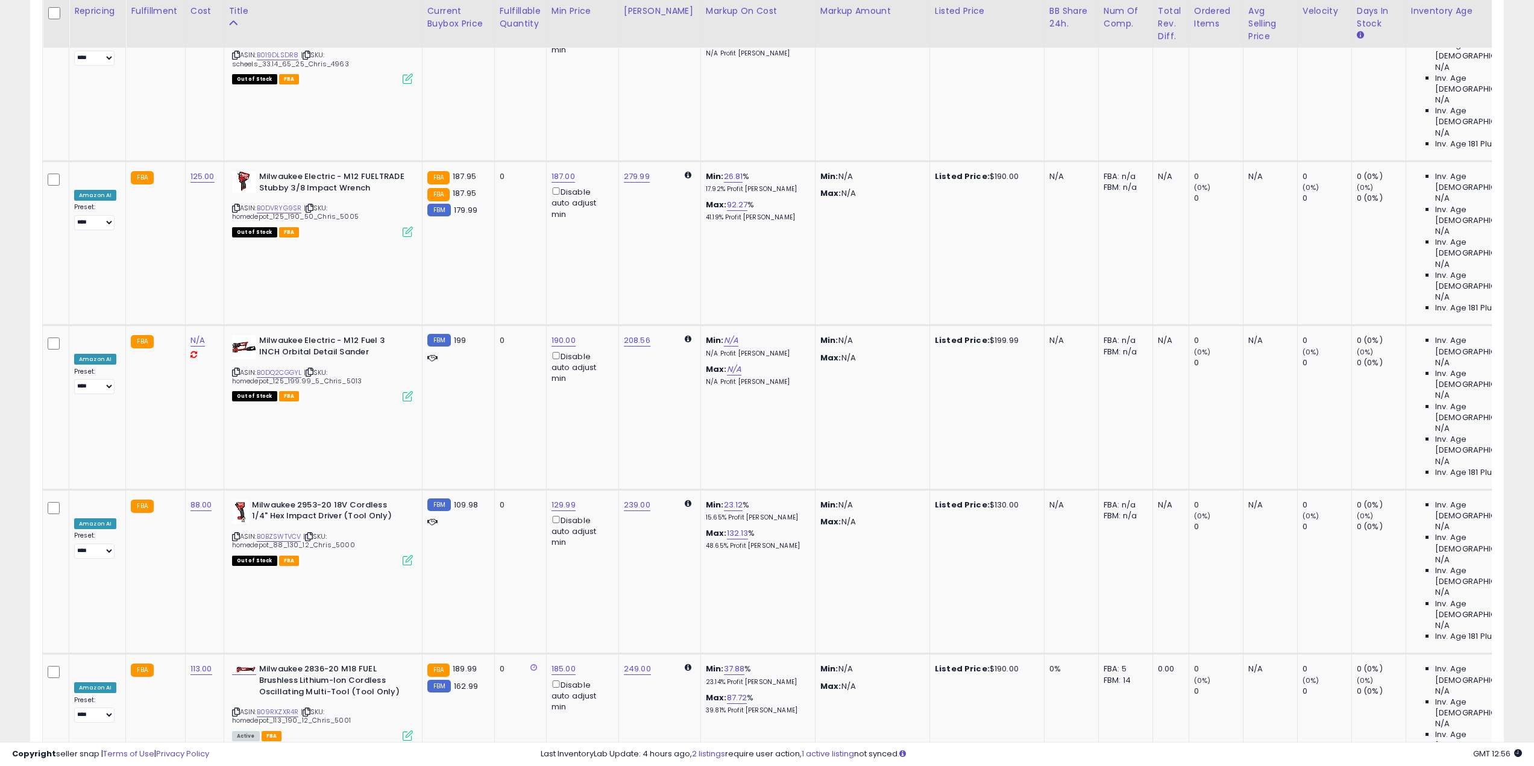
type input "**"
click button "submit" at bounding box center [590, 284] width 20 height 18
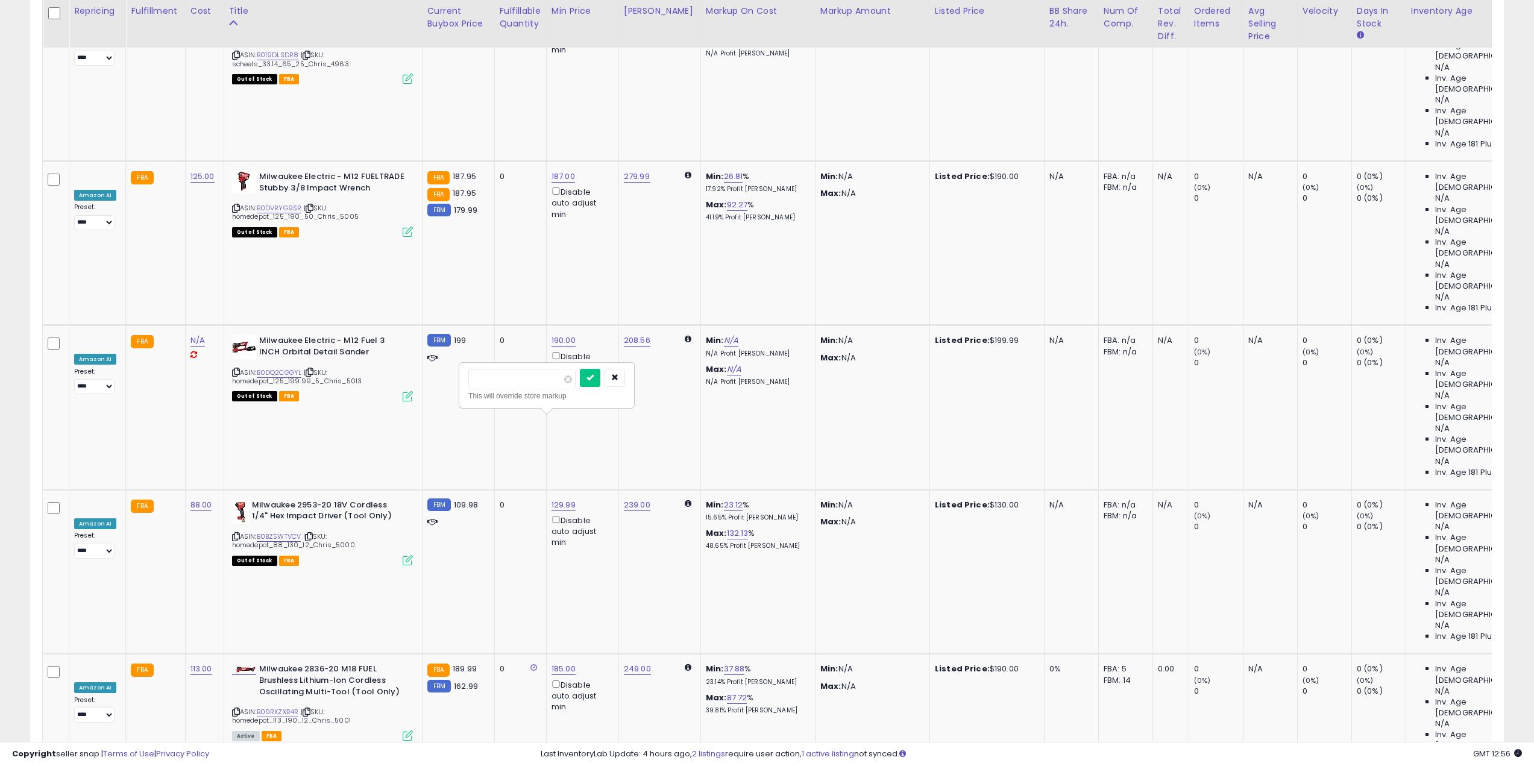
type input "*"
click button "submit" at bounding box center [590, 378] width 20 height 18
click at [549, 478] on input "number" at bounding box center [521, 484] width 107 height 20
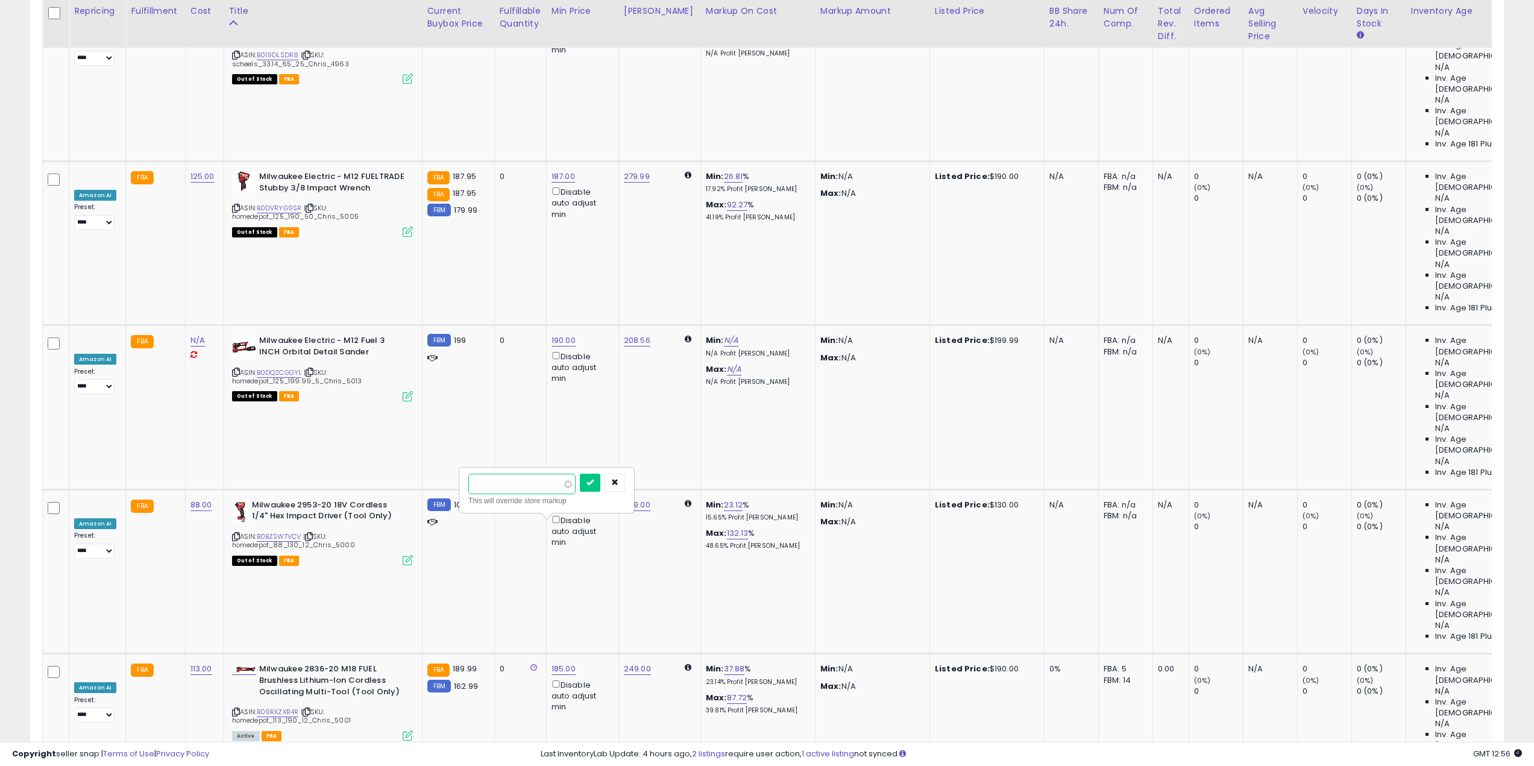
type input "**"
click button "submit" at bounding box center [590, 483] width 20 height 18
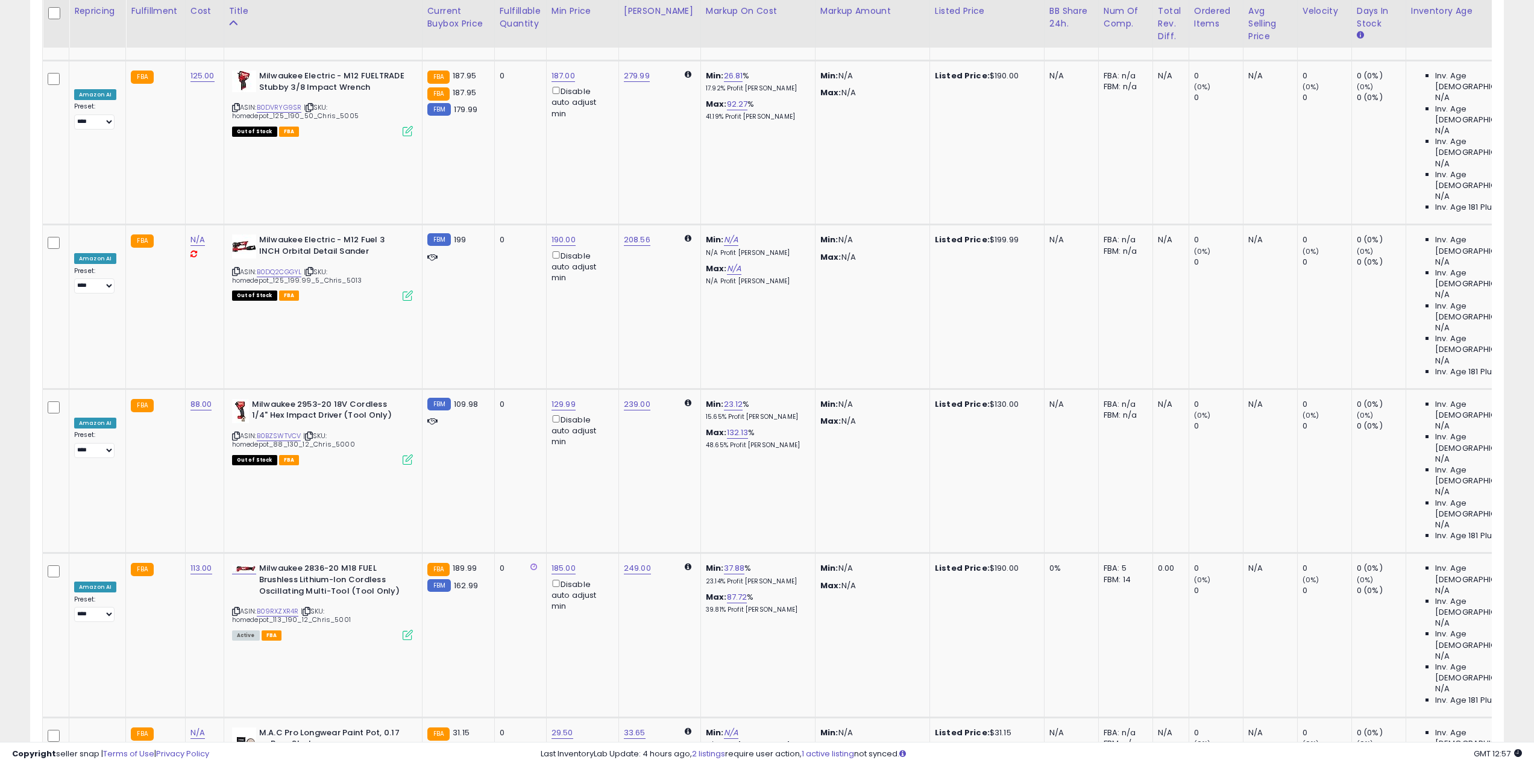
type input "**"
click button "submit" at bounding box center [590, 476] width 20 height 18
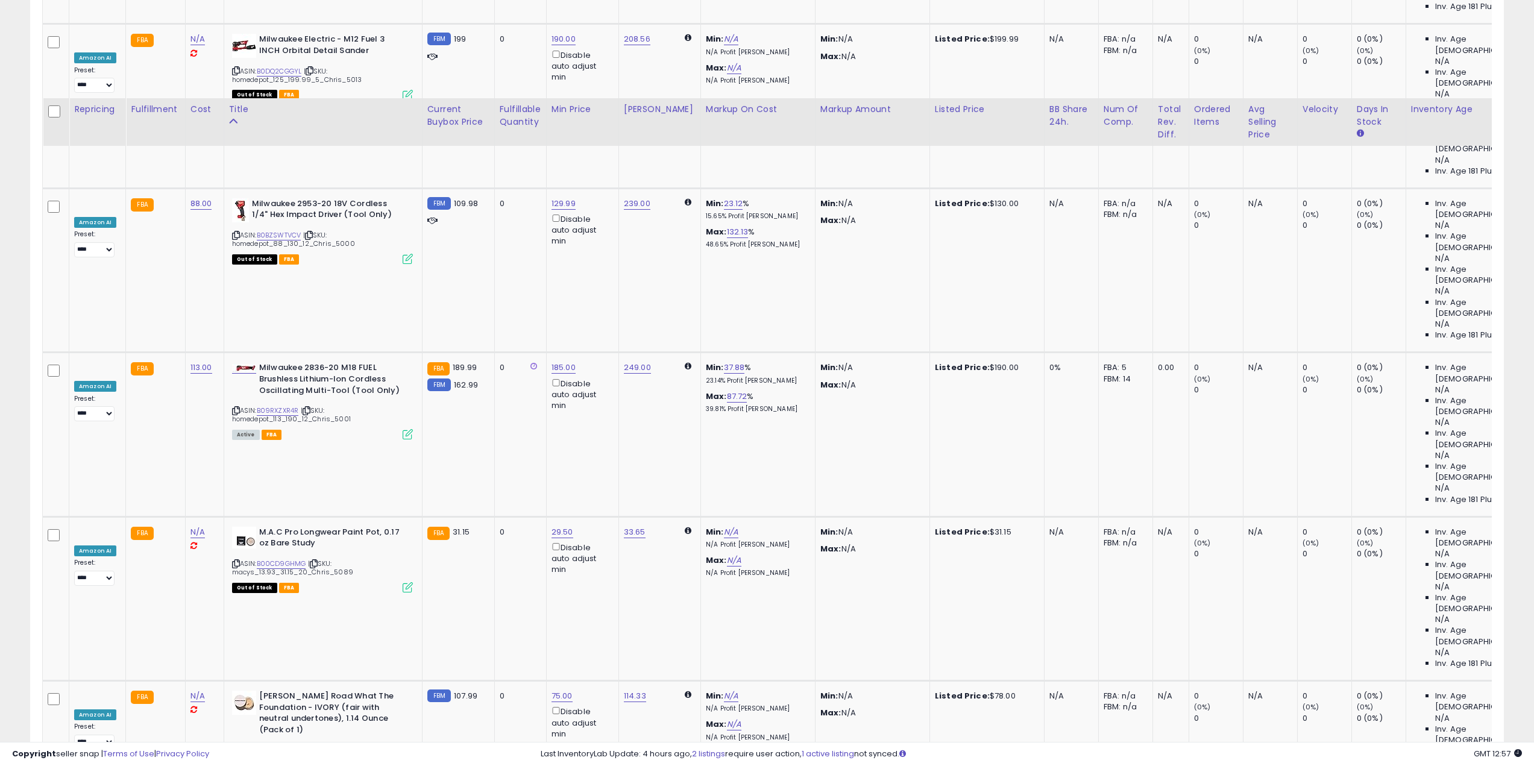
scroll to position [2408, 0]
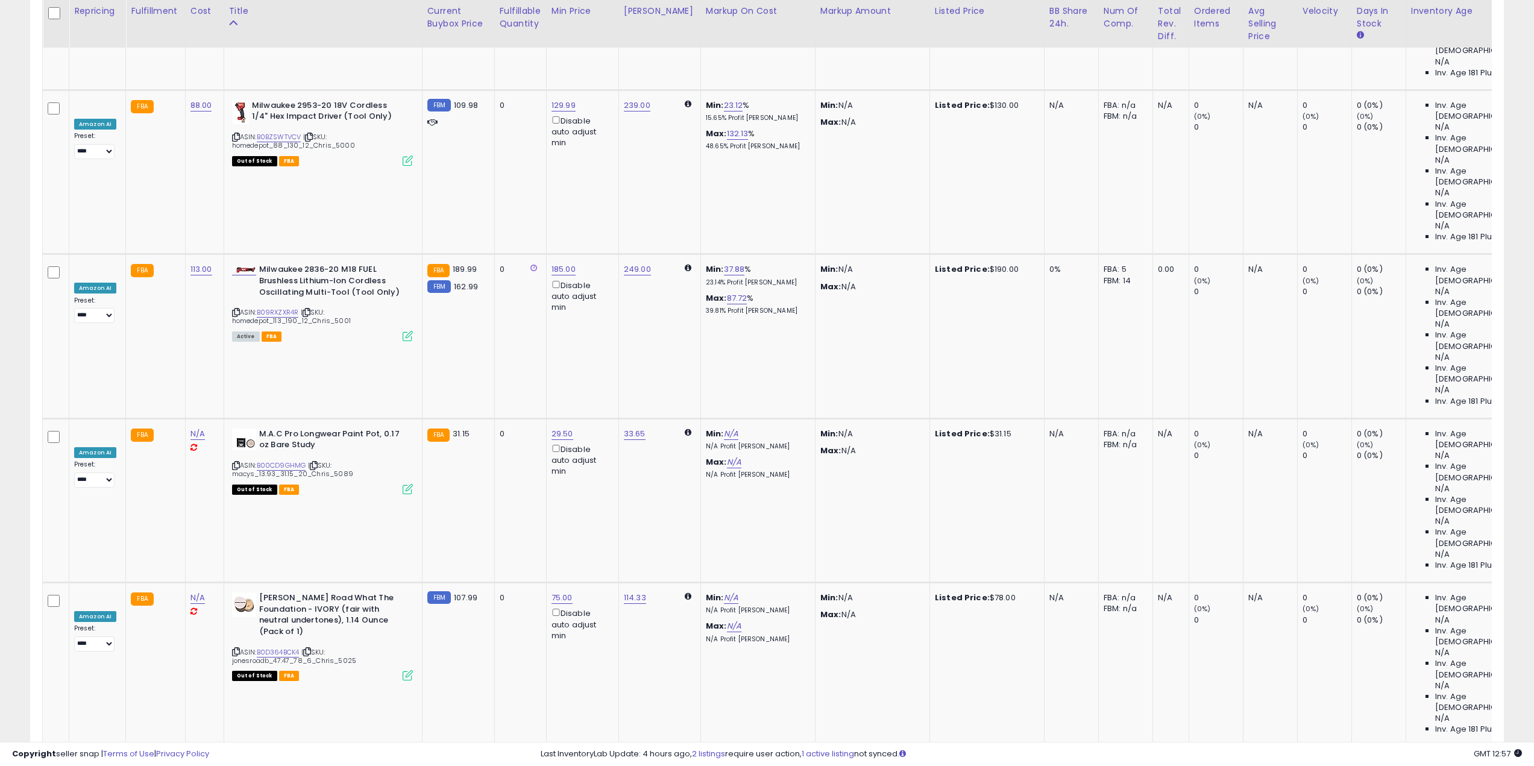
click at [889, 705] on div "Retrieving listings data.. Displaying 1 to 25 of 32 items Repricing Fulfillment…" at bounding box center [766, 326] width 1449 height 4223
click at [520, 275] on input "number" at bounding box center [521, 272] width 107 height 20
type input "*"
click button "submit" at bounding box center [590, 271] width 20 height 18
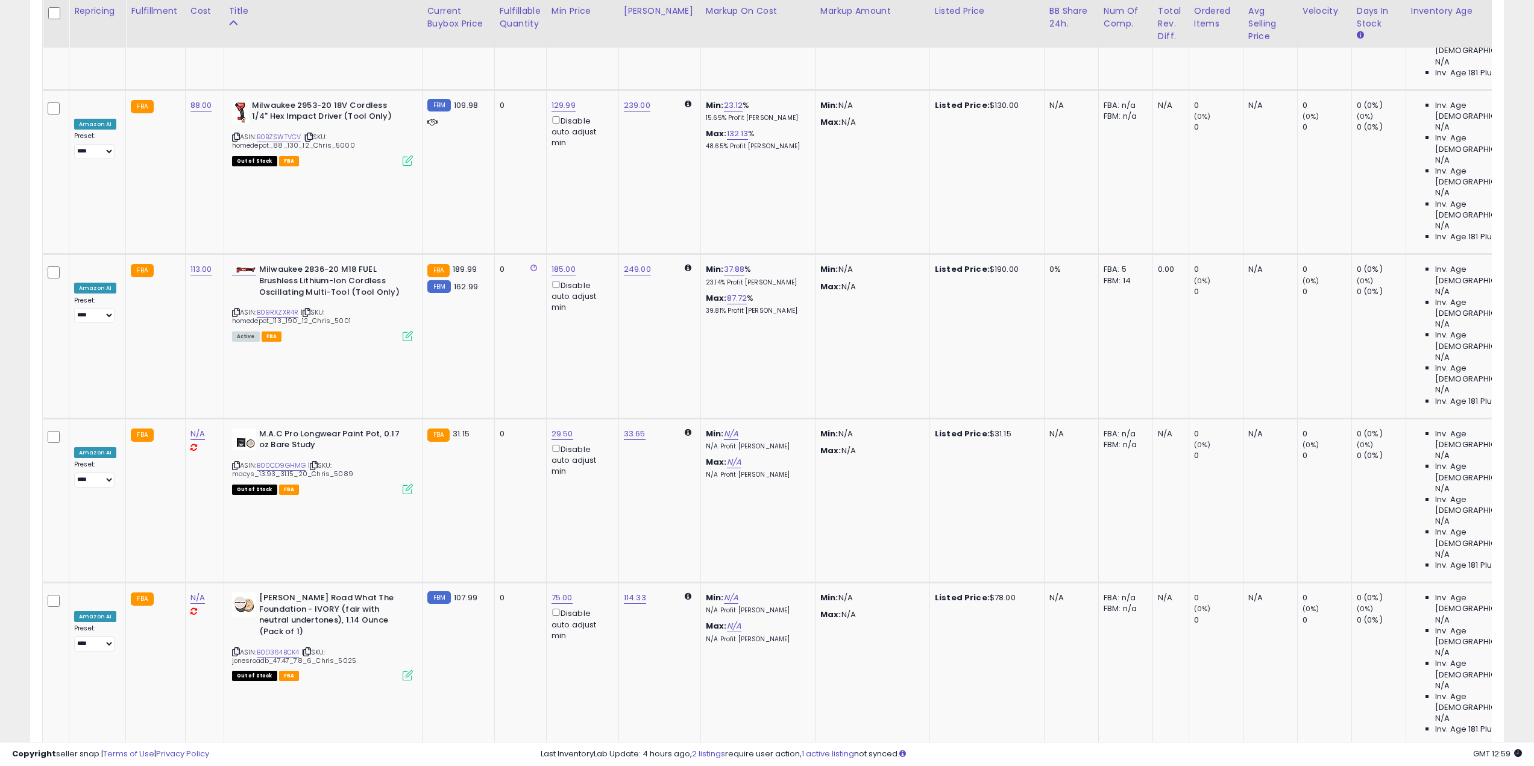
type input "*"
click button "submit" at bounding box center [590, 354] width 20 height 18
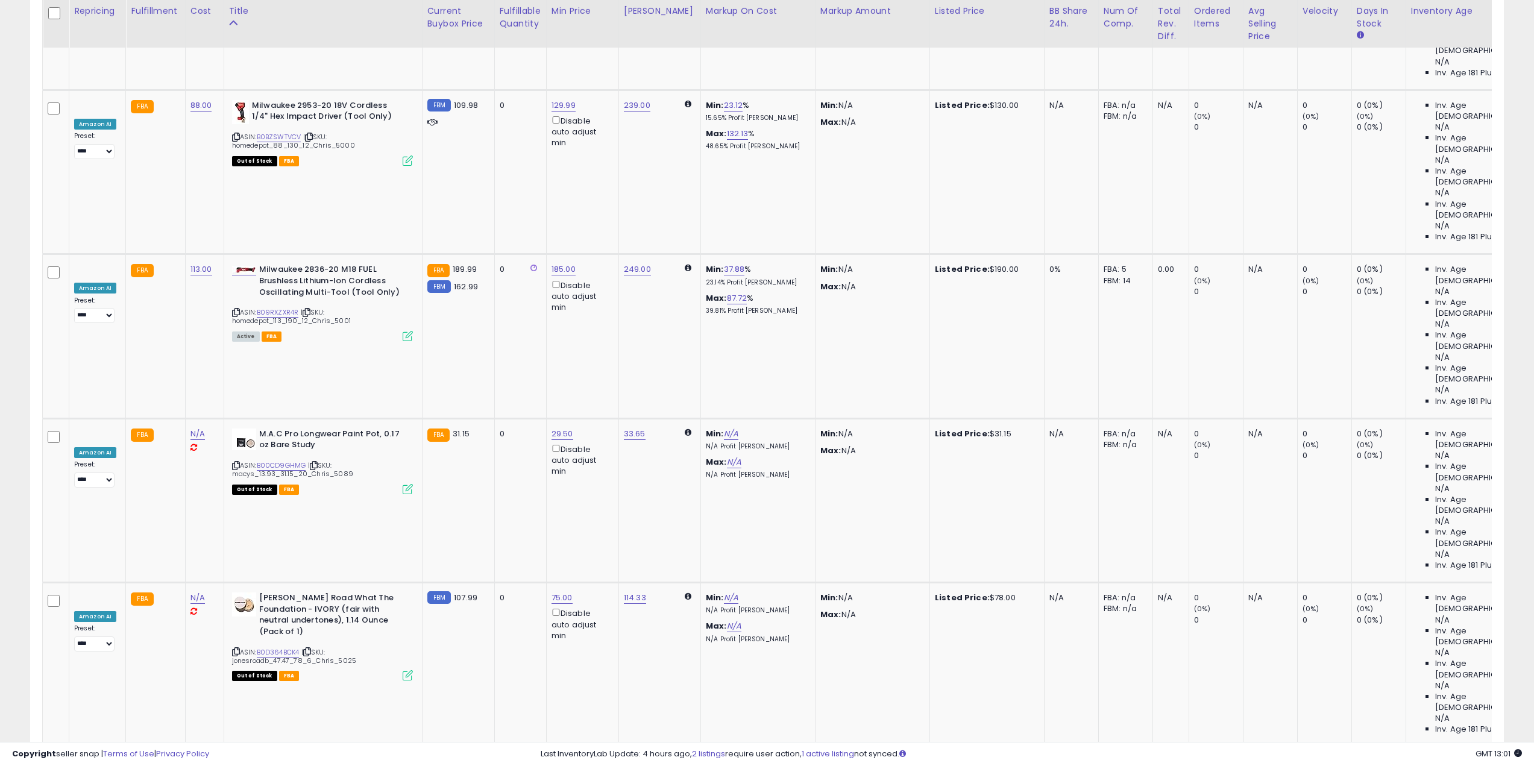
type input "**"
click button "submit" at bounding box center [590, 447] width 20 height 18
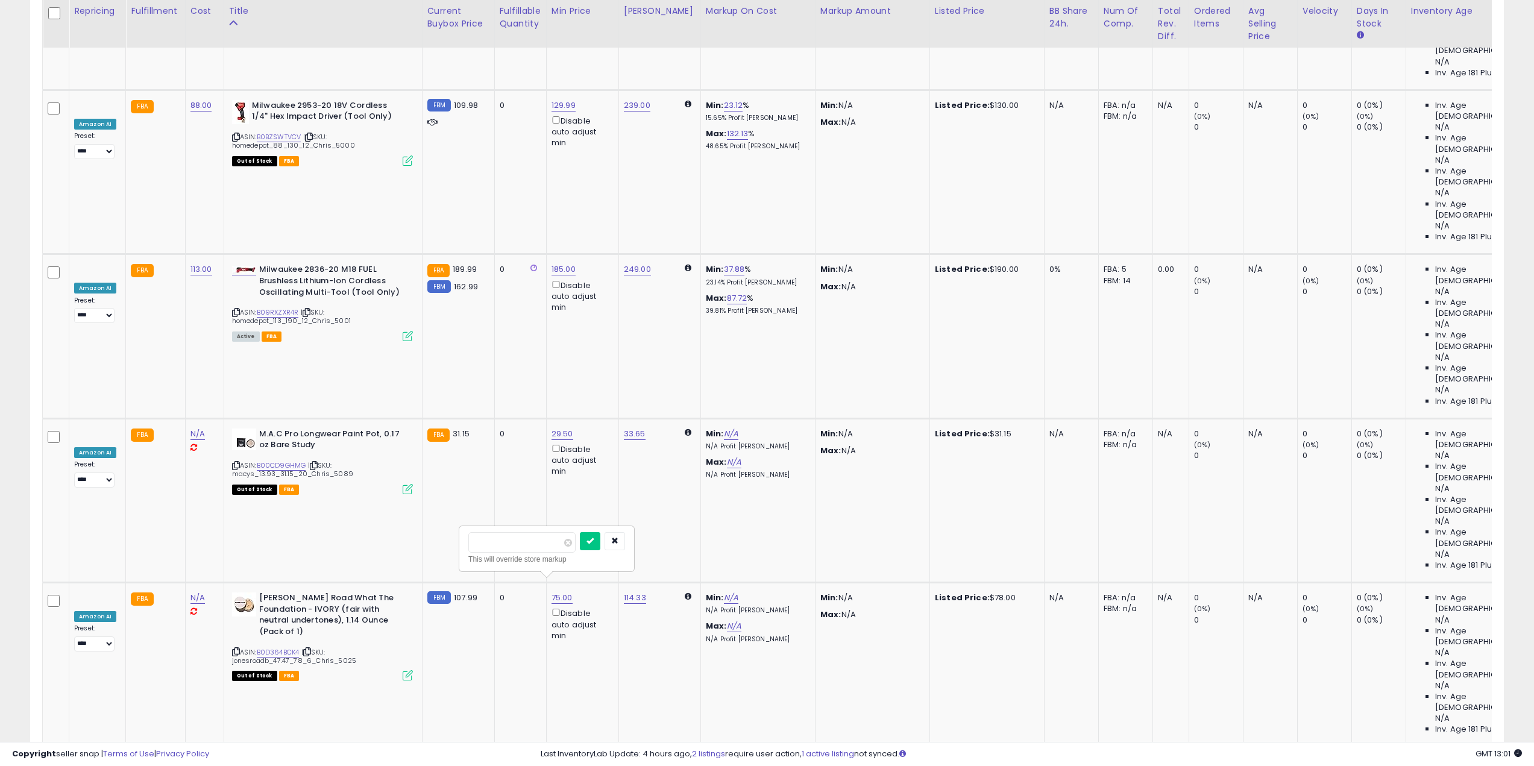
click at [533, 542] on input "number" at bounding box center [521, 542] width 107 height 20
type input "**"
click button "submit" at bounding box center [590, 541] width 20 height 18
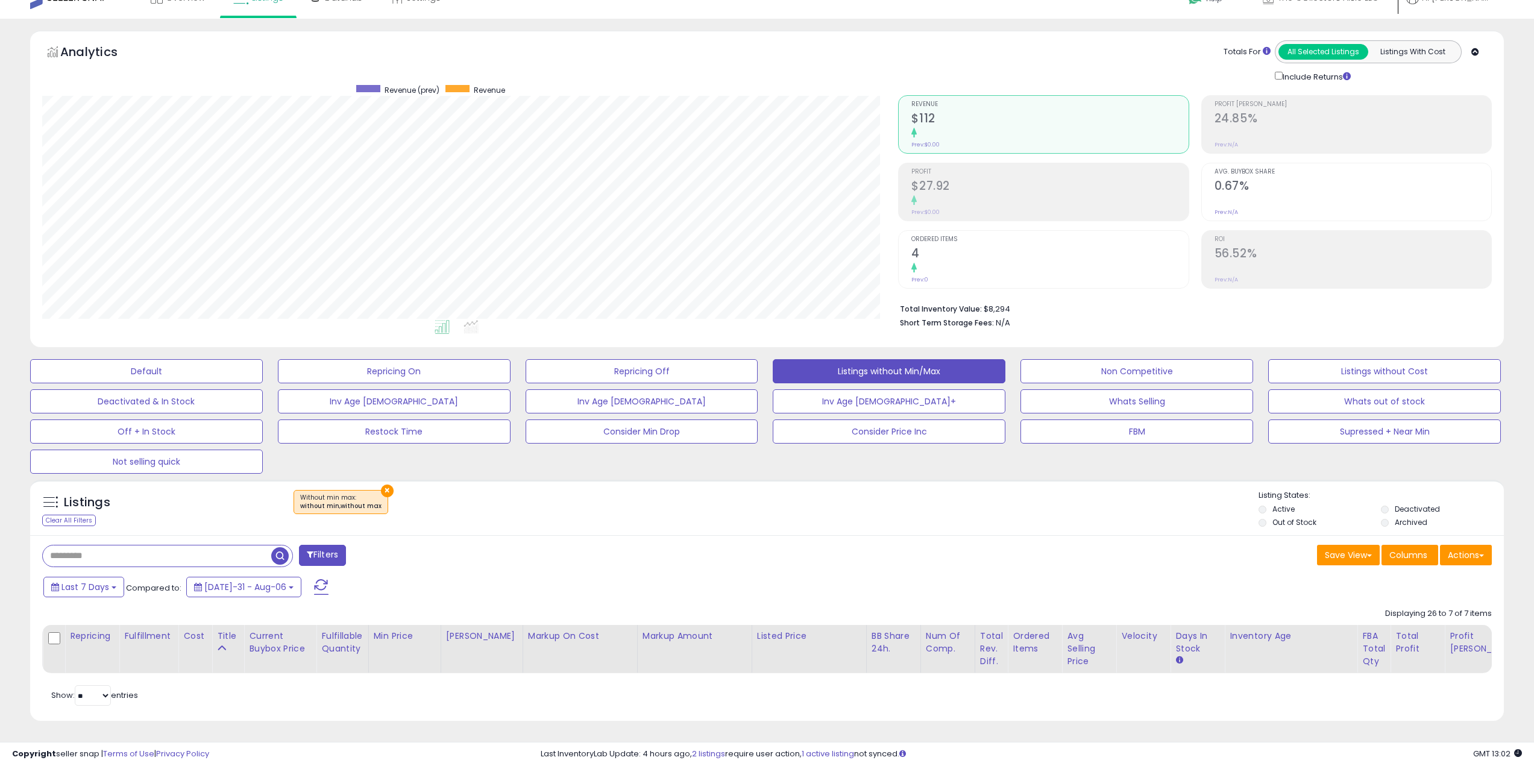
scroll to position [30, 0]
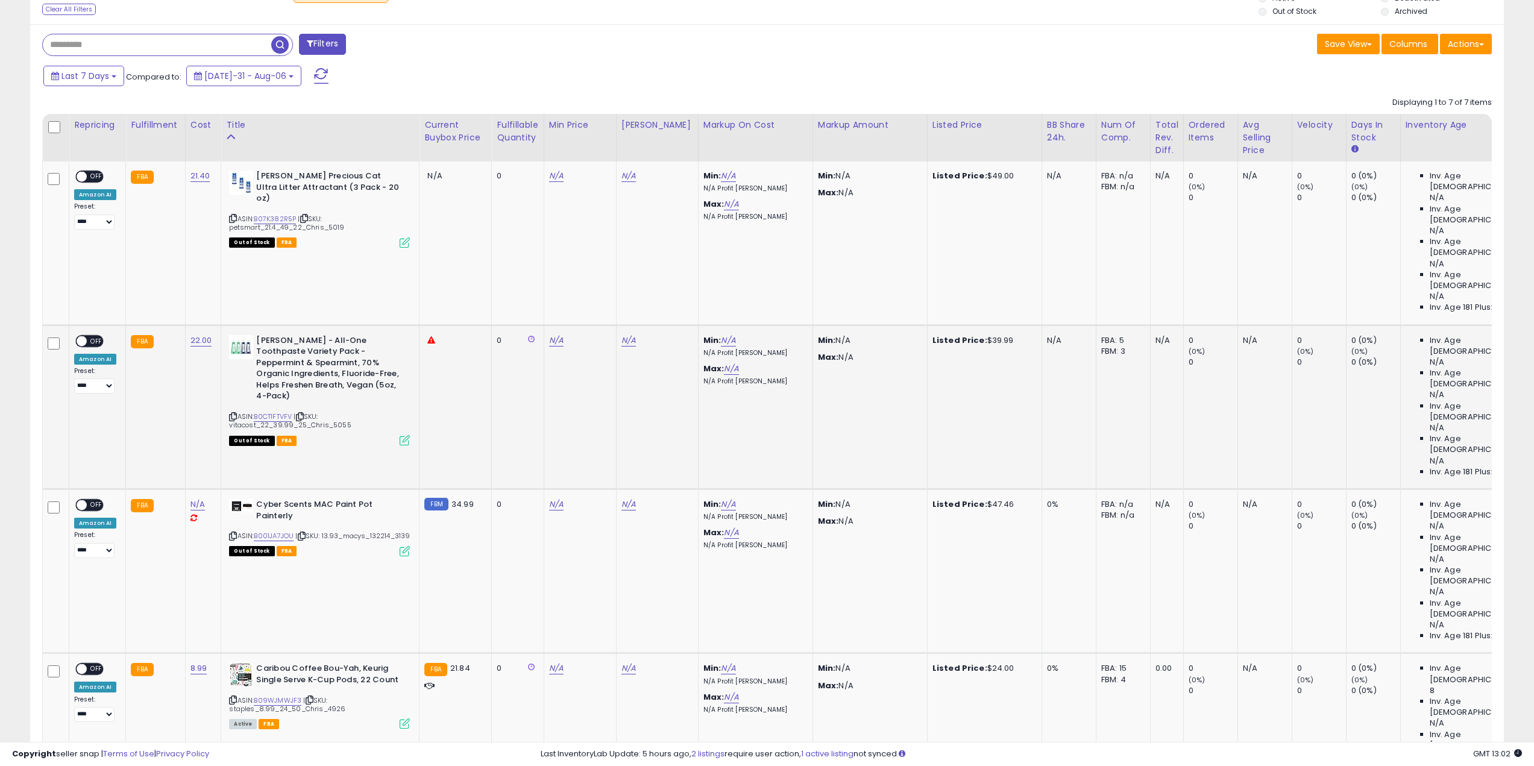
scroll to position [632, 0]
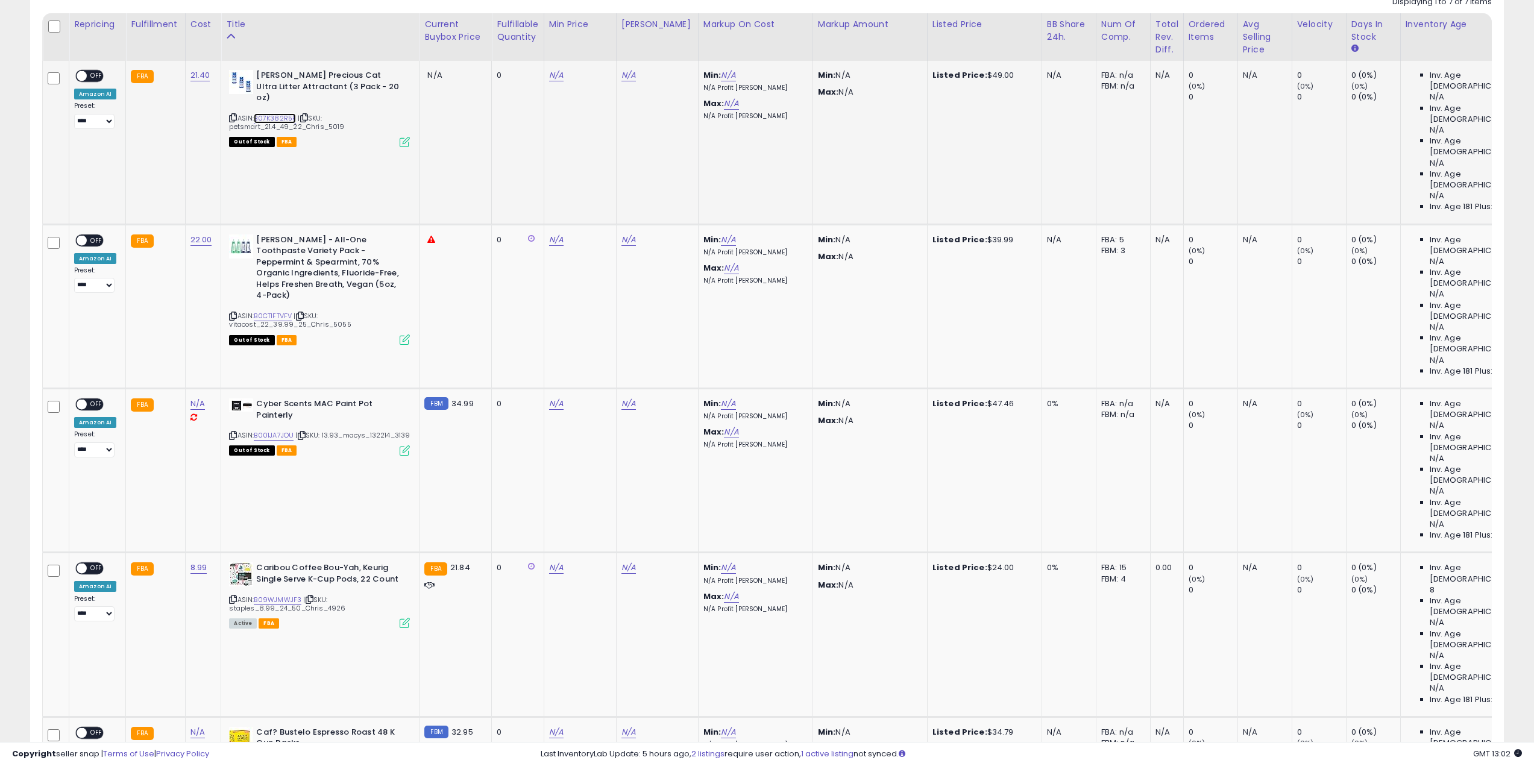
click at [265, 113] on link "B07K382R5P" at bounding box center [275, 118] width 42 height 10
click at [278, 311] on link "B0CT1FTVFV" at bounding box center [273, 316] width 38 height 10
click at [271, 430] on link "B001JA7JOU" at bounding box center [274, 435] width 40 height 10
click at [274, 595] on link "B09WJMWJF3" at bounding box center [278, 600] width 48 height 10
click at [273, 759] on link "B00NE23MT2" at bounding box center [276, 764] width 45 height 10
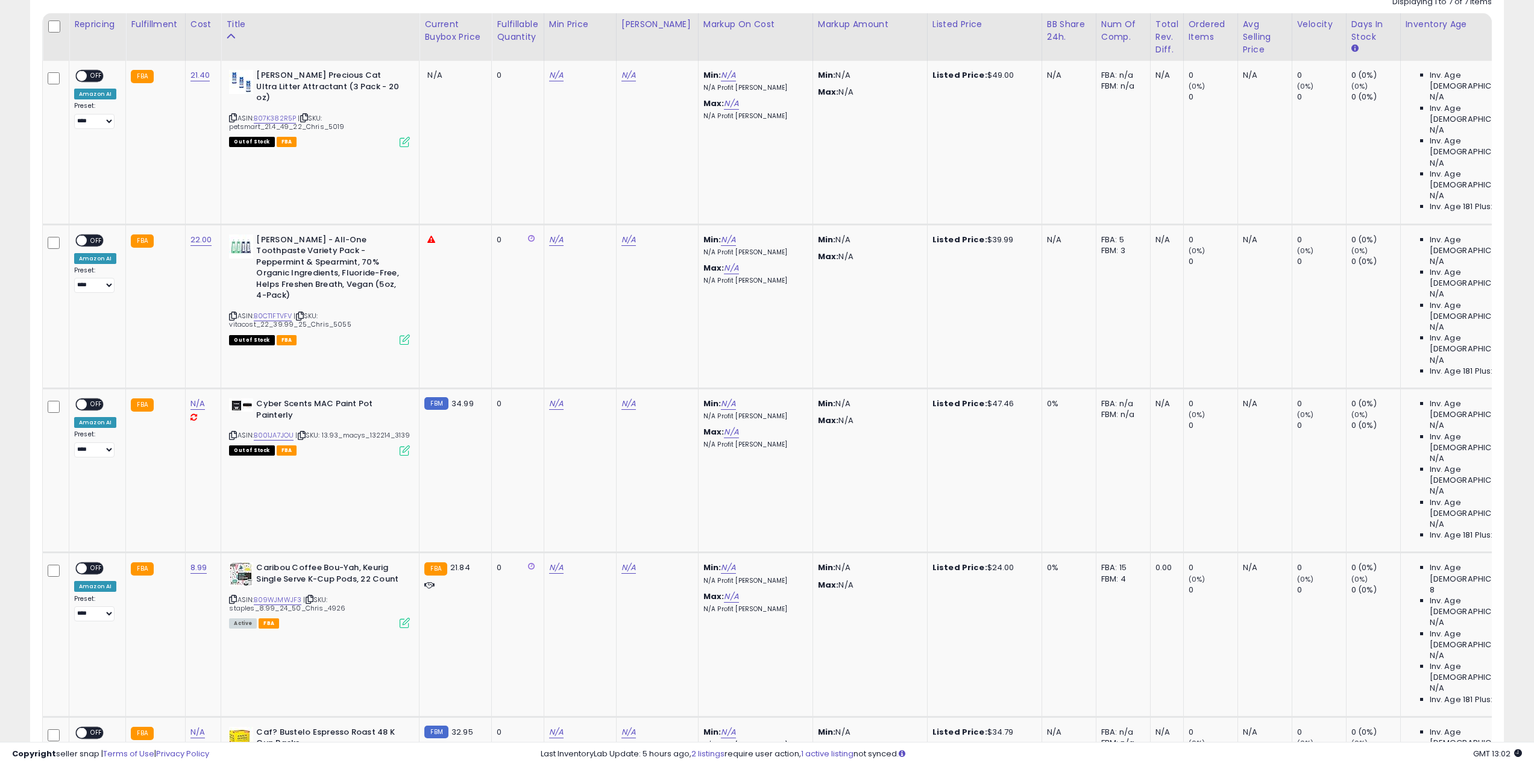
click at [553, 76] on link "N/A" at bounding box center [556, 75] width 14 height 12
type input "****"
click button "submit" at bounding box center [587, 33] width 20 height 18
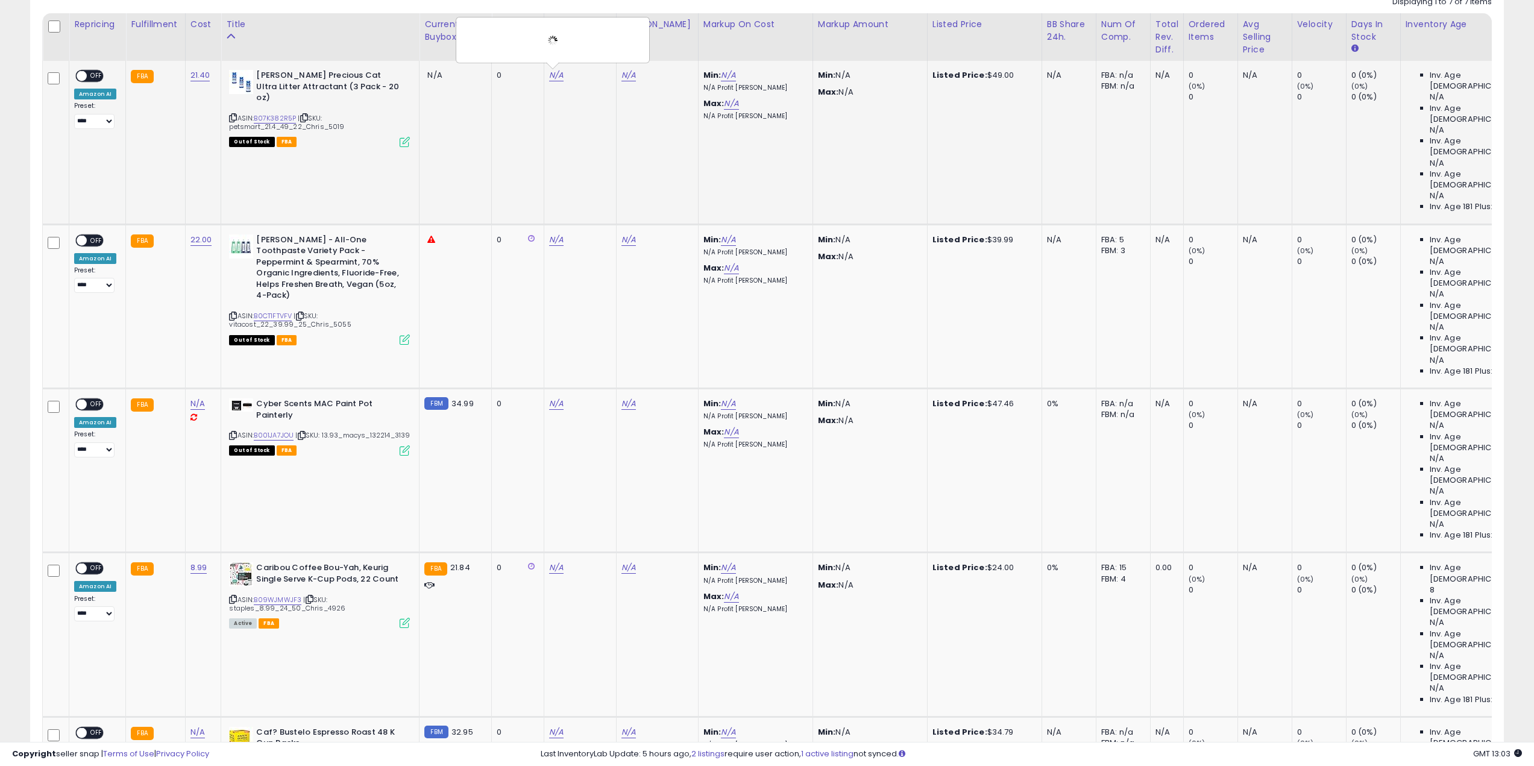
click at [96, 80] on span "OFF" at bounding box center [96, 76] width 19 height 10
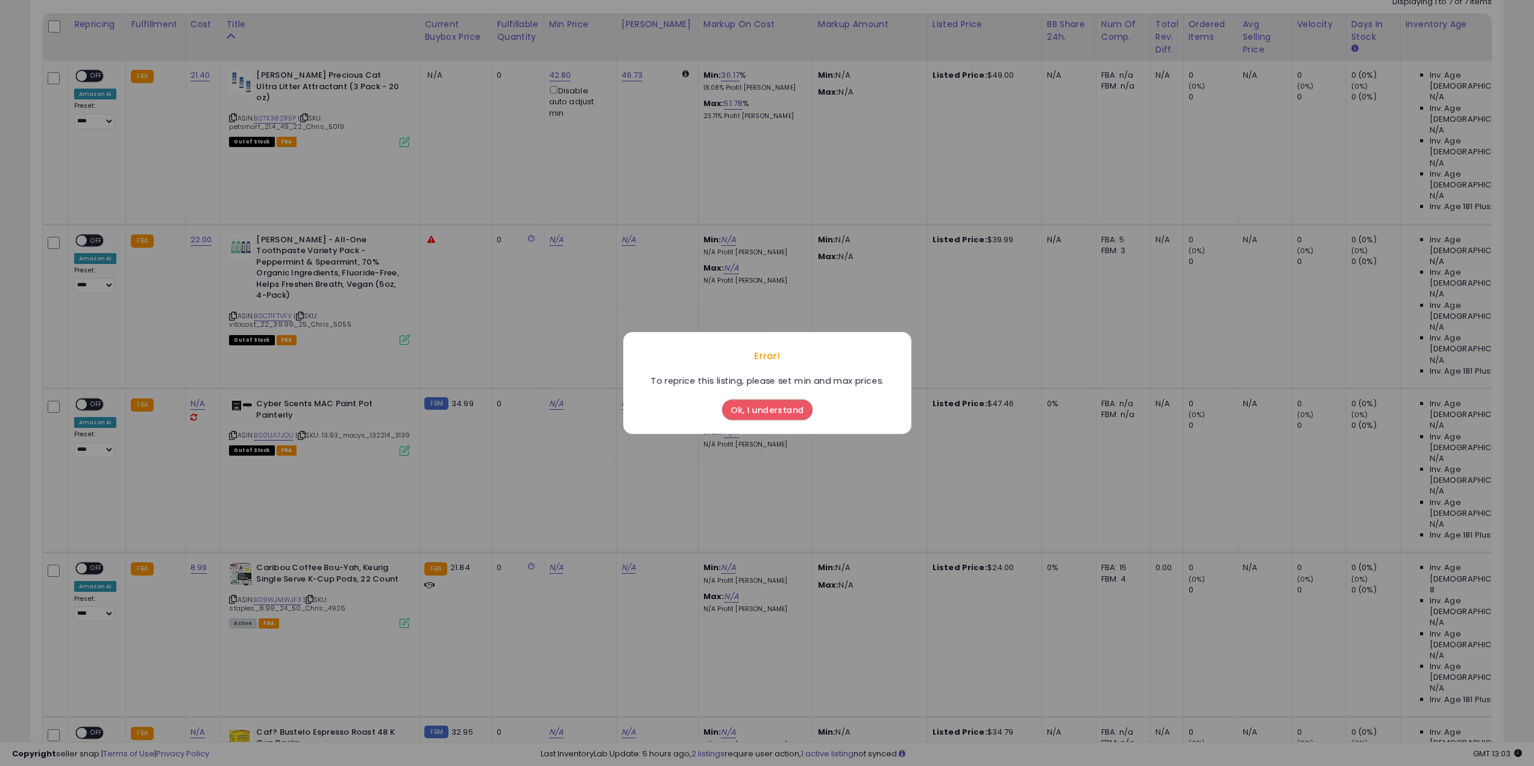
click at [749, 406] on button "Ok, I understand" at bounding box center [767, 410] width 90 height 20
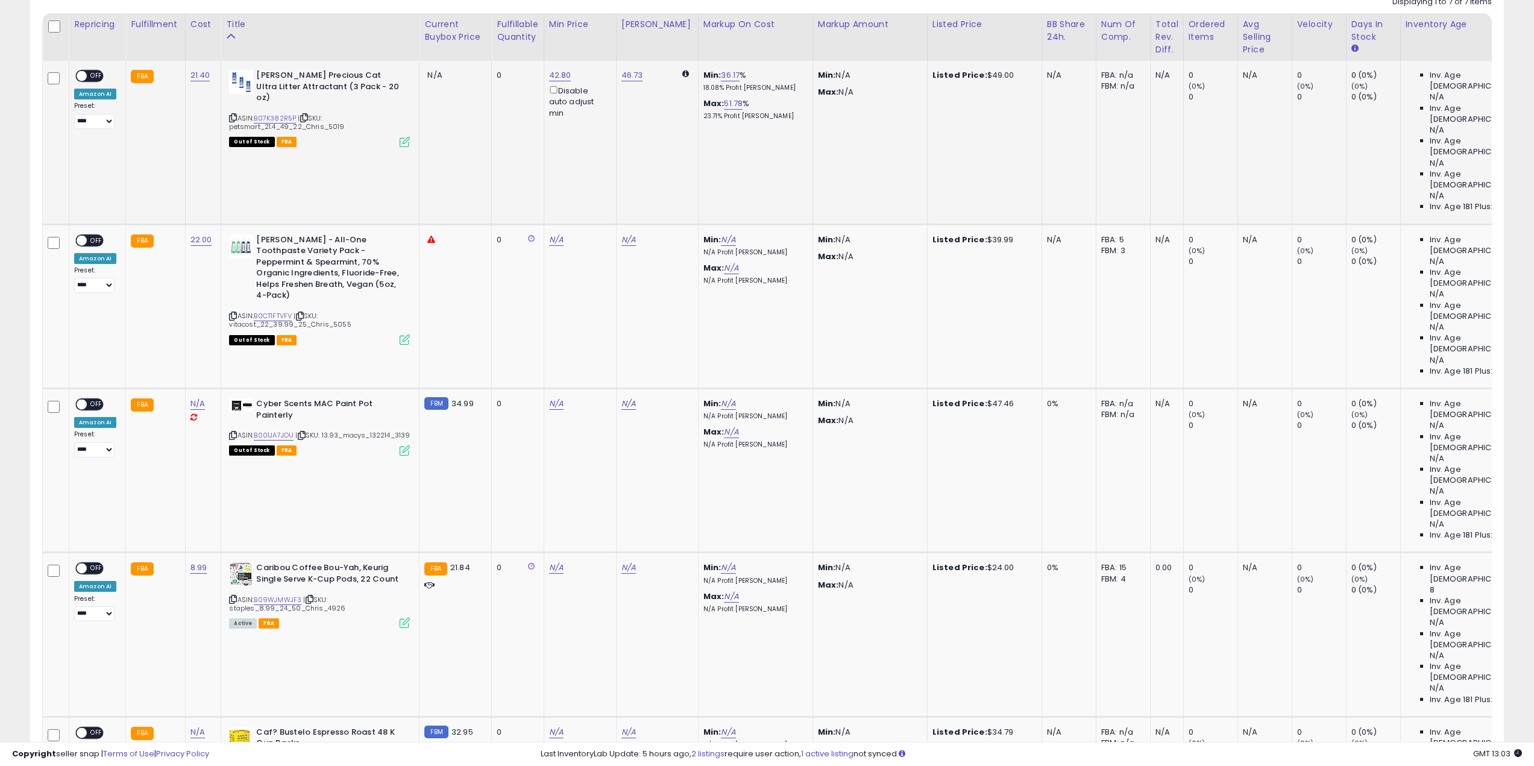
click at [90, 76] on span "OFF" at bounding box center [96, 76] width 19 height 10
click at [555, 234] on link "N/A" at bounding box center [556, 240] width 14 height 12
click at [541, 129] on div "This will override store markup" at bounding box center [543, 133] width 157 height 12
click at [528, 131] on div "This will override store markup" at bounding box center [543, 133] width 157 height 12
click at [518, 117] on input "number" at bounding box center [518, 116] width 107 height 20
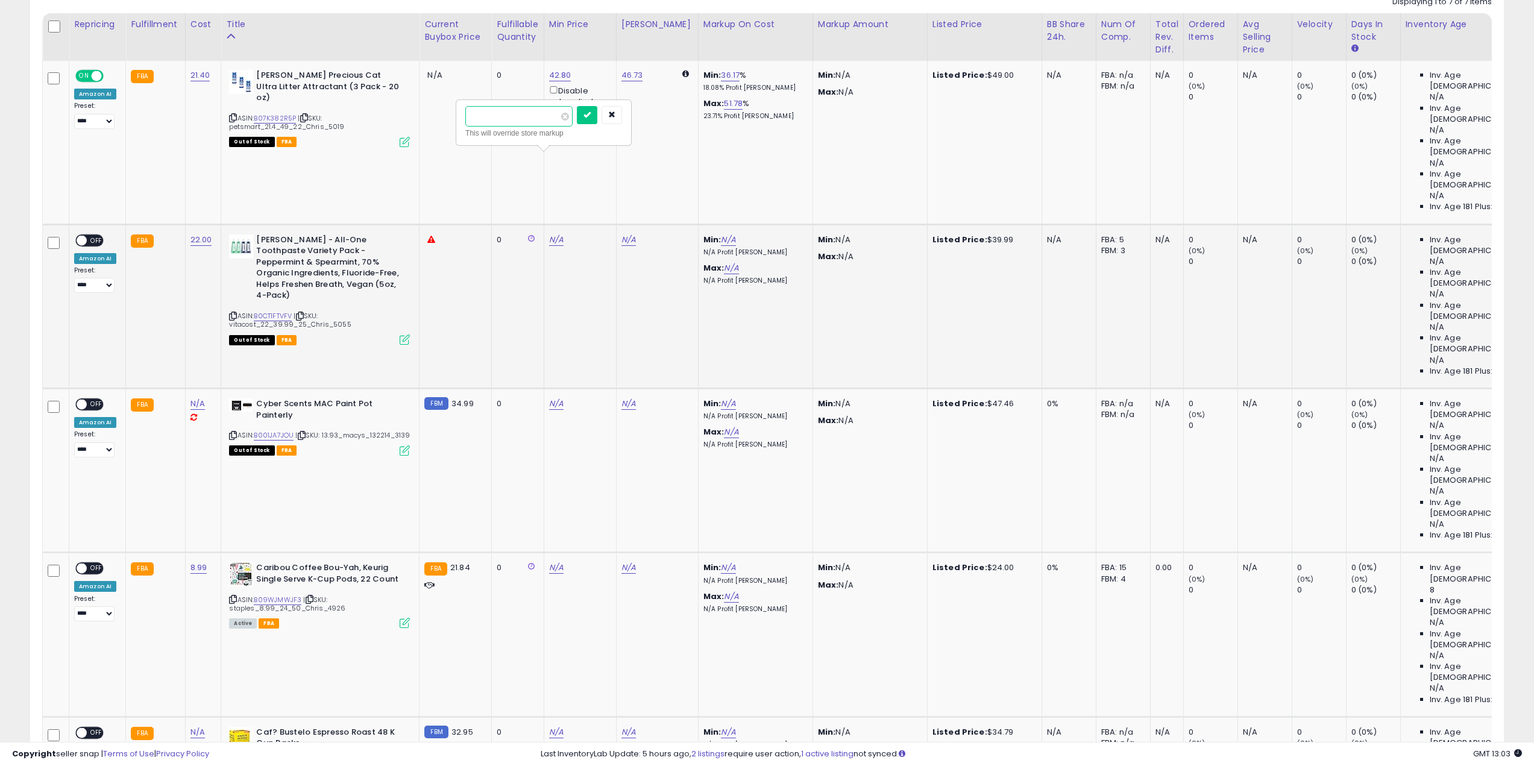
type input "**"
click button "submit" at bounding box center [587, 115] width 20 height 18
click at [98, 235] on span "OFF" at bounding box center [96, 240] width 19 height 10
click at [551, 398] on link "N/A" at bounding box center [556, 404] width 14 height 12
type input "*"
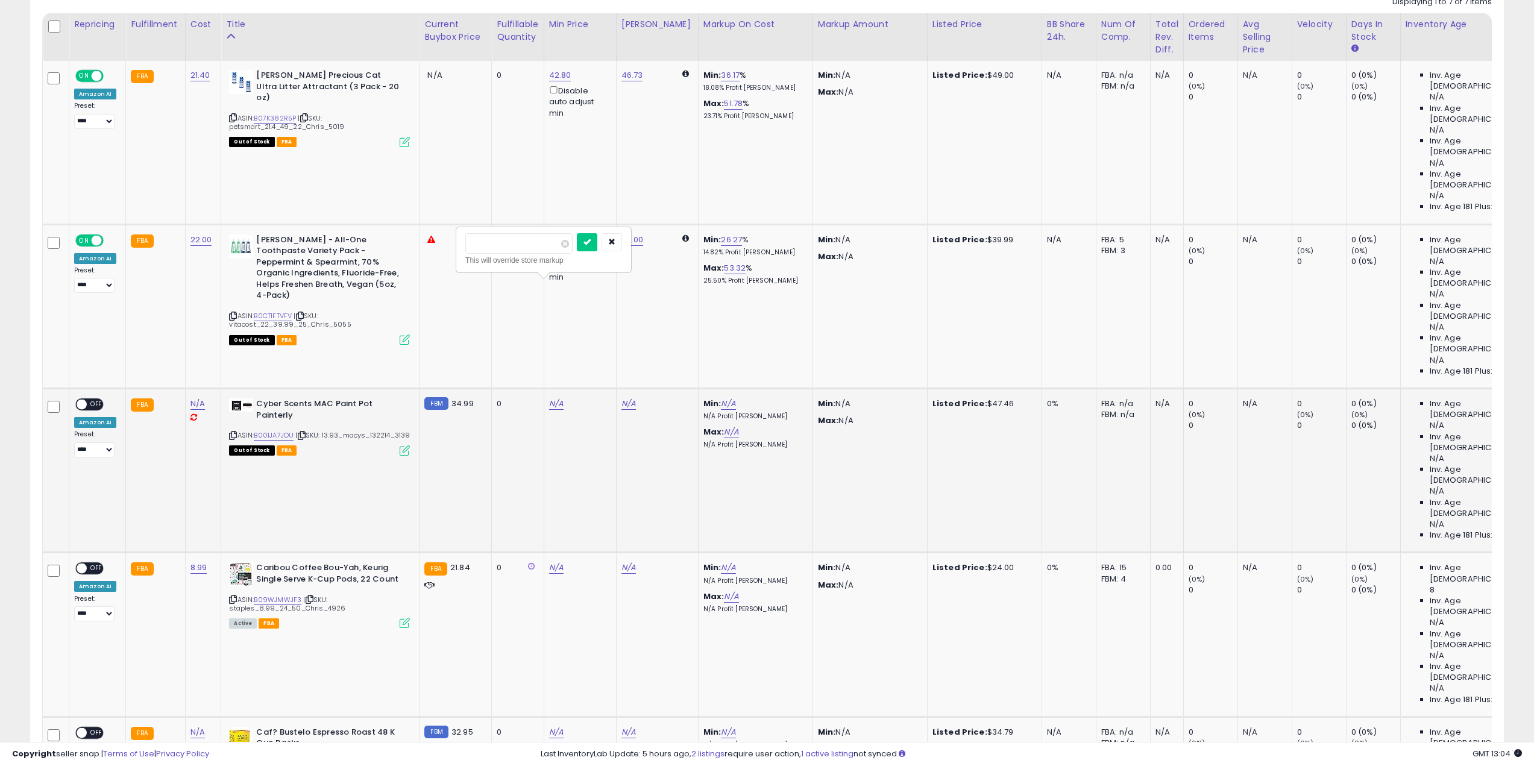
click button "submit" at bounding box center [587, 242] width 20 height 18
click at [111, 398] on div "**********" at bounding box center [95, 427] width 42 height 59
click at [98, 400] on span "OFF" at bounding box center [96, 405] width 19 height 10
click at [550, 562] on link "N/A" at bounding box center [556, 568] width 14 height 12
type input "**"
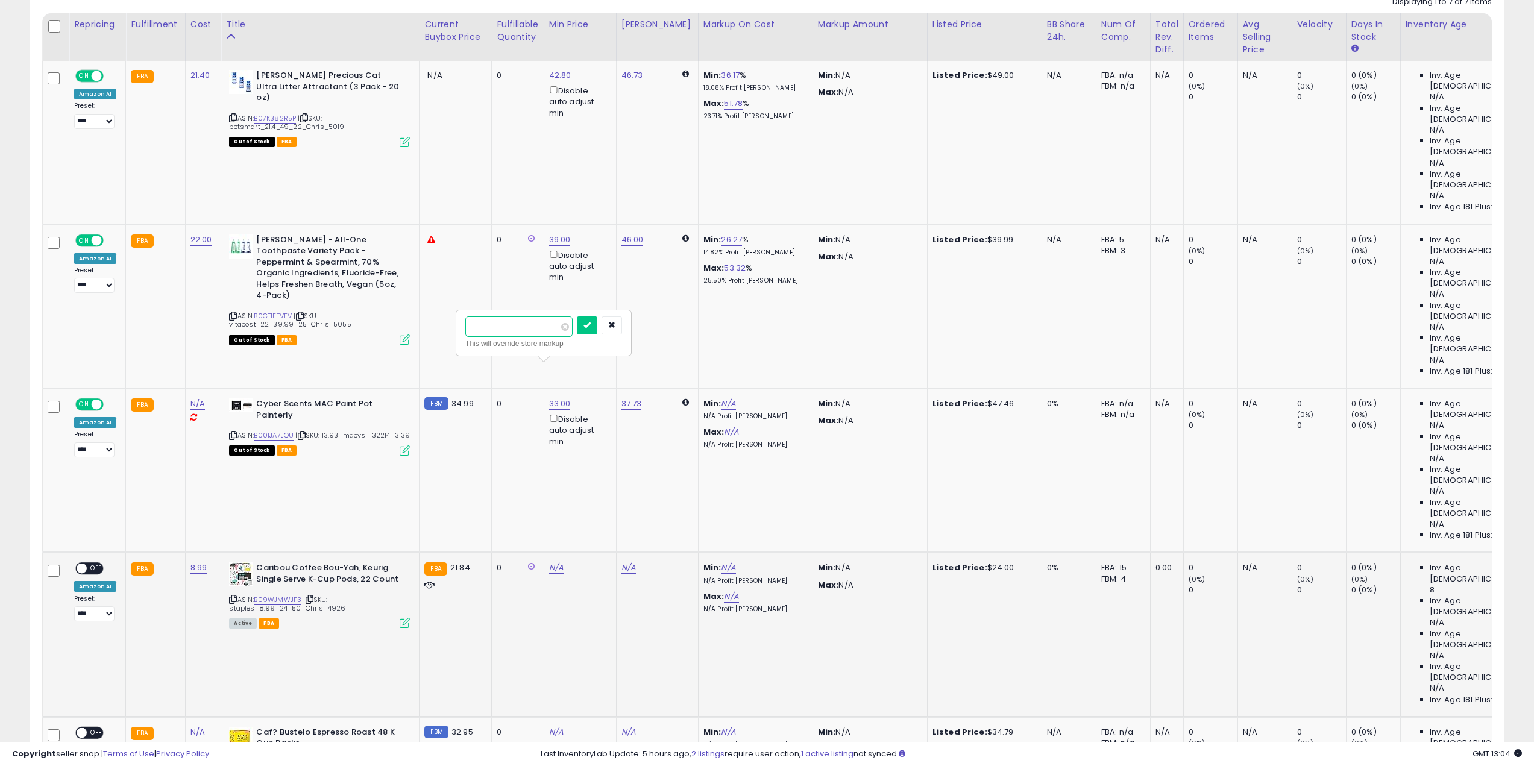
click button "submit" at bounding box center [587, 325] width 20 height 18
click at [91, 563] on span "OFF" at bounding box center [96, 568] width 19 height 10
click at [549, 726] on link "N/A" at bounding box center [556, 732] width 14 height 12
type input "*"
click button "submit" at bounding box center [587, 408] width 20 height 18
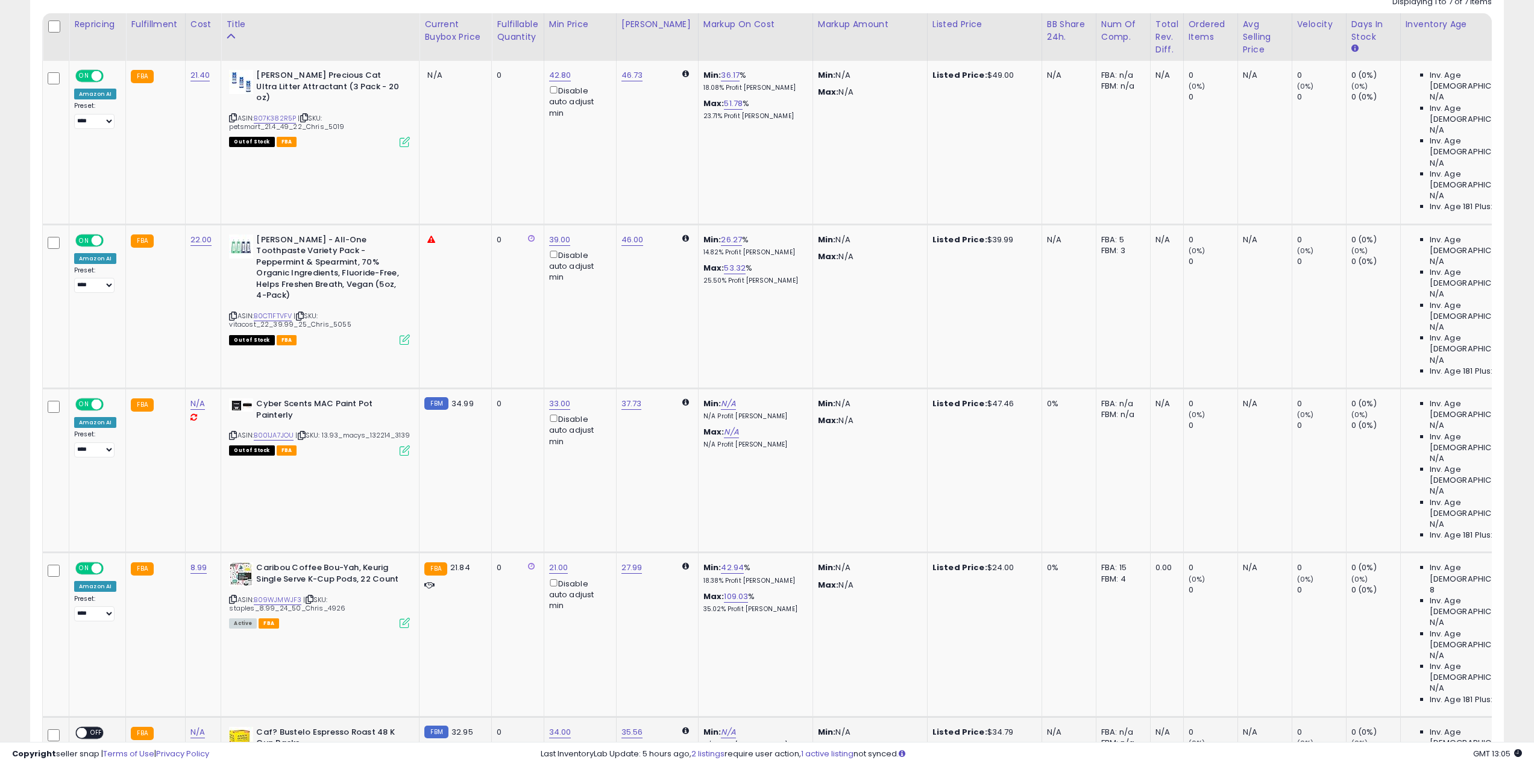
click at [87, 727] on span "OFF" at bounding box center [96, 732] width 19 height 10
type input "*"
click button "submit" at bounding box center [587, 490] width 20 height 18
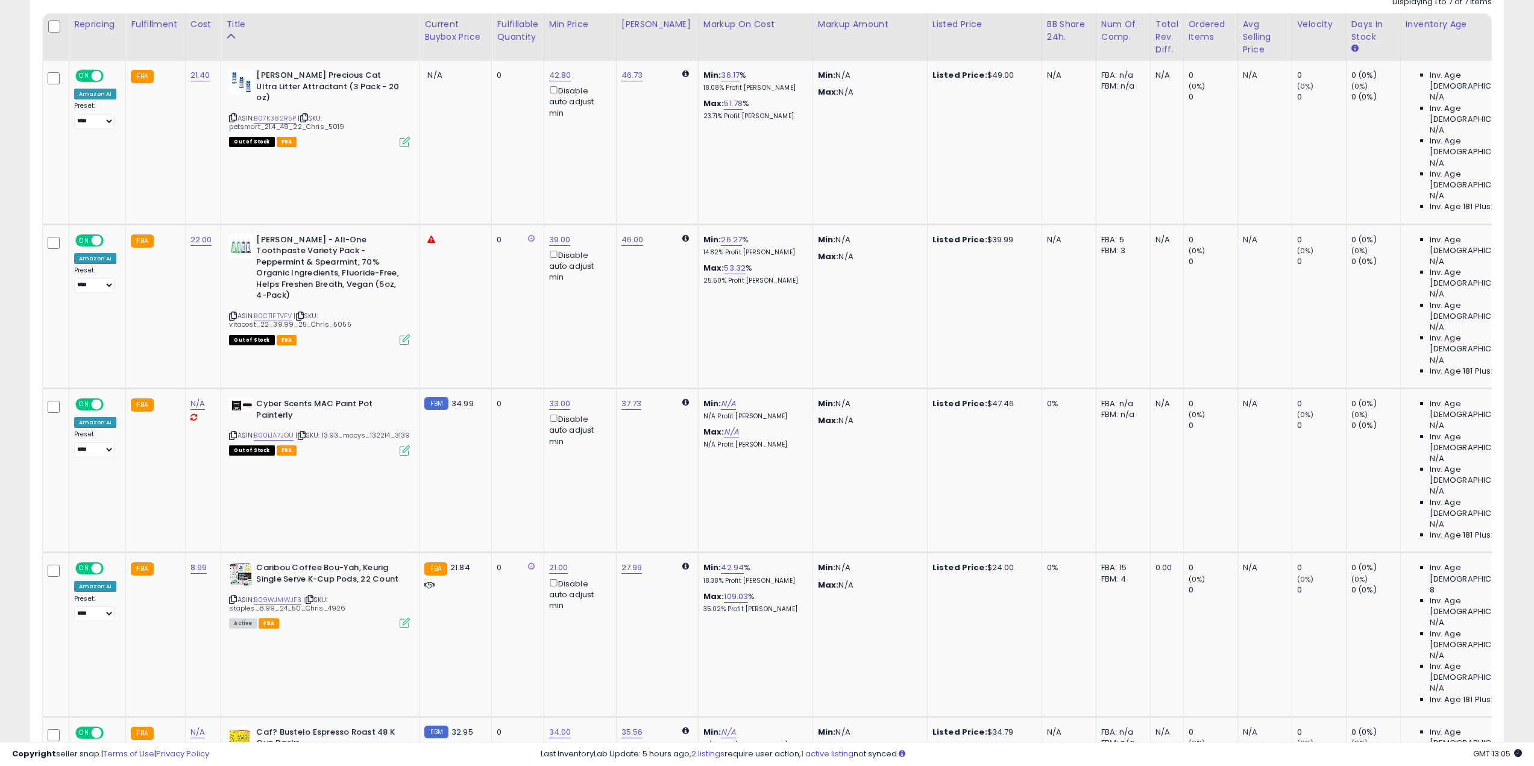
type input "****"
click button "submit" at bounding box center [587, 573] width 20 height 18
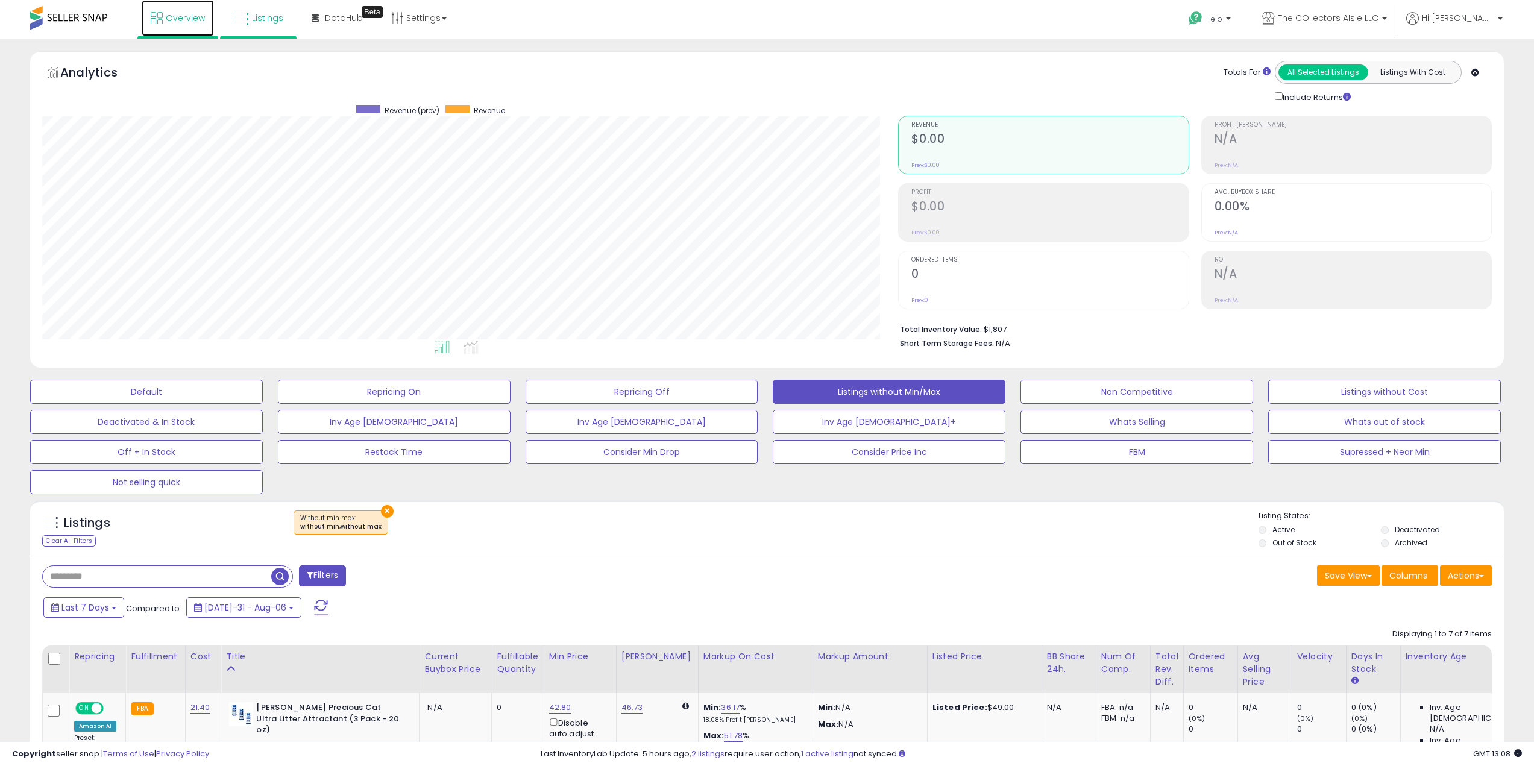
click at [208, 26] on link "Overview" at bounding box center [178, 18] width 72 height 36
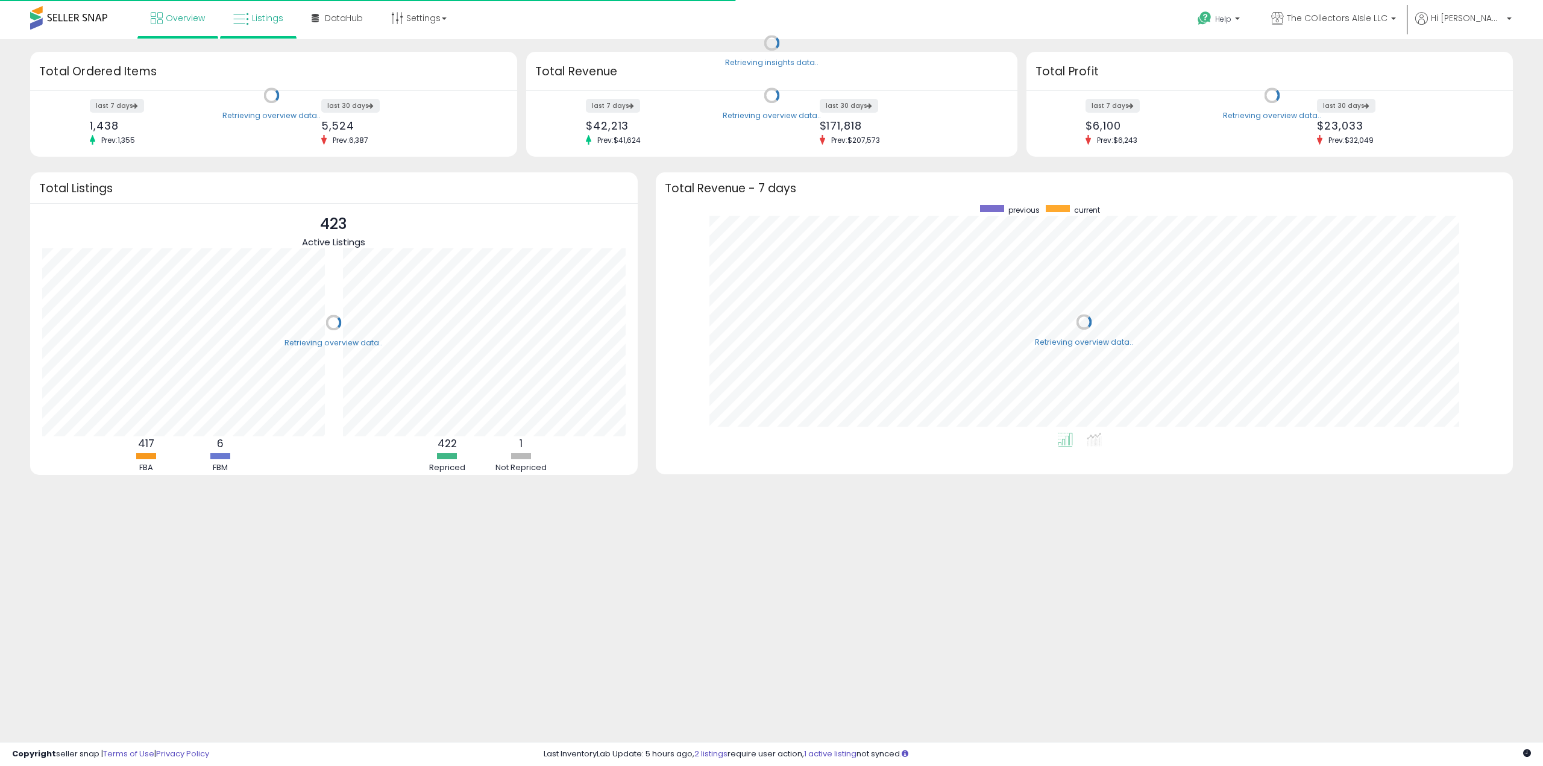
scroll to position [228, 833]
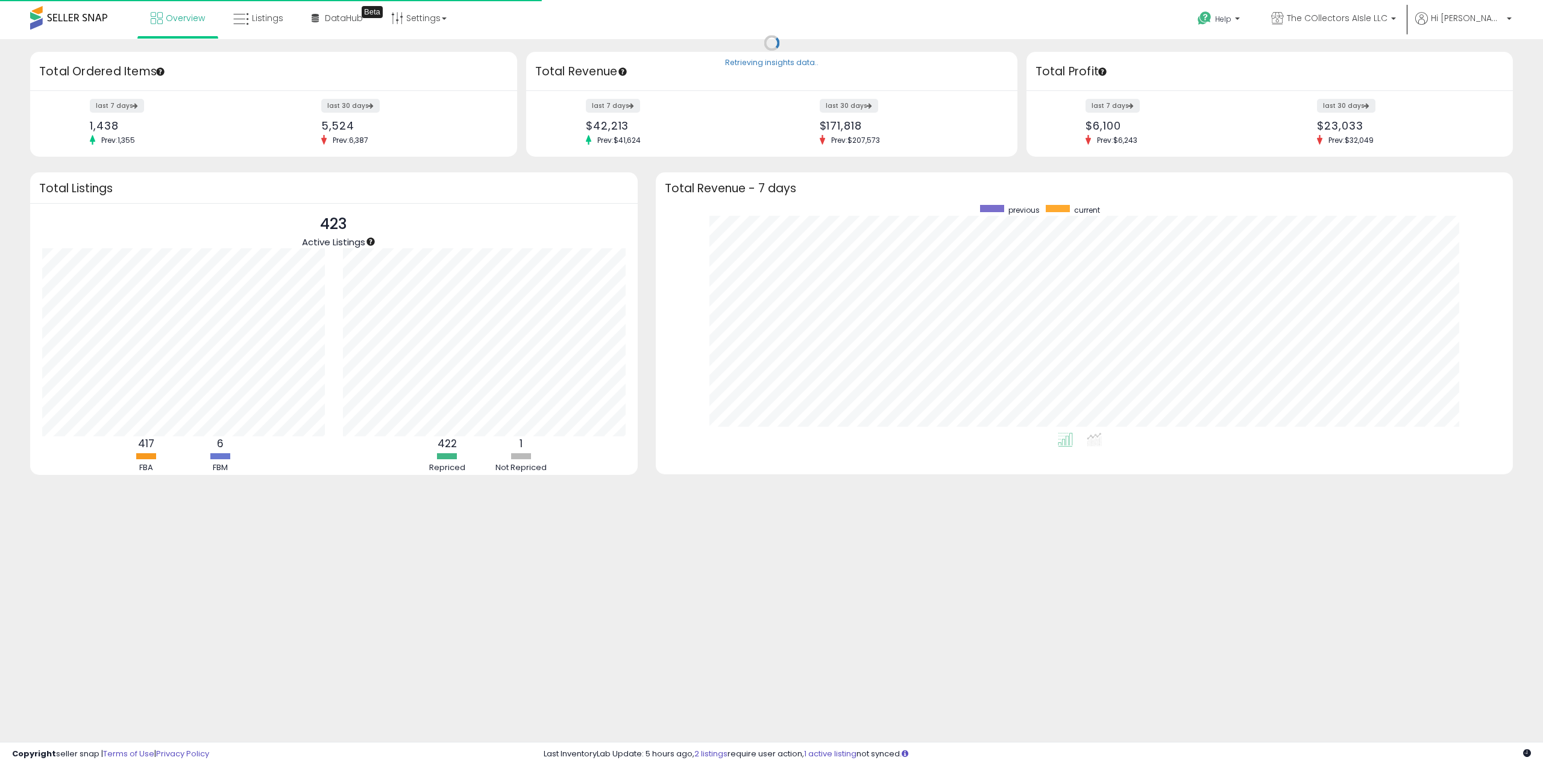
scroll to position [228, 833]
